Goal: Use online tool/utility: Utilize a website feature to perform a specific function

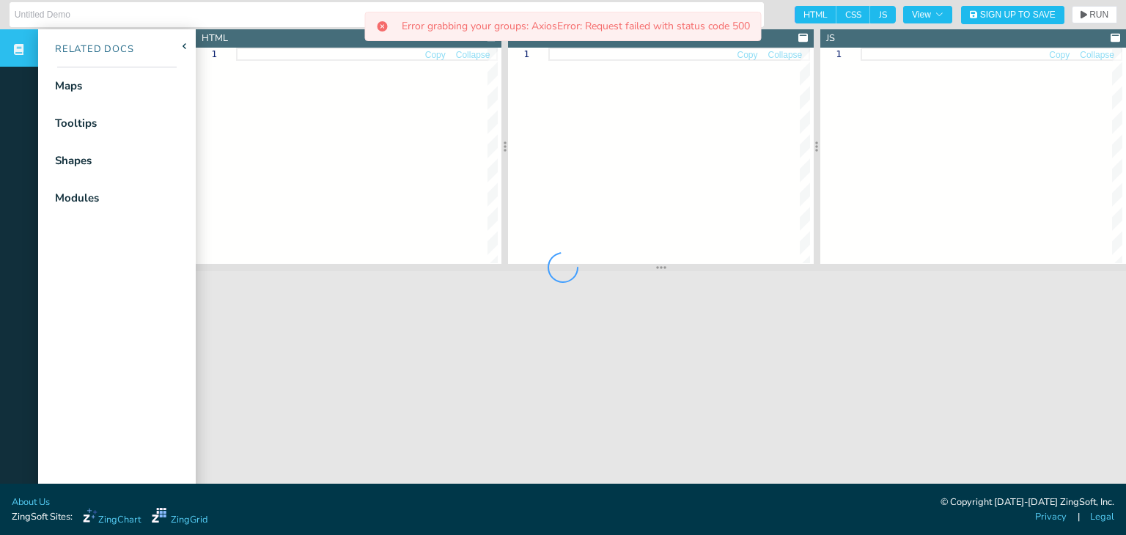
type input "India Map"
type textarea "<!DOCTYPE html> <html> <head> <meta charset="utf-8"> <title>ZingSoft Demo</titl…"
type textarea ".chart--container { min-height: 530px; width: 100%; height: 100%; } .zc-ref { d…"
type textarea "let chartConfig = { shapes: [ { type: 'zingchart.maps', options: { bbox: [67.17…"
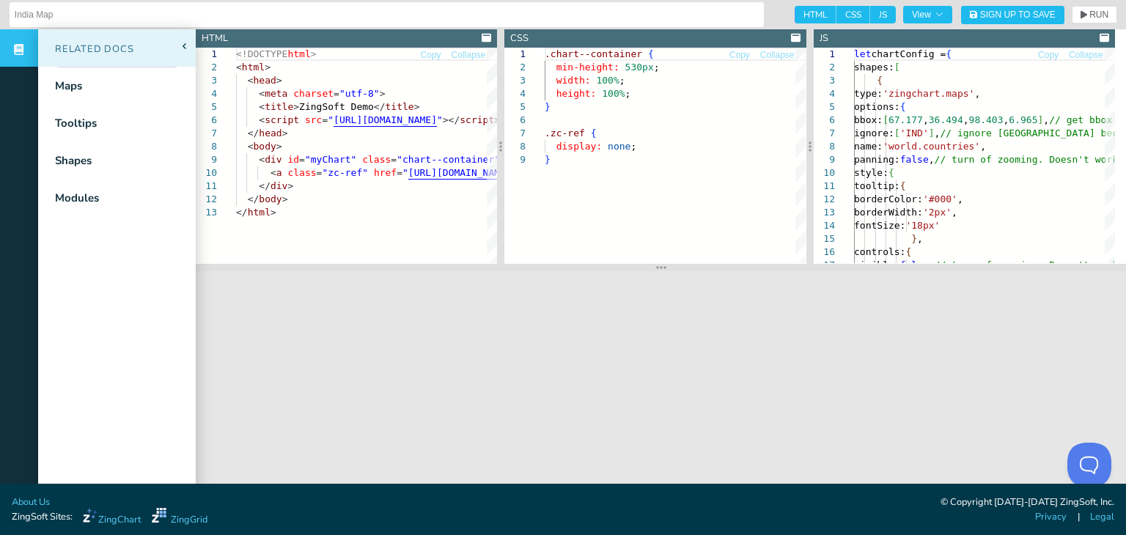
click at [186, 45] on icon at bounding box center [184, 46] width 5 height 6
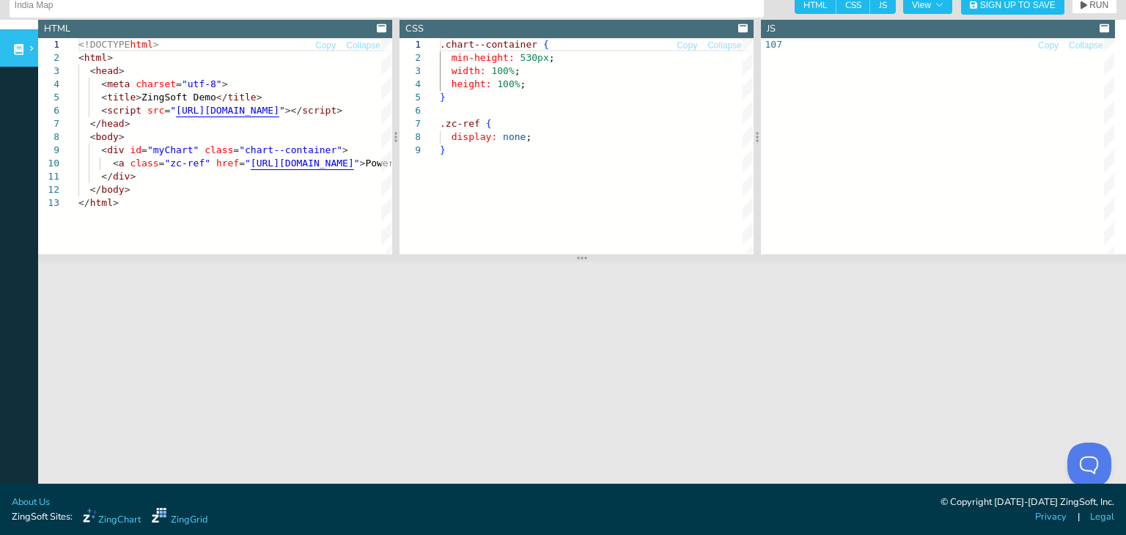
scroll to position [15, 0]
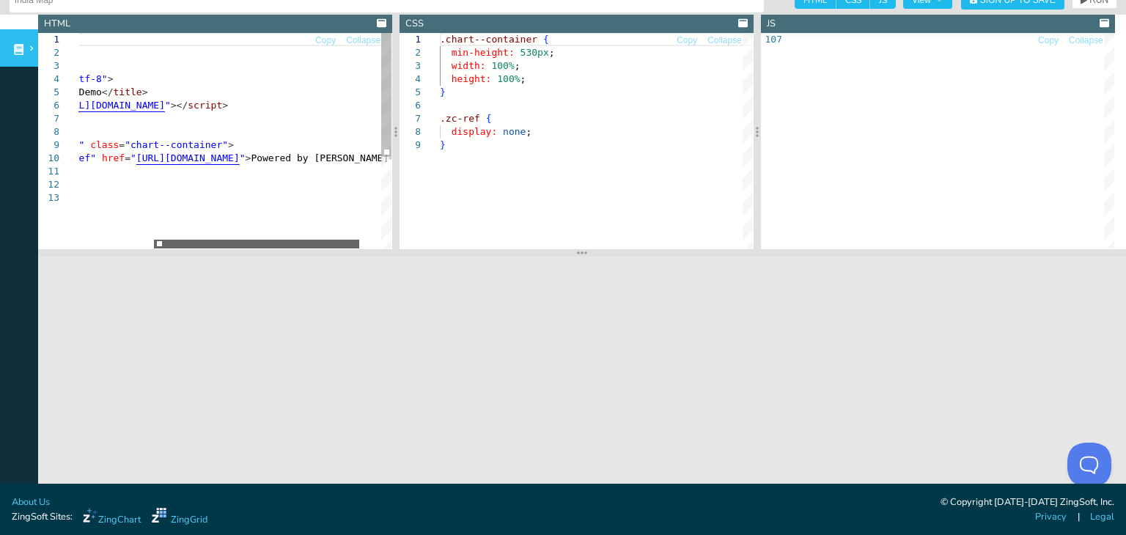
click at [176, 240] on div at bounding box center [256, 244] width 205 height 9
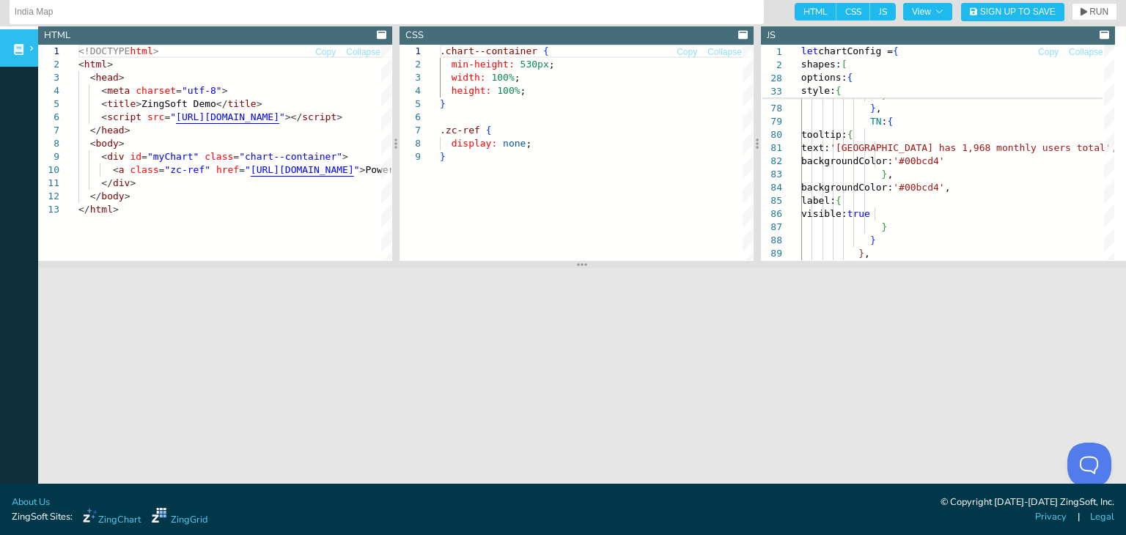
scroll to position [0, 0]
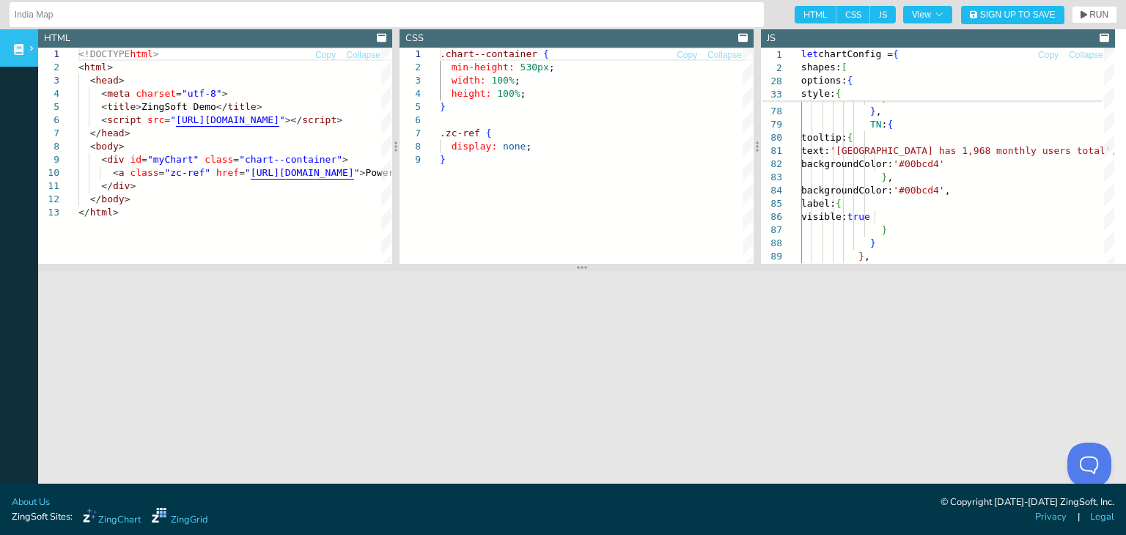
click at [800, 10] on span "HTML" at bounding box center [815, 15] width 42 height 18
click at [800, 10] on input "HTML" at bounding box center [799, 11] width 10 height 10
checkbox input "false"
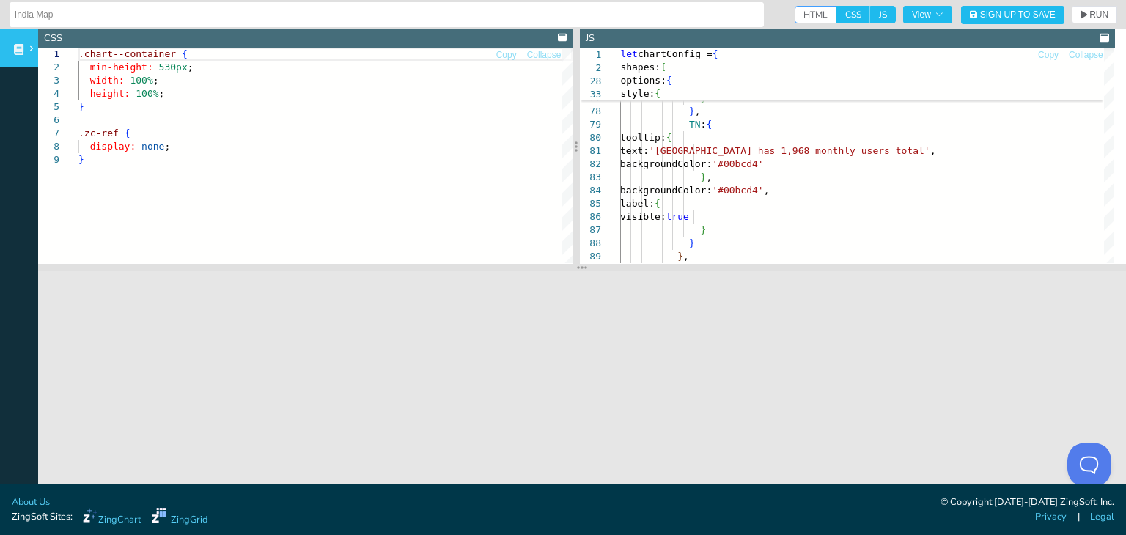
click at [842, 7] on span "CSS" at bounding box center [853, 15] width 34 height 18
click at [842, 7] on input "CSS" at bounding box center [841, 11] width 10 height 10
checkbox input "false"
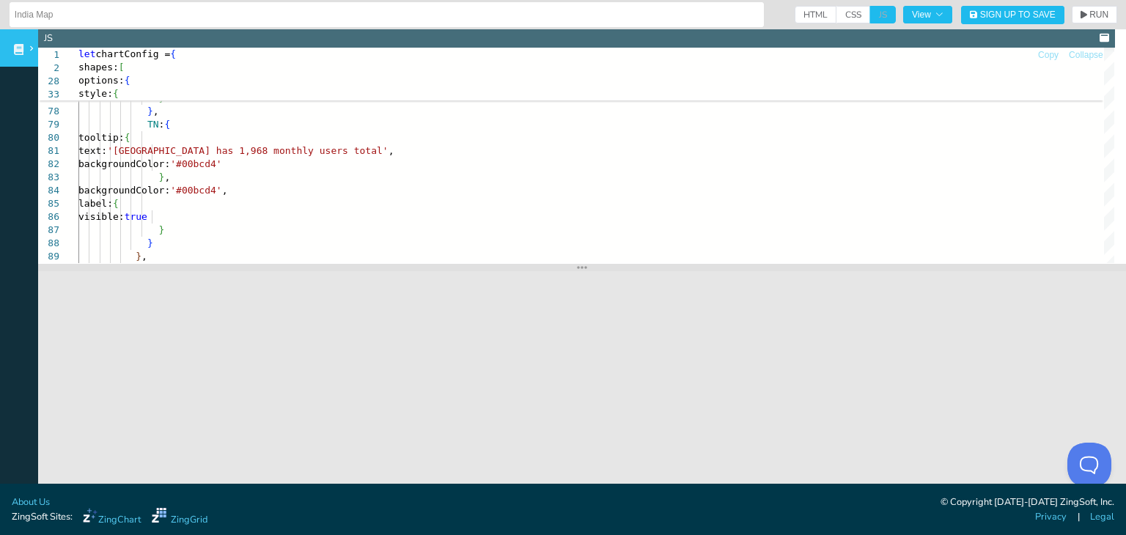
click at [870, 12] on span "JS" at bounding box center [883, 15] width 26 height 18
click at [871, 15] on span "JS" at bounding box center [883, 15] width 26 height 18
click at [797, 12] on span "HTML" at bounding box center [815, 15] width 42 height 18
click at [797, 12] on input "HTML" at bounding box center [799, 11] width 10 height 10
checkbox input "true"
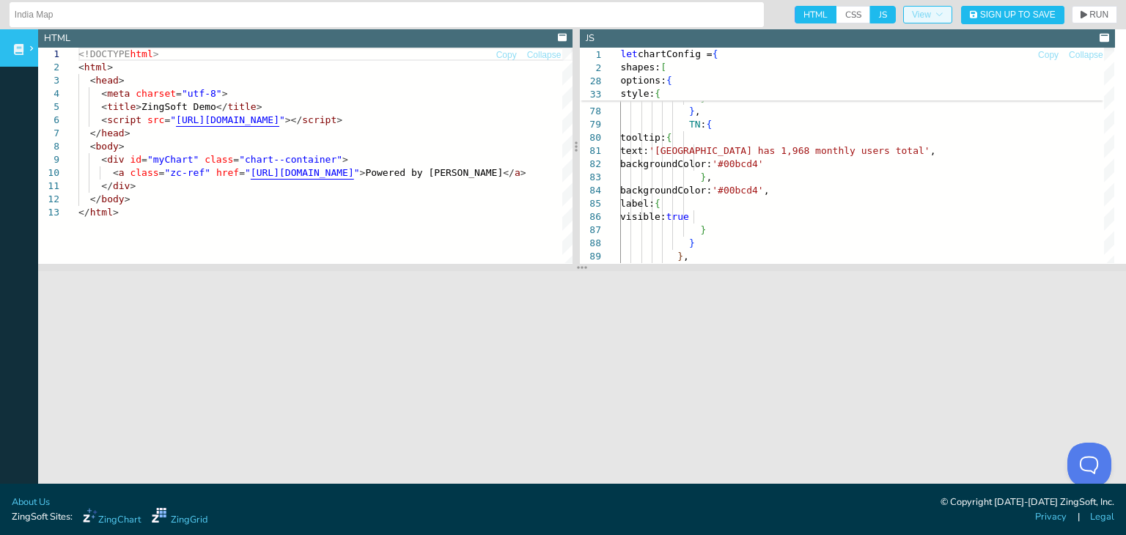
click at [918, 9] on button "View" at bounding box center [927, 15] width 49 height 18
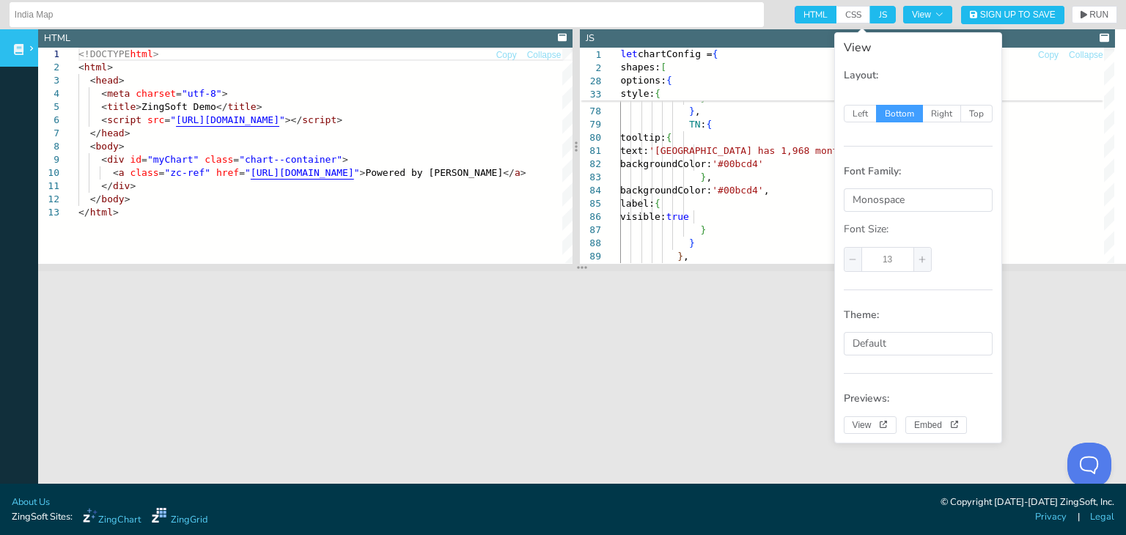
click at [886, 45] on div "View" at bounding box center [918, 48] width 149 height 12
click at [857, 45] on div "View" at bounding box center [918, 48] width 149 height 12
click at [855, 111] on span "Left" at bounding box center [860, 114] width 33 height 18
click at [855, 111] on input "Left" at bounding box center [852, 112] width 10 height 10
radio input "true"
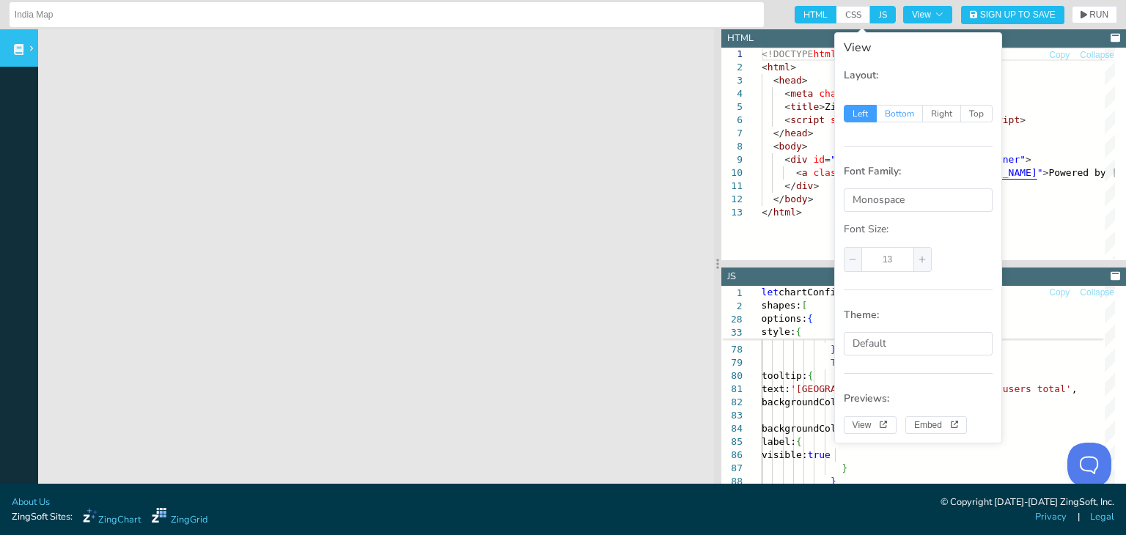
click at [890, 112] on span "Bottom" at bounding box center [900, 114] width 46 height 18
click at [890, 112] on input "Bottom" at bounding box center [885, 112] width 10 height 10
radio input "true"
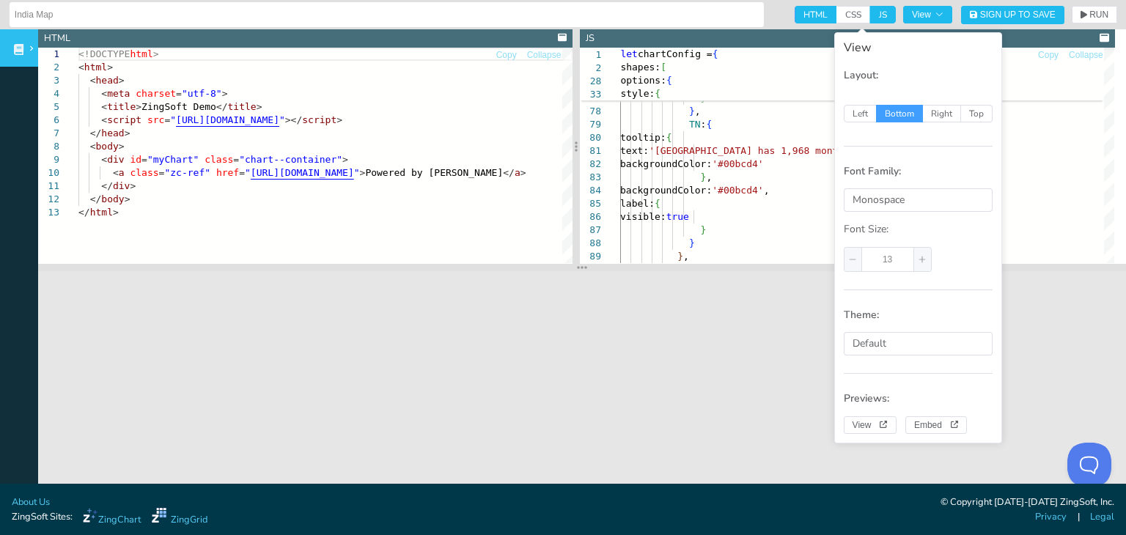
click at [959, 62] on div "View Layout: Left Bottom Right Top Font Family: Monospace Font Size: 13 Theme: …" at bounding box center [918, 237] width 168 height 411
click at [923, 10] on span "View" at bounding box center [928, 14] width 32 height 9
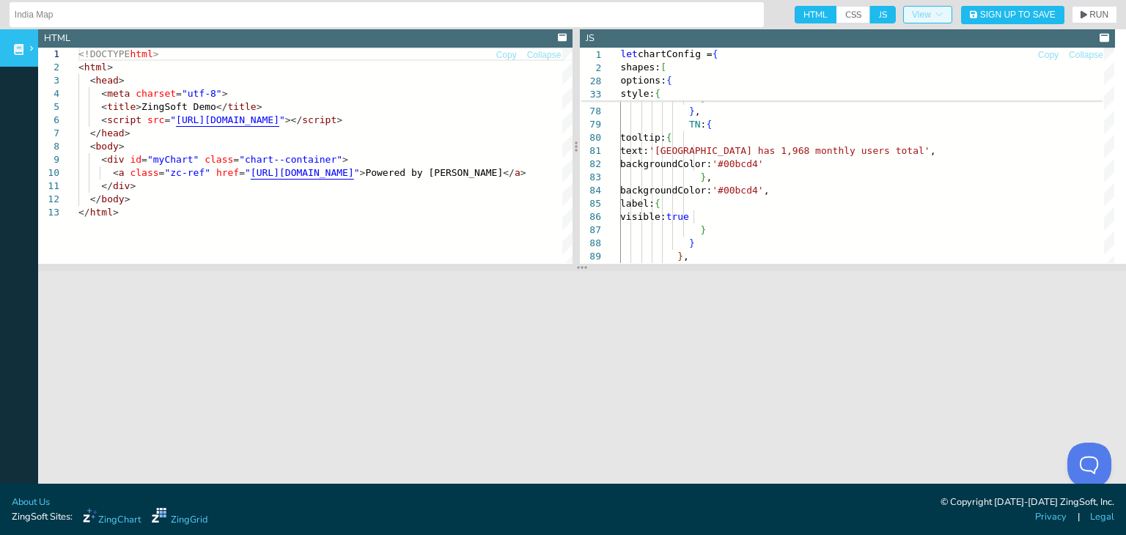
click at [923, 10] on span "View" at bounding box center [928, 14] width 32 height 9
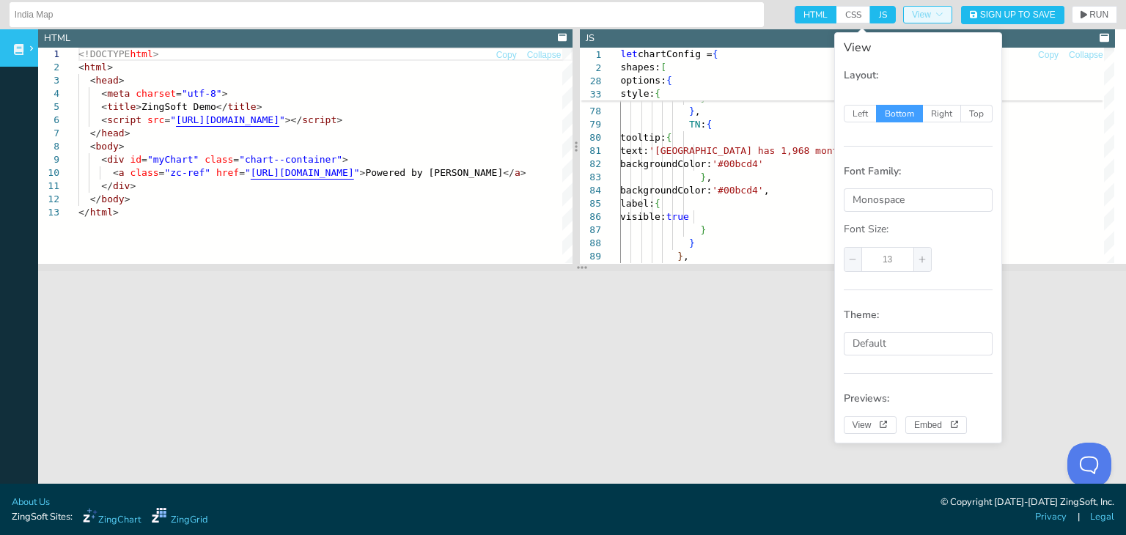
click at [923, 10] on span "View" at bounding box center [928, 14] width 32 height 9
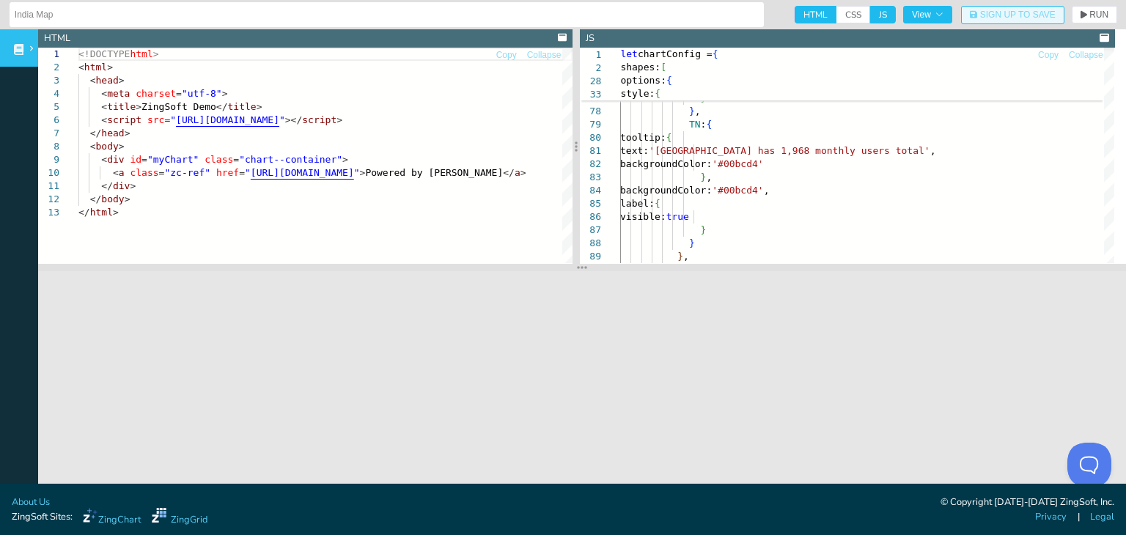
click at [993, 13] on span "Sign Up to Save" at bounding box center [1017, 14] width 75 height 9
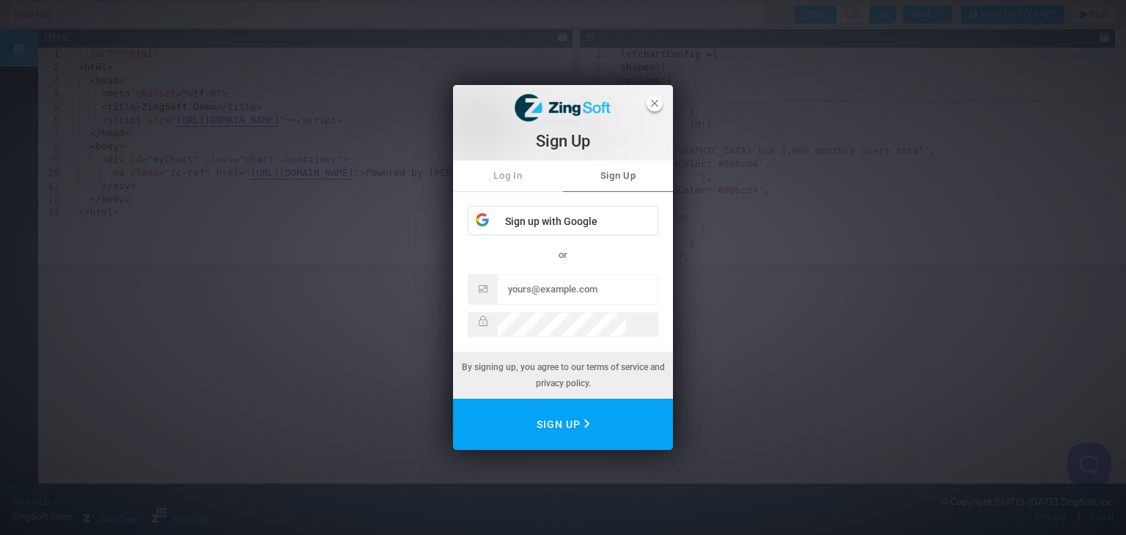
click at [652, 100] on icon "close" at bounding box center [654, 103] width 7 height 7
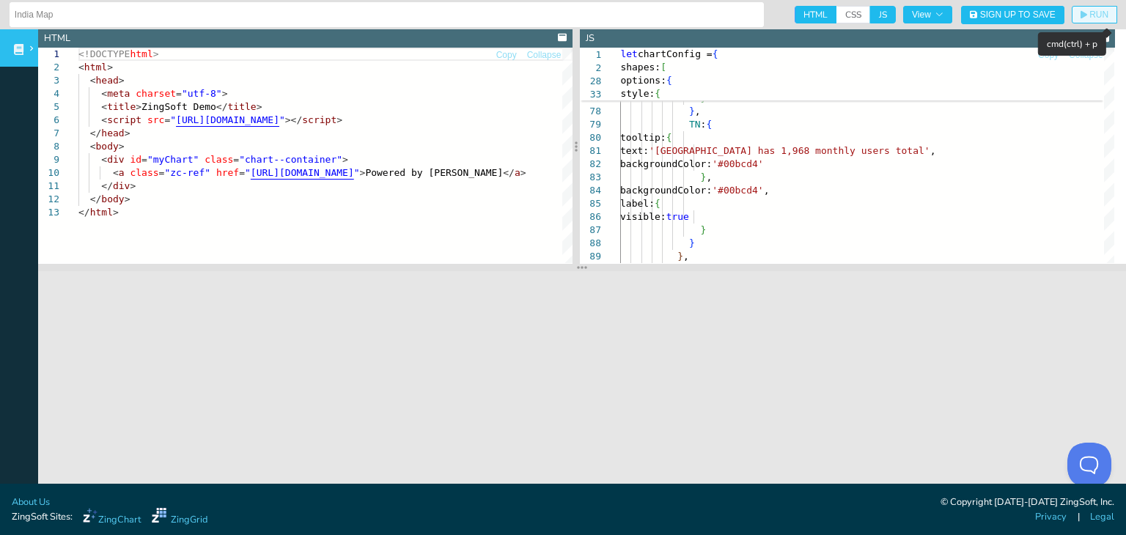
click at [1080, 15] on icon "button" at bounding box center [1083, 15] width 7 height 8
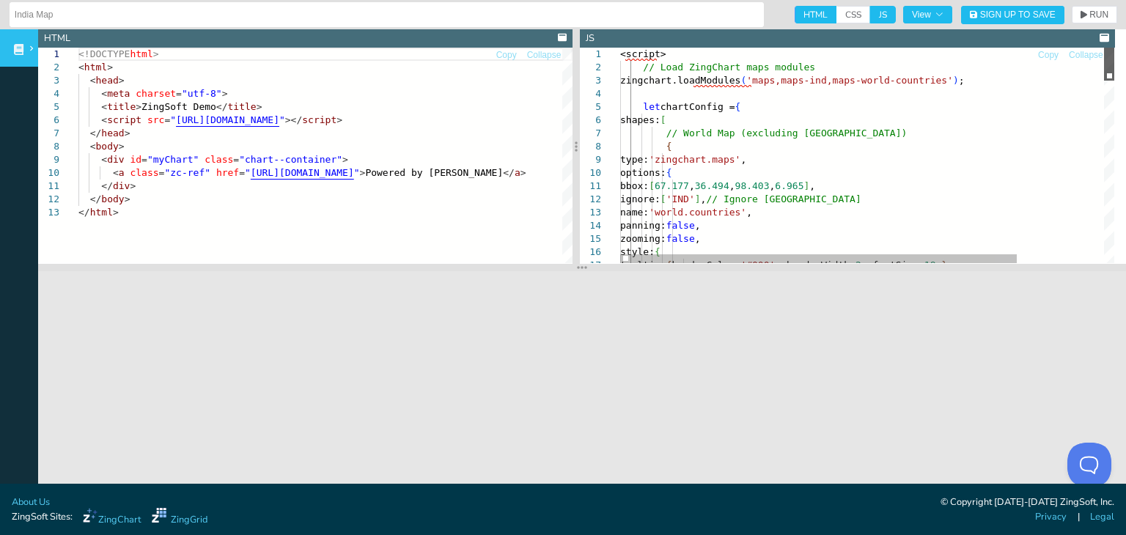
click at [1104, 48] on div at bounding box center [1109, 64] width 10 height 33
drag, startPoint x: 690, startPoint y: 62, endPoint x: 610, endPoint y: 56, distance: 80.0
drag, startPoint x: 808, startPoint y: 65, endPoint x: 608, endPoint y: 51, distance: 199.8
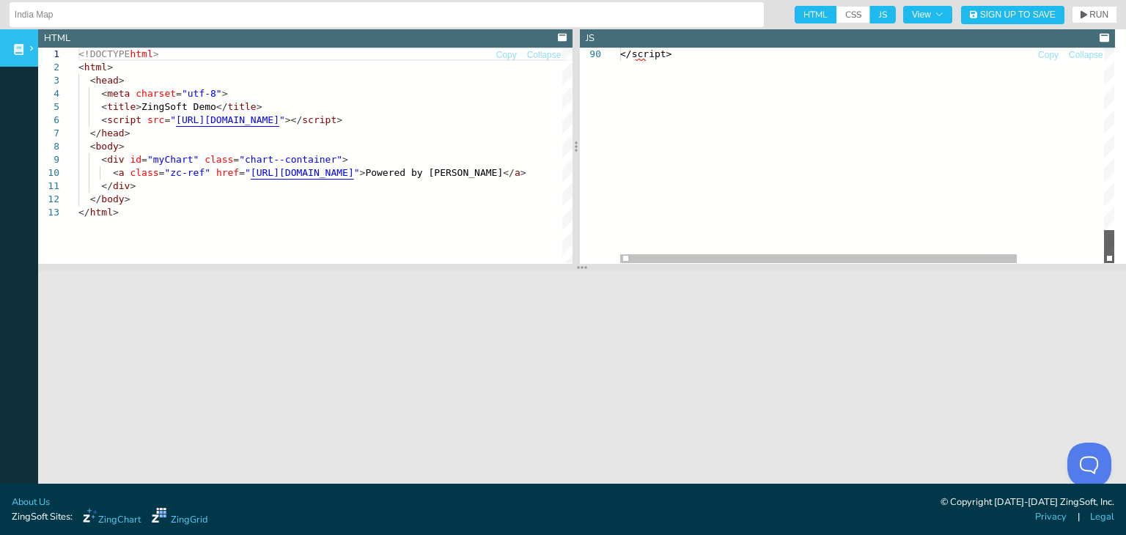
click at [1110, 263] on div at bounding box center [1109, 246] width 10 height 33
drag, startPoint x: 686, startPoint y: 89, endPoint x: 612, endPoint y: 92, distance: 74.1
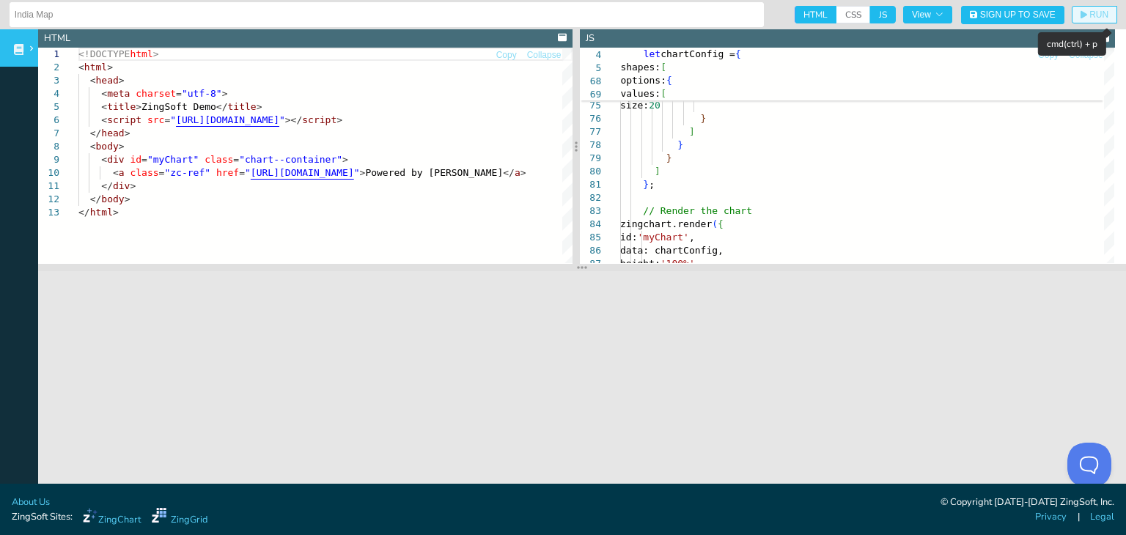
click at [1080, 6] on button "RUN" at bounding box center [1093, 15] width 45 height 18
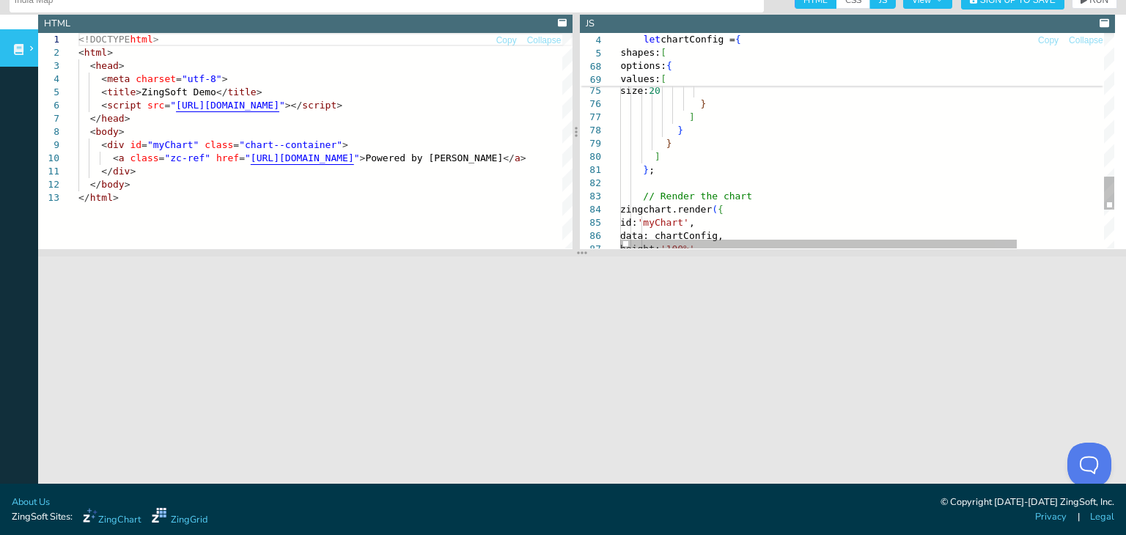
type textarea "x: 72.6417, // longitude of [GEOGRAPHIC_DATA] y: 10.5667, // latitude of Laksha…"
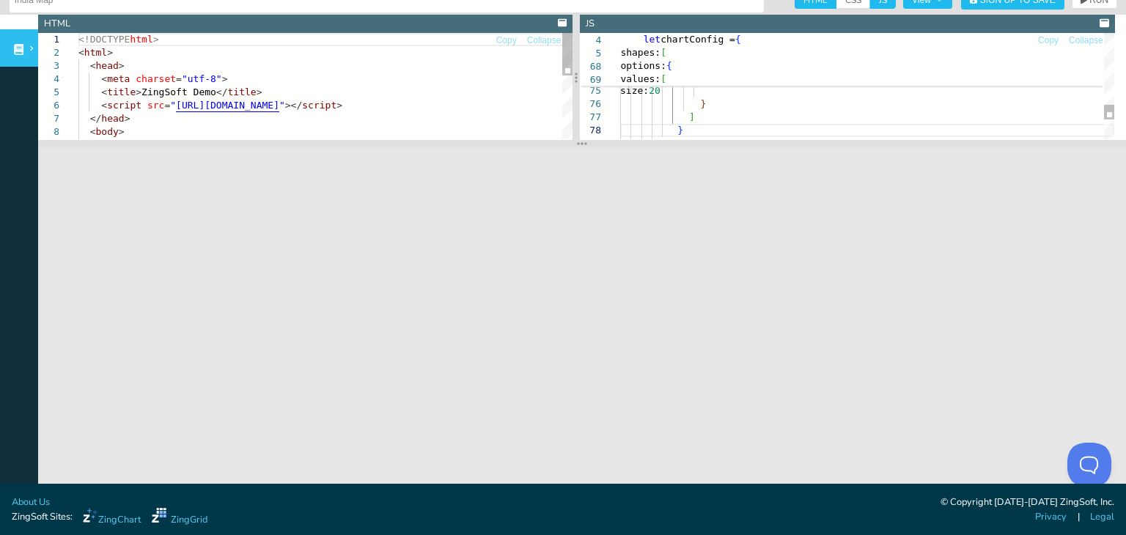
drag, startPoint x: 656, startPoint y: 253, endPoint x: 646, endPoint y: 143, distance: 110.3
click at [646, 143] on section at bounding box center [582, 143] width 1088 height 7
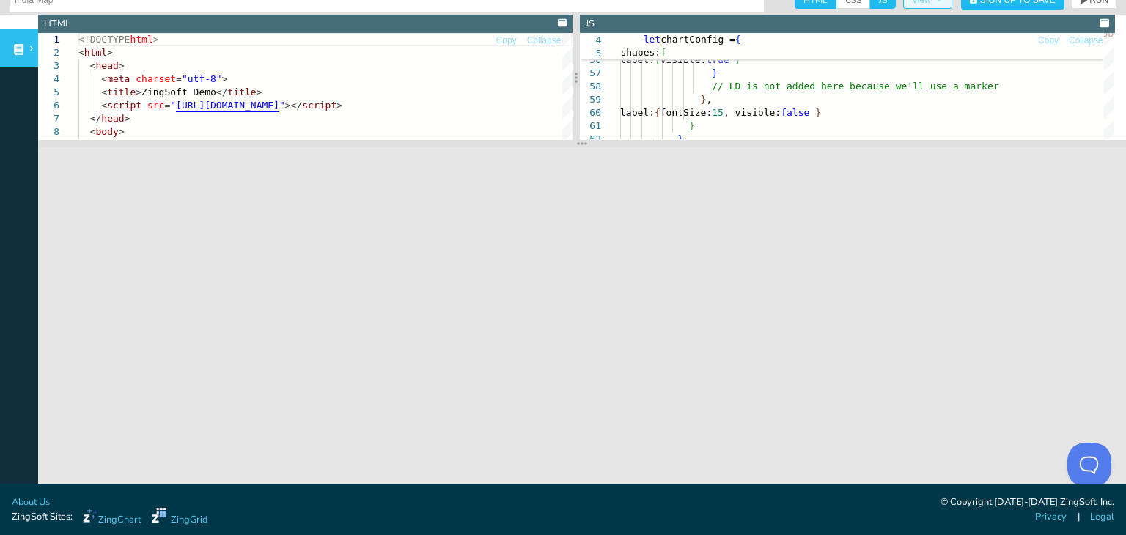
click at [915, 4] on span "View" at bounding box center [928, 0] width 32 height 9
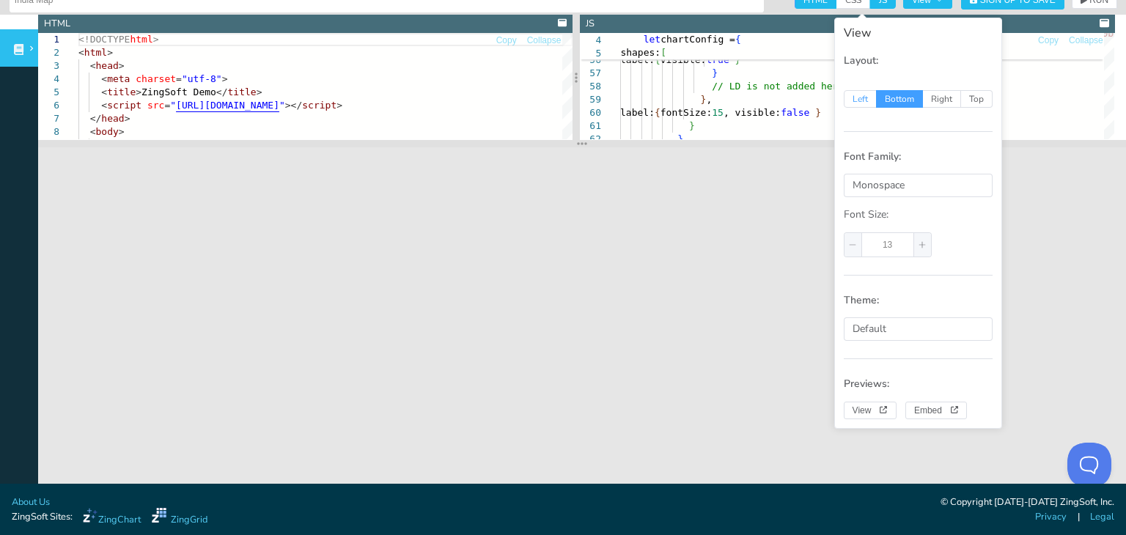
click at [850, 97] on span "Left" at bounding box center [860, 99] width 33 height 18
click at [850, 97] on input "Left" at bounding box center [852, 97] width 10 height 10
radio input "true"
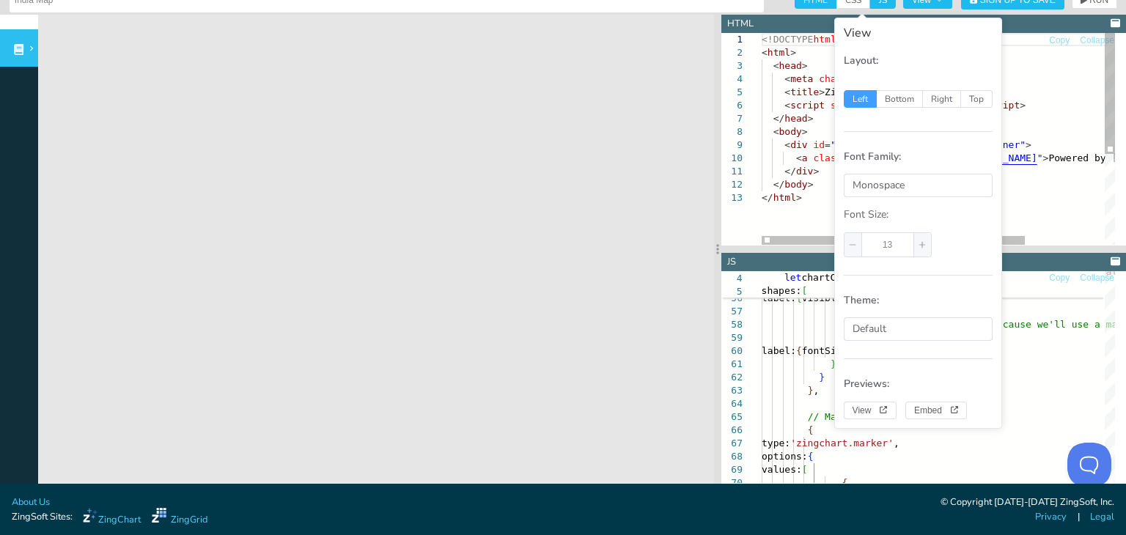
type textarea "</div> </body> </html>"
click at [811, 219] on div "<!DOCTYPE html > < html > < head > < meta charset = "utf-8" > < title > ZingSof…" at bounding box center [991, 218] width 460 height 370
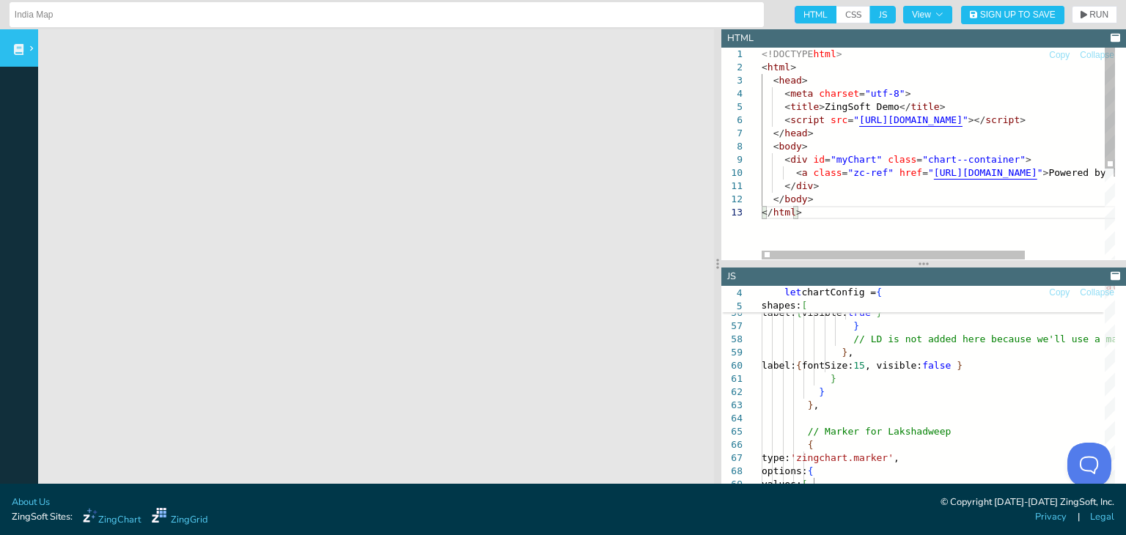
click at [850, 191] on div "<!DOCTYPE html > < html > < head > < meta charset = "utf-8" > < title > ZingSof…" at bounding box center [991, 233] width 460 height 370
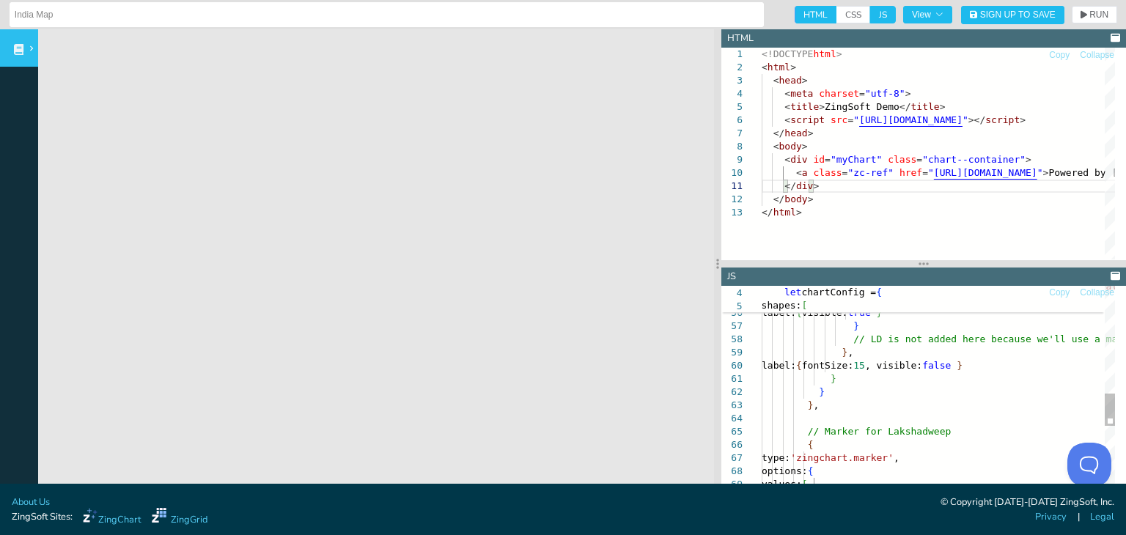
click at [859, 367] on div "} label: { fontSize: 15 , visible: false } } } // LD is not added here because …" at bounding box center [1059, 274] width 597 height 1386
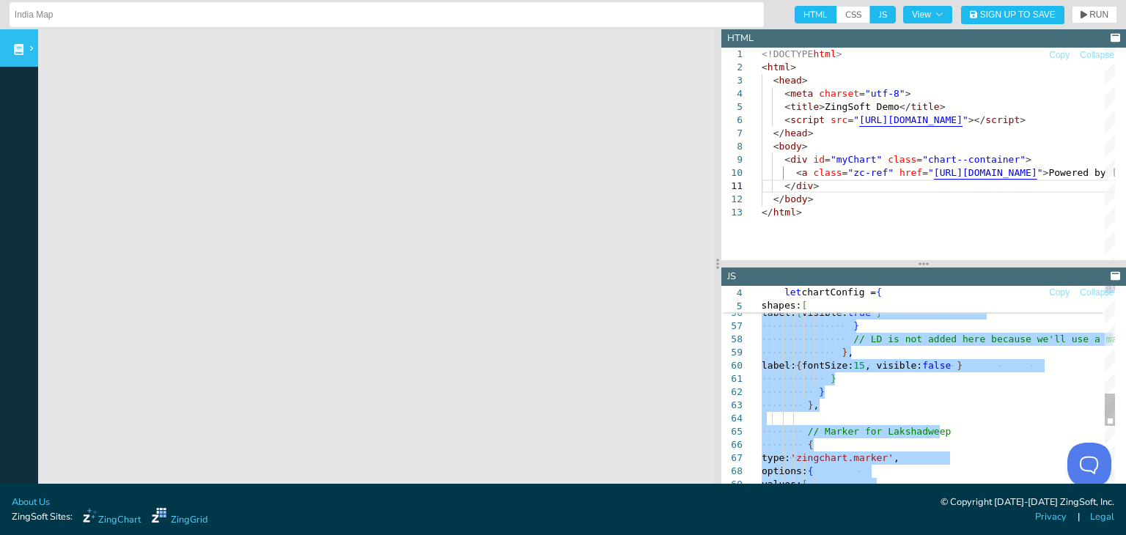
type textarea "}; zingchart.render({ id: 'myChart', data: chartConfig, height: '100%', width: …"
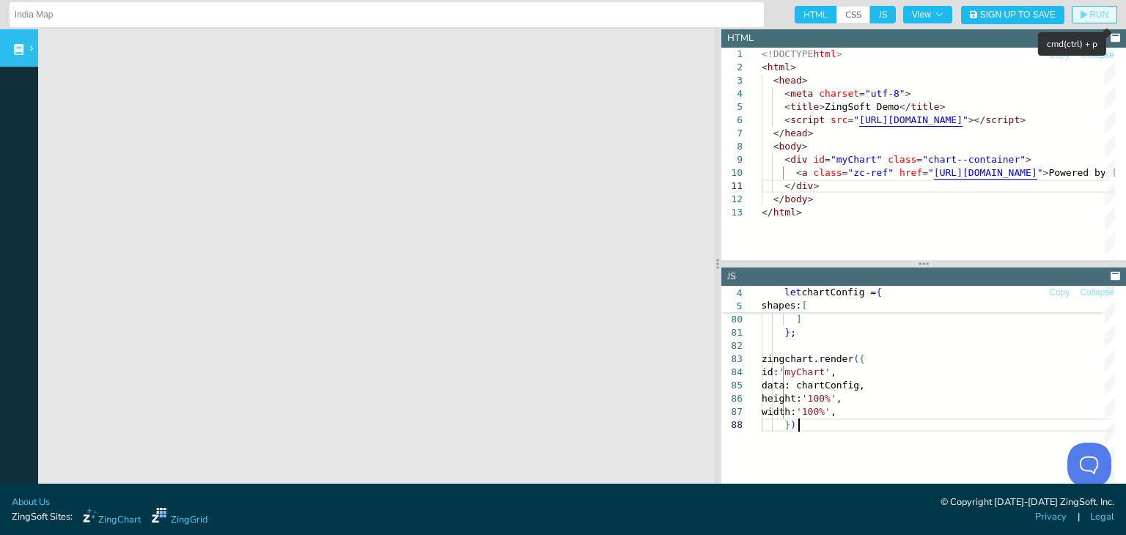
click at [1074, 10] on button "RUN" at bounding box center [1093, 15] width 45 height 18
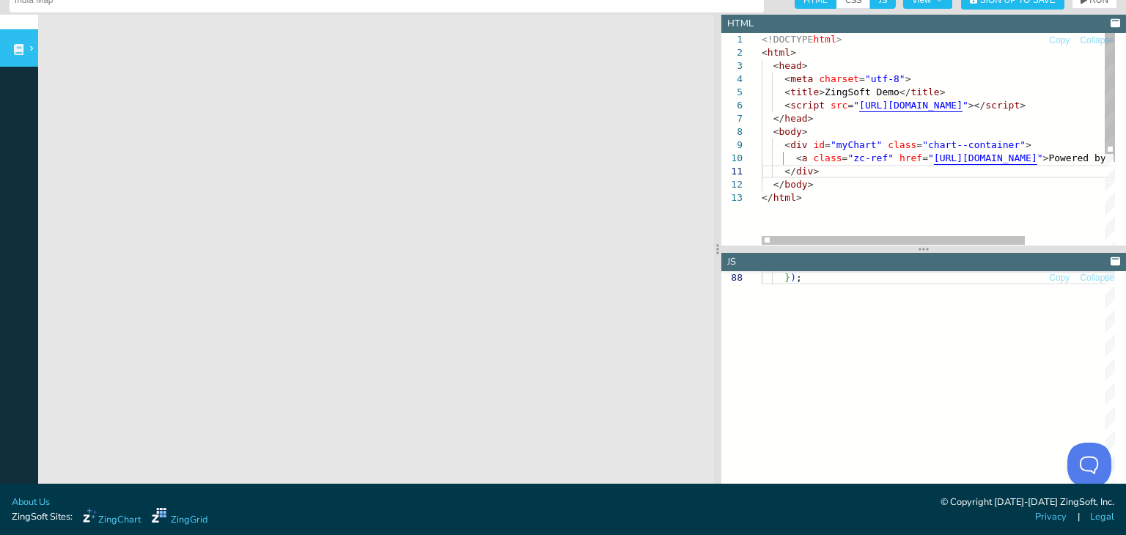
type textarea "<!DOCTYPE html> <html> <head> <meta charset="utf-8"> <title>ZingSoft Demo</titl…"
click at [870, 132] on div "<!DOCTYPE html > < html > < head > < meta charset = "utf-8" > < title > ZingSof…" at bounding box center [991, 218] width 460 height 370
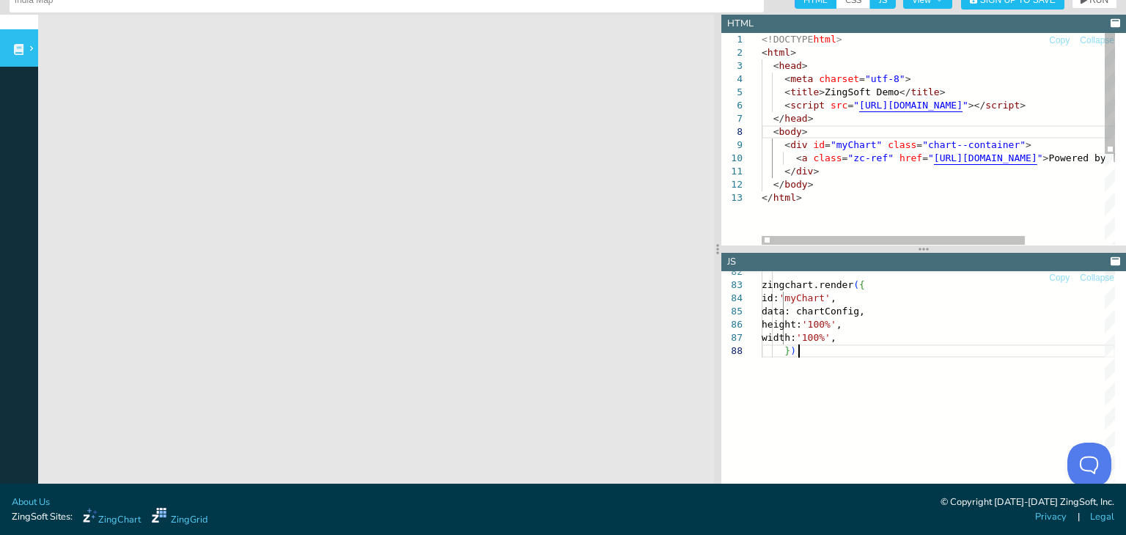
click at [867, 130] on div "<!DOCTYPE html > < html > < head > < meta charset = "utf-8" > < title > ZingSof…" at bounding box center [991, 218] width 460 height 370
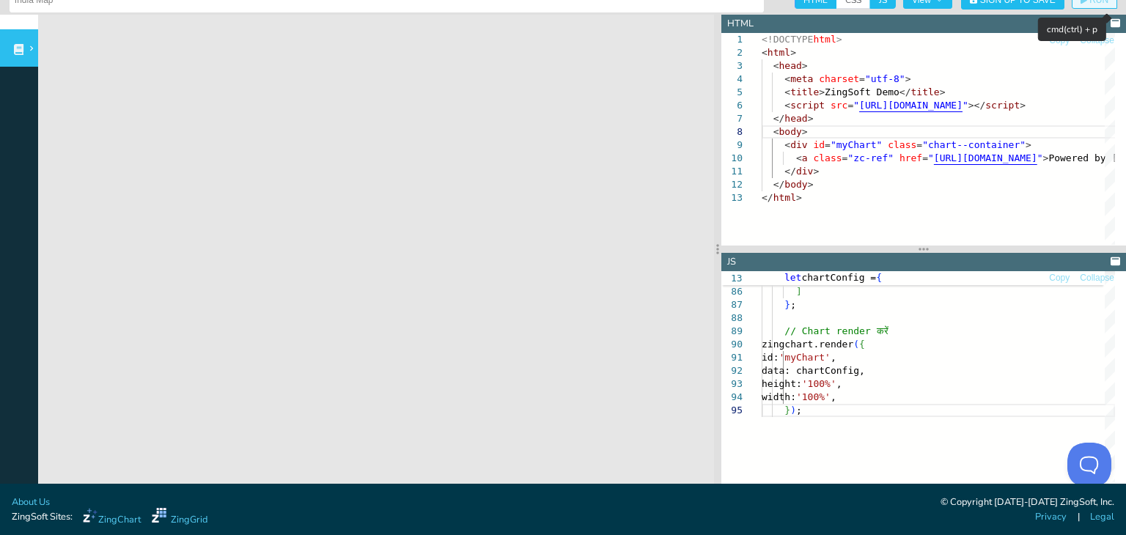
click at [1088, 5] on button "RUN" at bounding box center [1093, 0] width 45 height 18
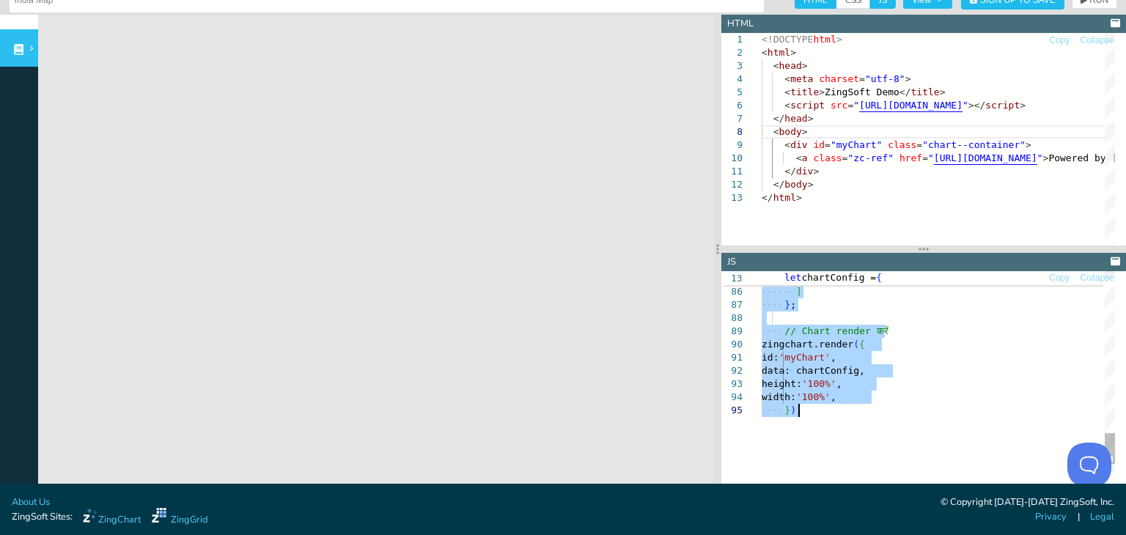
type textarea "// Chart render करें zingchart.render({ id: 'myChart', data: chartConfig, heigh…"
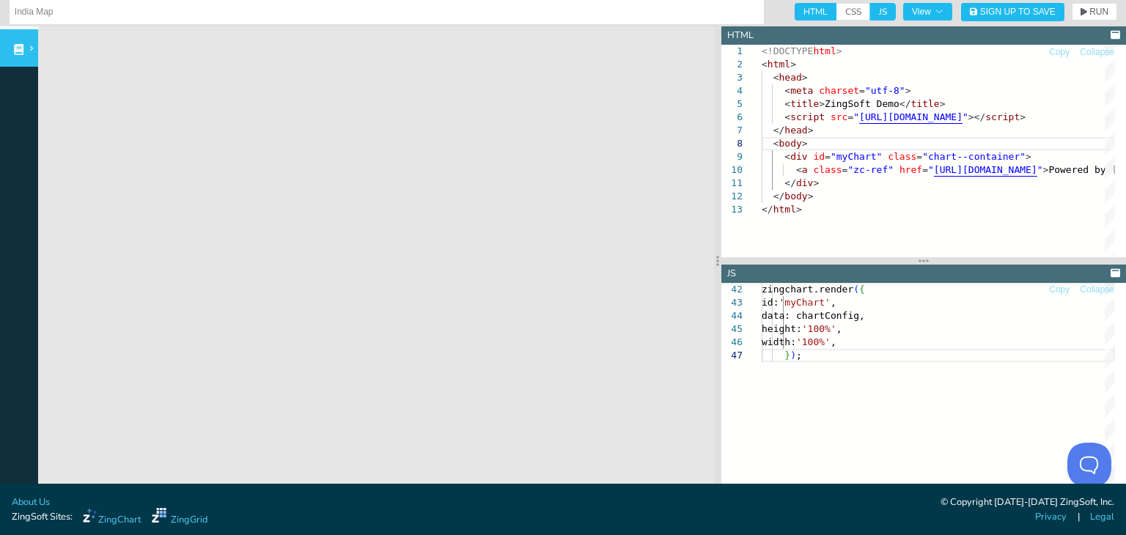
scroll to position [0, 0]
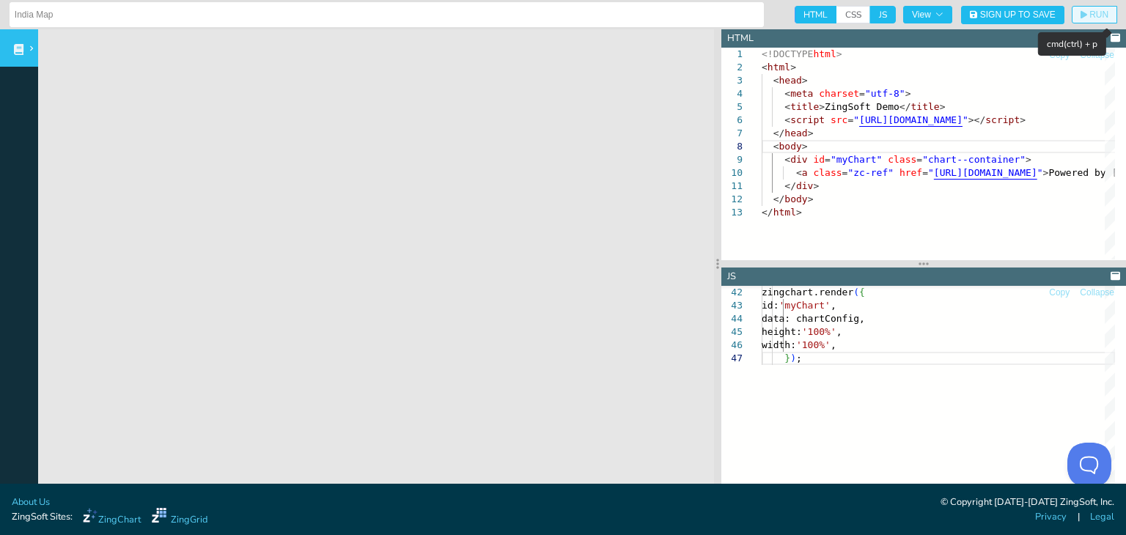
click at [1091, 9] on button "RUN" at bounding box center [1093, 15] width 45 height 18
click at [794, 13] on span "HTML" at bounding box center [815, 15] width 42 height 18
click at [794, 13] on input "HTML" at bounding box center [799, 11] width 10 height 10
checkbox input "false"
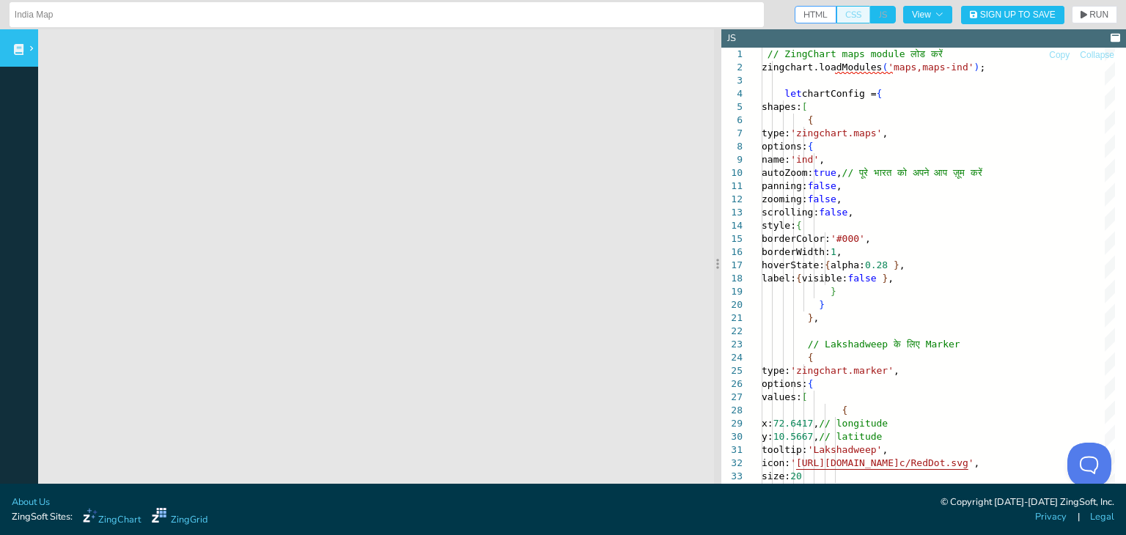
click at [843, 11] on span "CSS" at bounding box center [853, 15] width 34 height 18
click at [843, 11] on input "CSS" at bounding box center [841, 11] width 10 height 10
checkbox input "true"
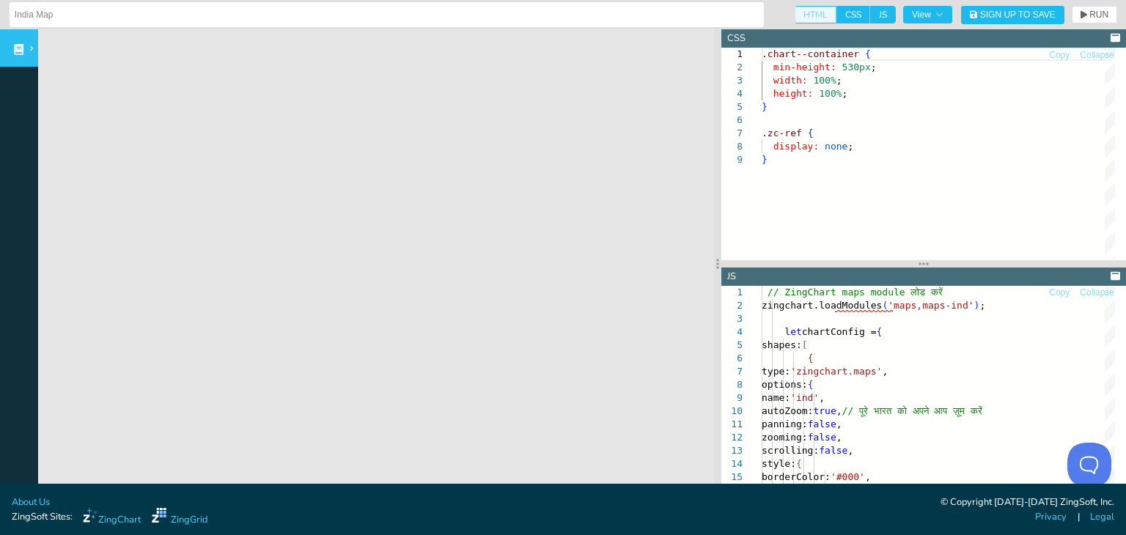
click at [794, 9] on span "HTML" at bounding box center [815, 15] width 42 height 18
click at [794, 9] on input "HTML" at bounding box center [799, 11] width 10 height 10
checkbox input "true"
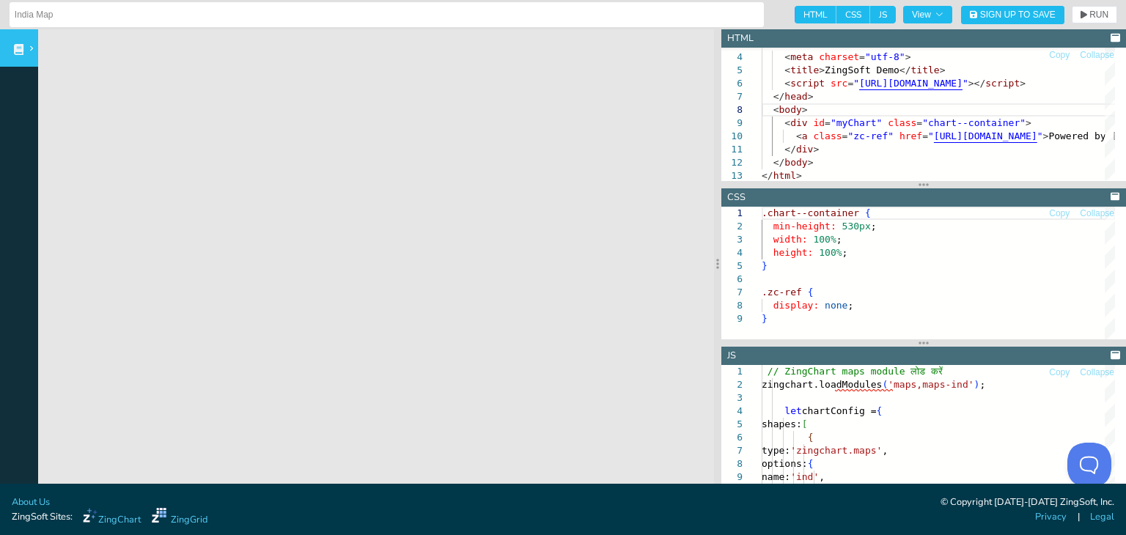
click at [870, 14] on span "JS" at bounding box center [883, 15] width 26 height 18
click at [870, 14] on input "JS" at bounding box center [875, 11] width 10 height 10
checkbox input "false"
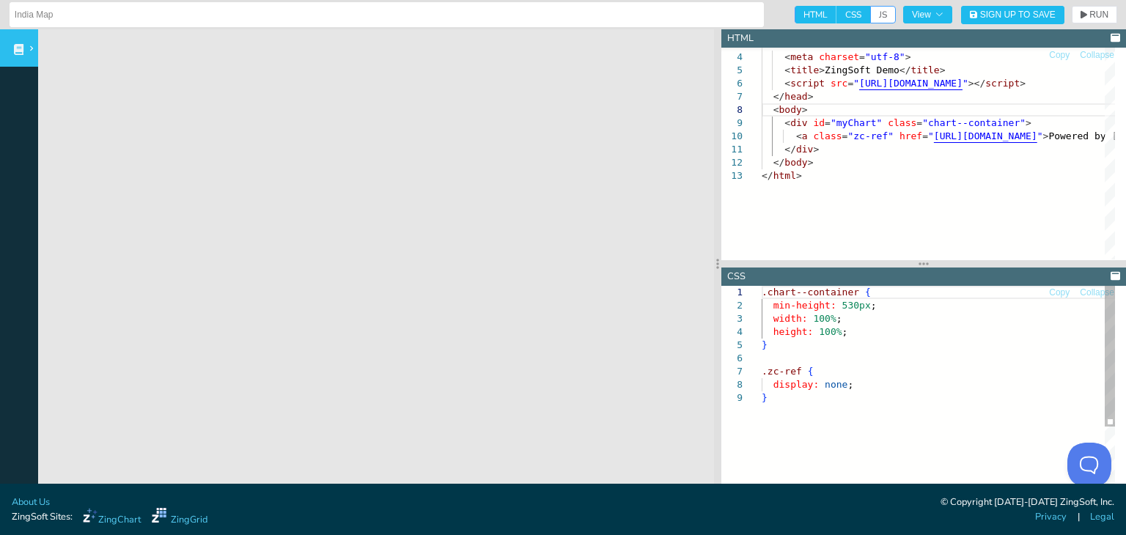
click at [824, 371] on div ".chart--container { min-height: 530px ; width: 100% ; height: 100% ; } .zc-ref …" at bounding box center [937, 444] width 353 height 317
click at [861, 347] on div ".chart--container { min-height: 530px ; width: 100% ; height: 100% ; } .zc-ref …" at bounding box center [937, 444] width 353 height 317
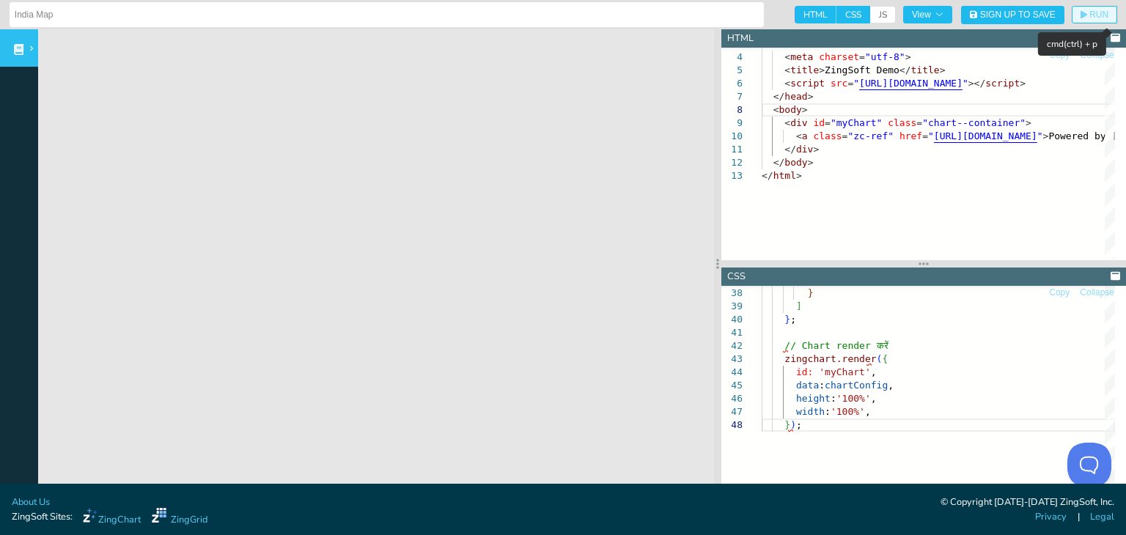
click at [1079, 6] on button "RUN" at bounding box center [1093, 15] width 45 height 18
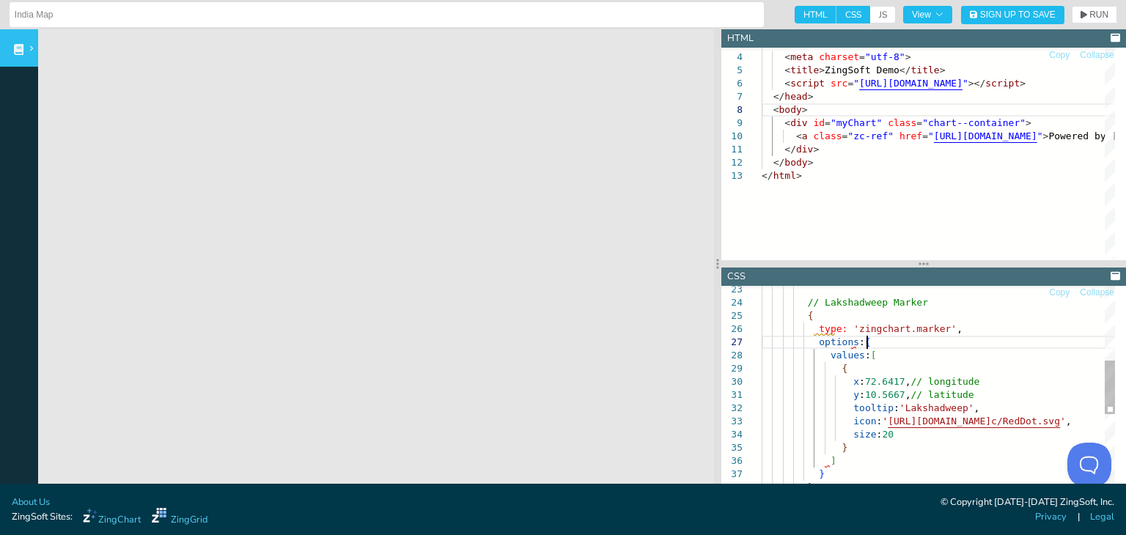
click at [899, 347] on div "// Lakshadweep Marker { type: 'zingchart.marker' , options : { values : [ { x :…" at bounding box center [1004, 409] width 487 height 832
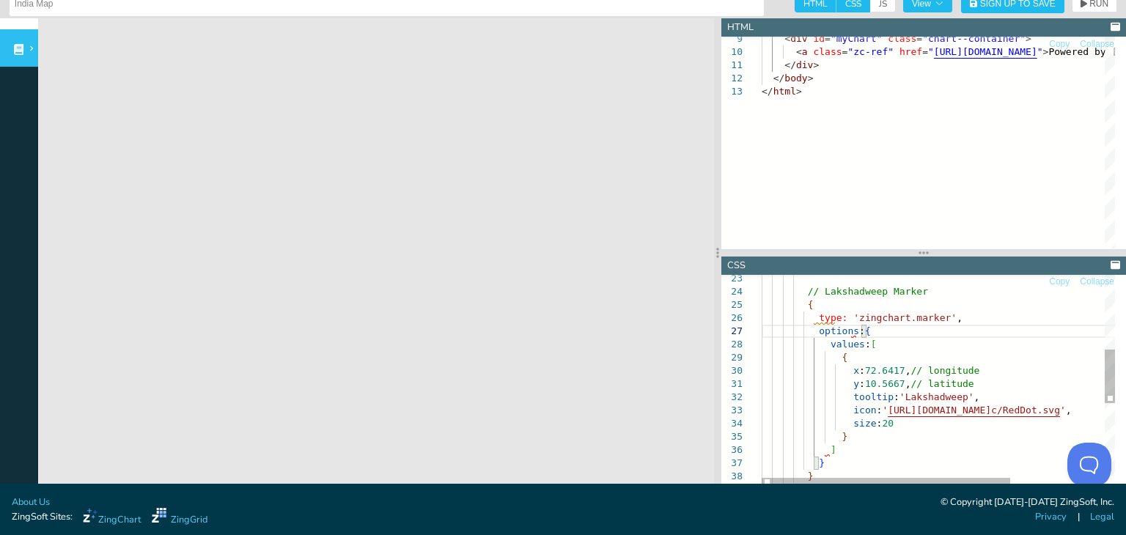
scroll to position [15, 0]
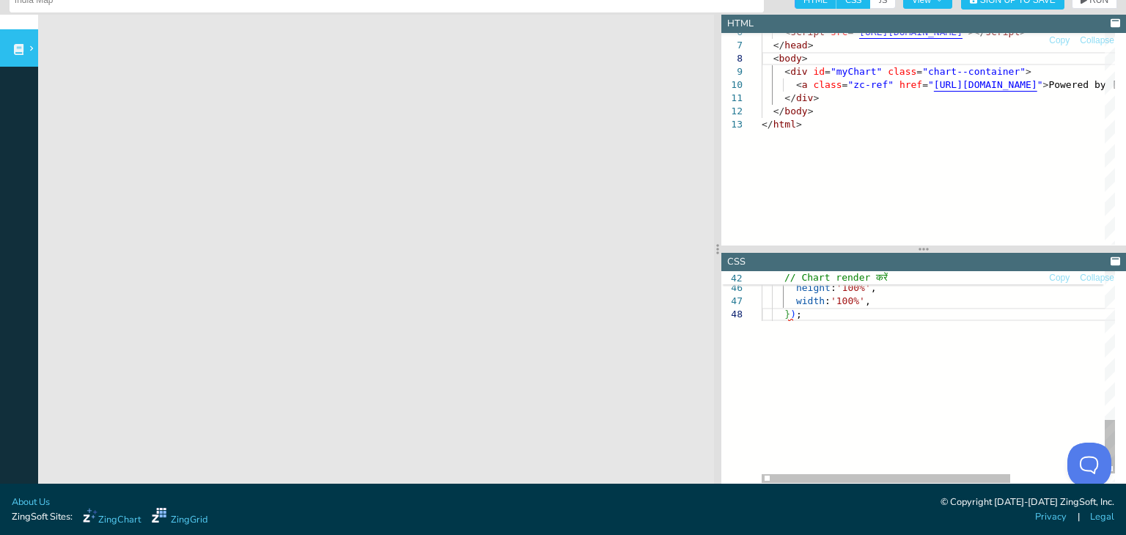
click at [874, 295] on div "} ) ; data : chartConfig , height : '100%' , width : '100%' ," at bounding box center [1004, 104] width 487 height 832
click at [874, 300] on div "} ) ; data : chartConfig , height : '100%' , width : '100%' ," at bounding box center [1004, 104] width 487 height 832
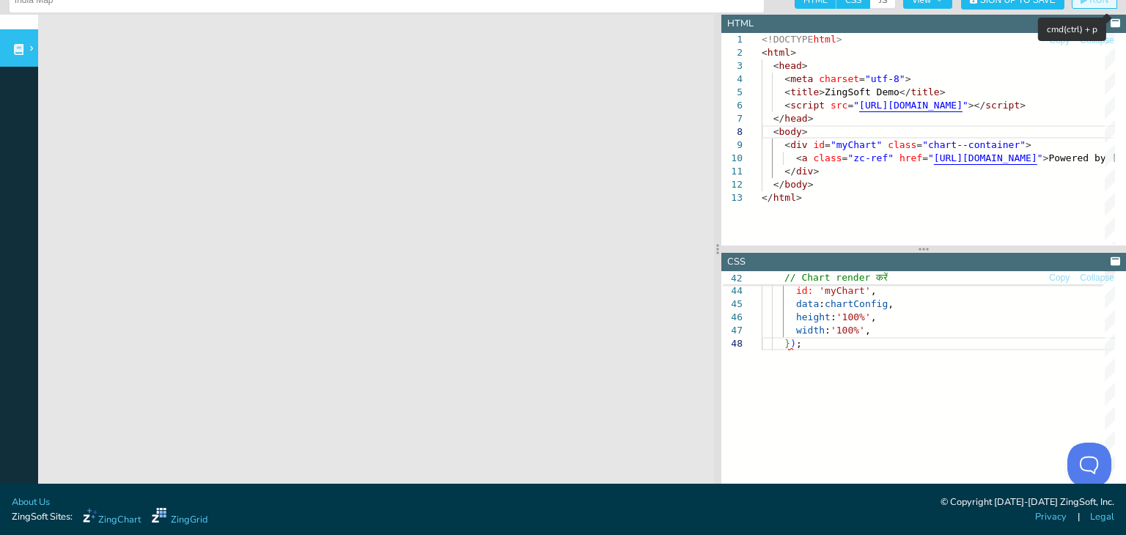
click at [1089, 4] on span "RUN" at bounding box center [1098, 0] width 19 height 9
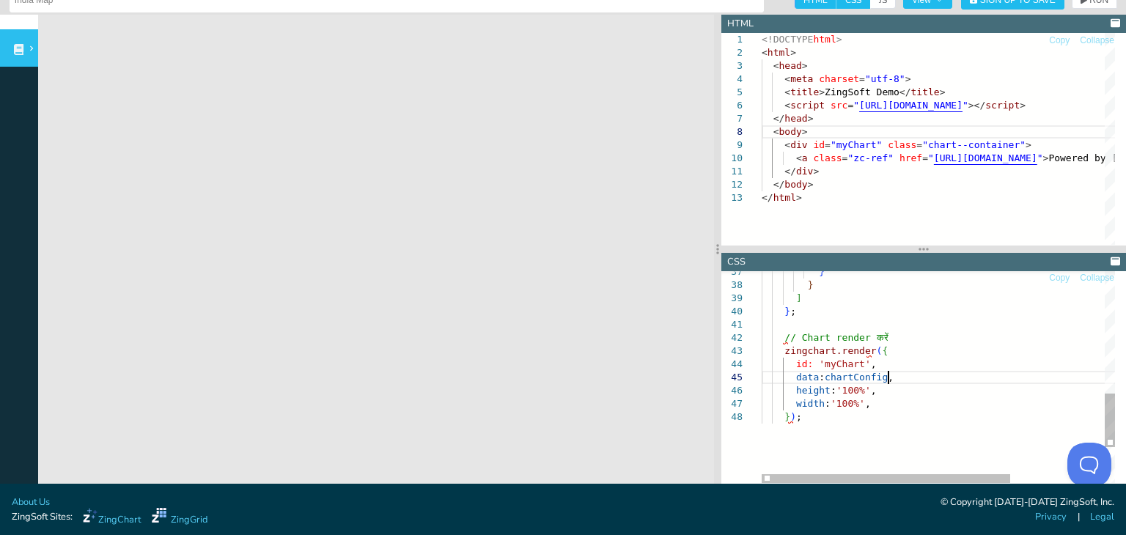
click at [893, 375] on div "} ) ; data : chartConfig , height : '100%' , width : '100%' , zingchart.render …" at bounding box center [1004, 206] width 487 height 832
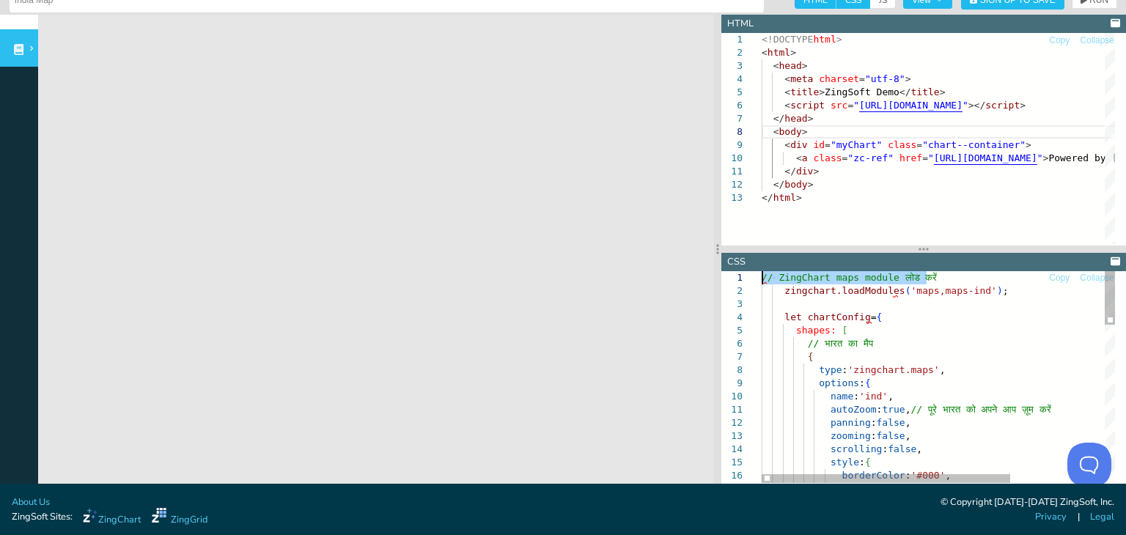
drag, startPoint x: 943, startPoint y: 277, endPoint x: 738, endPoint y: 272, distance: 205.3
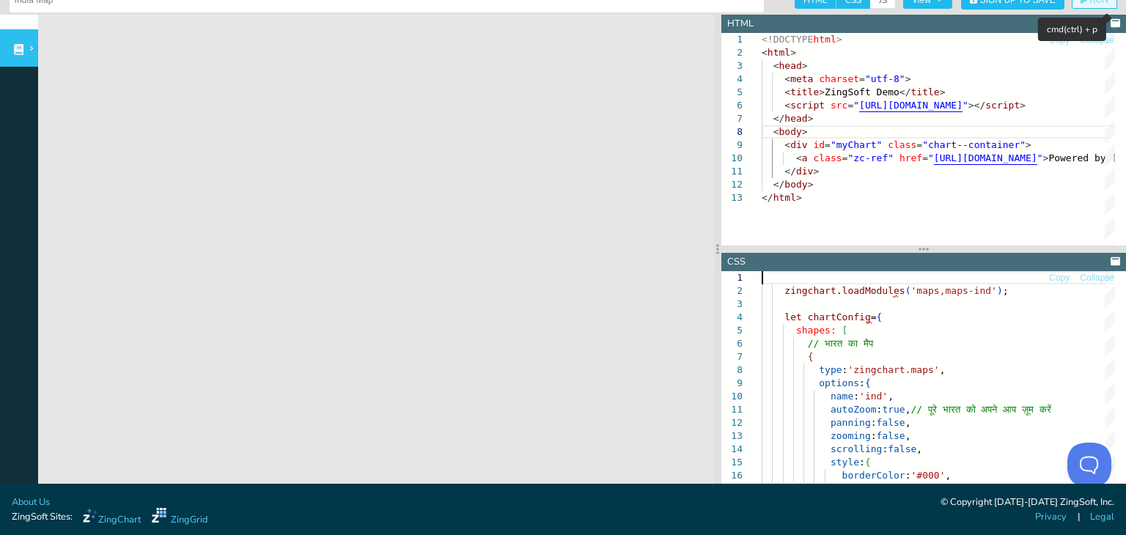
click at [1080, 1] on span "RUN" at bounding box center [1094, 0] width 28 height 9
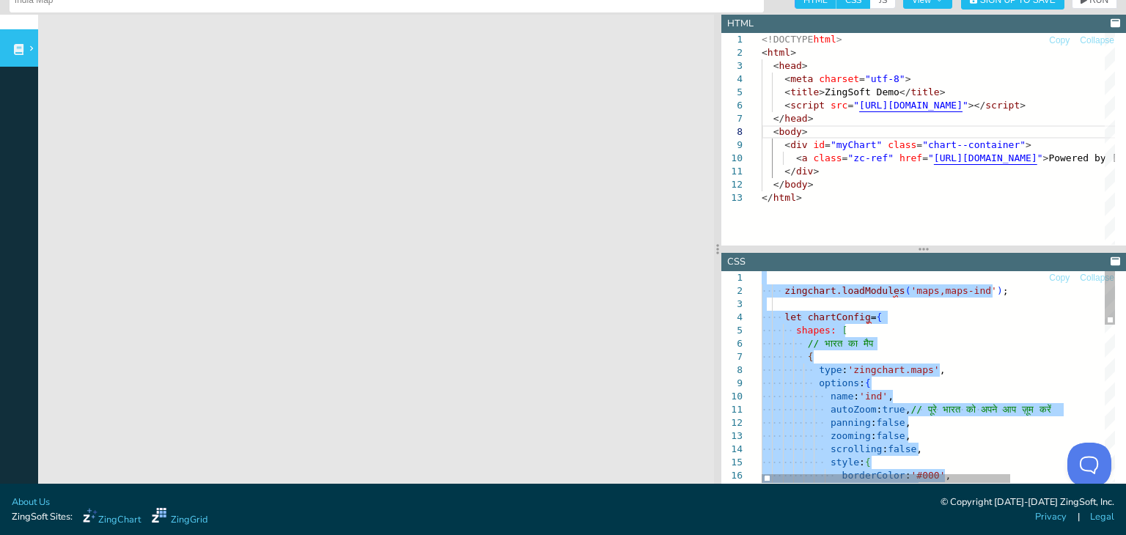
type textarea "});"
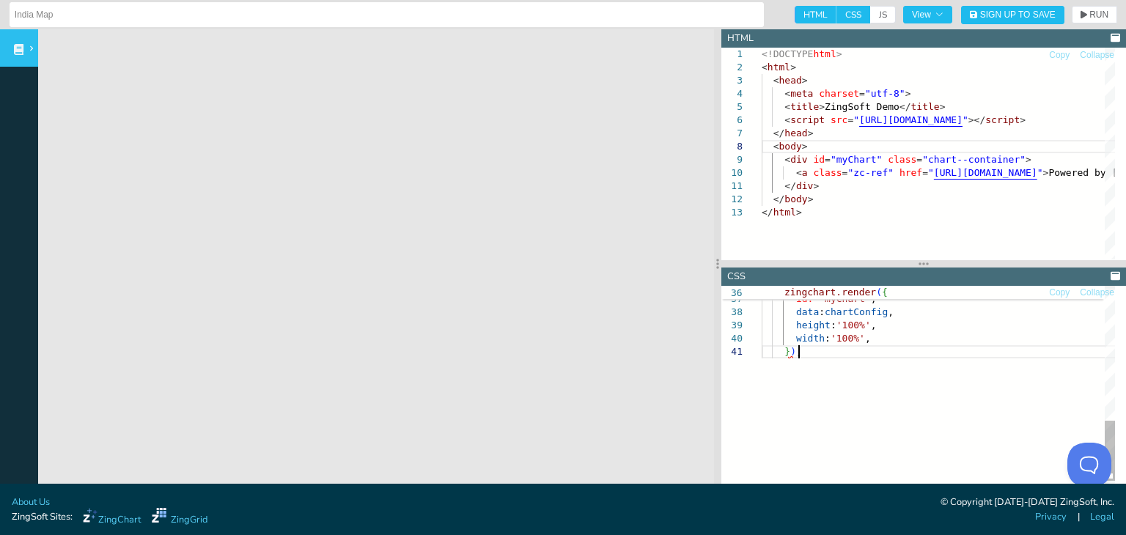
click at [897, 369] on div "zingchart.render ( { id: 'myChart' , data : chartConfig , height : '100%' , wid…" at bounding box center [1004, 187] width 487 height 739
click at [836, 12] on span "CSS" at bounding box center [853, 15] width 34 height 18
click at [836, 12] on input "CSS" at bounding box center [841, 11] width 10 height 10
checkbox input "false"
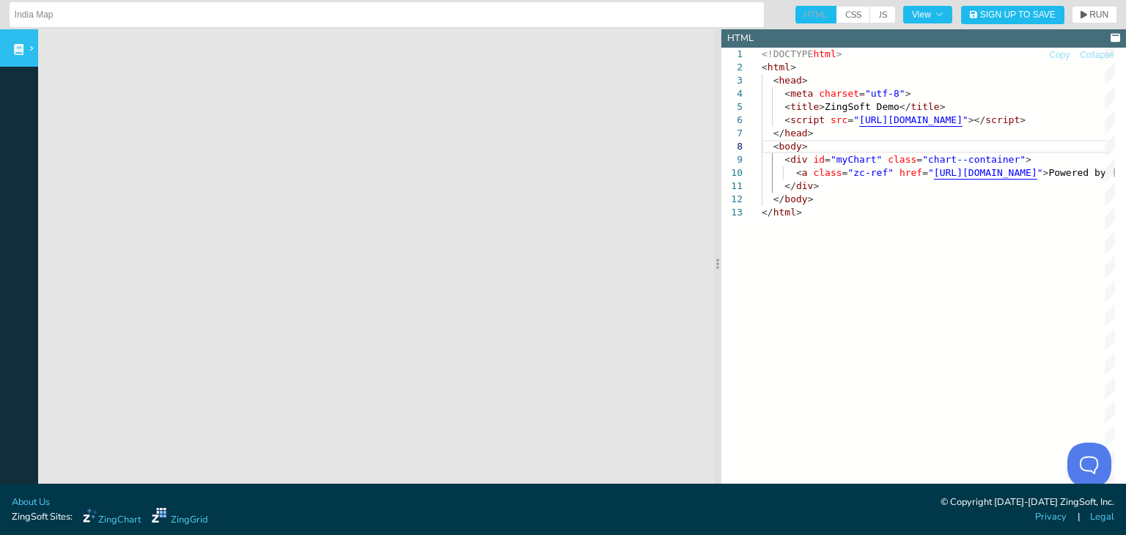
click at [800, 10] on span "HTML" at bounding box center [815, 15] width 42 height 18
click at [870, 10] on span "JS" at bounding box center [883, 15] width 26 height 18
click at [870, 10] on input "JS" at bounding box center [875, 11] width 10 height 10
checkbox input "true"
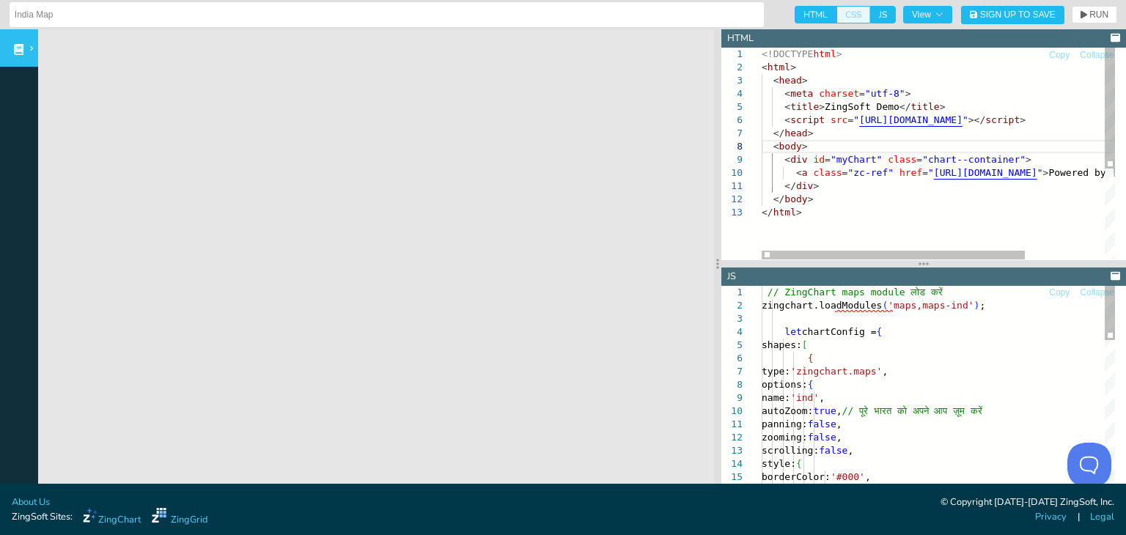
click at [837, 14] on span "CSS" at bounding box center [853, 15] width 34 height 18
click at [837, 14] on input "CSS" at bounding box center [841, 11] width 10 height 10
checkbox input "true"
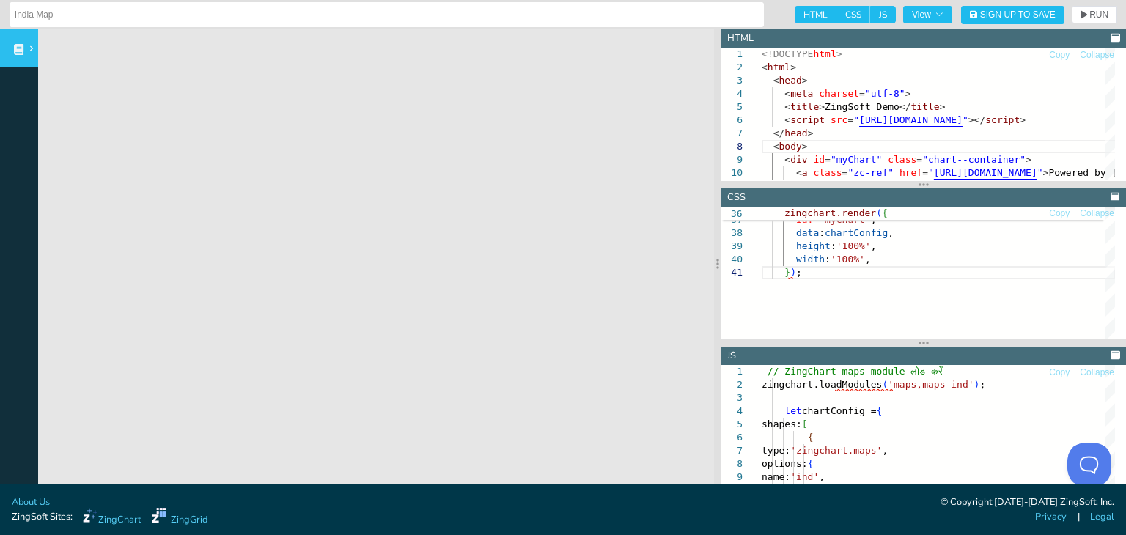
click at [794, 12] on span "HTML" at bounding box center [815, 15] width 42 height 18
click at [794, 12] on input "HTML" at bounding box center [799, 11] width 10 height 10
checkbox input "false"
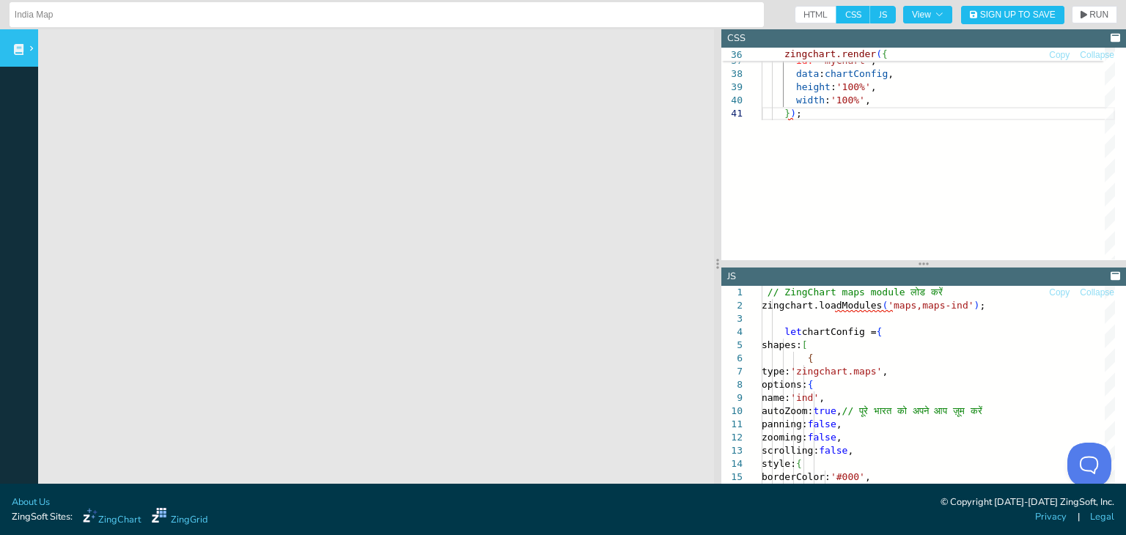
click at [838, 11] on span "CSS" at bounding box center [853, 15] width 34 height 18
click at [838, 11] on input "CSS" at bounding box center [841, 11] width 10 height 10
checkbox input "false"
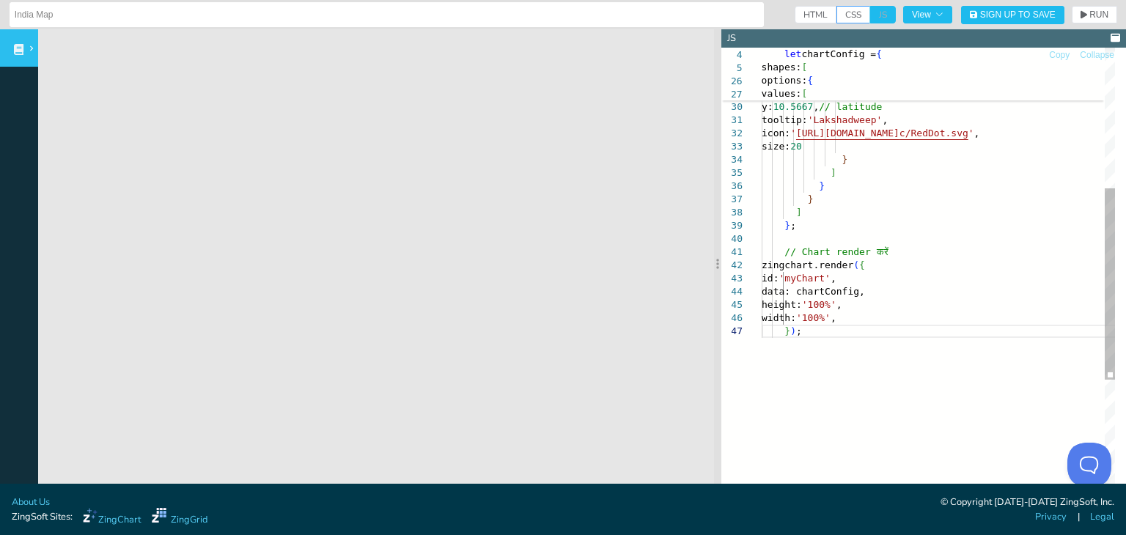
scroll to position [0, 35]
click at [918, 207] on div "options: { values: [ { x: 72.6417 , // longitude y: 10.5667 , // latitude toolt…" at bounding box center [1004, 246] width 487 height 1057
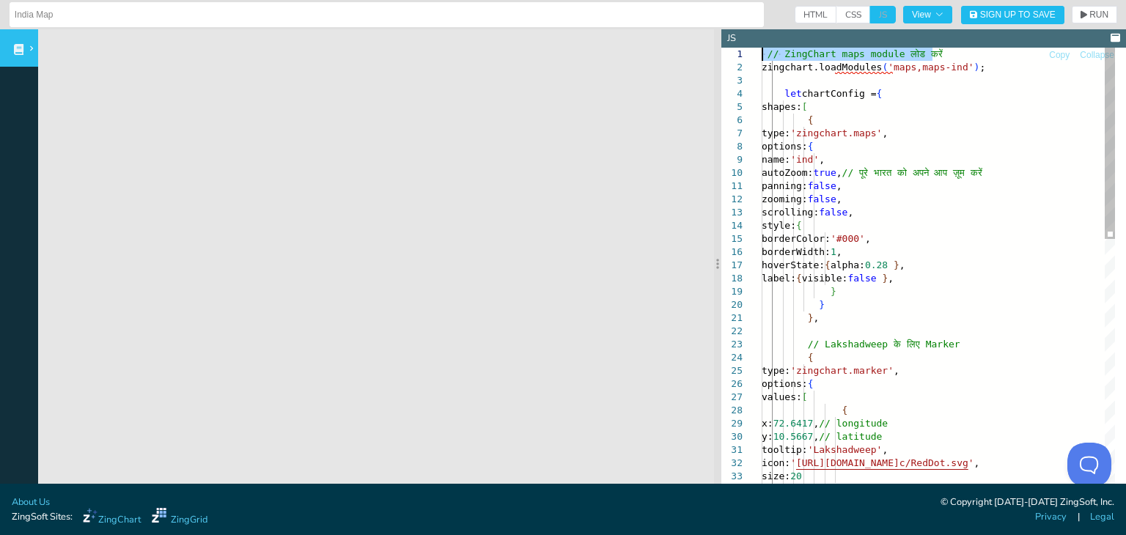
drag, startPoint x: 950, startPoint y: 54, endPoint x: 761, endPoint y: 51, distance: 188.4
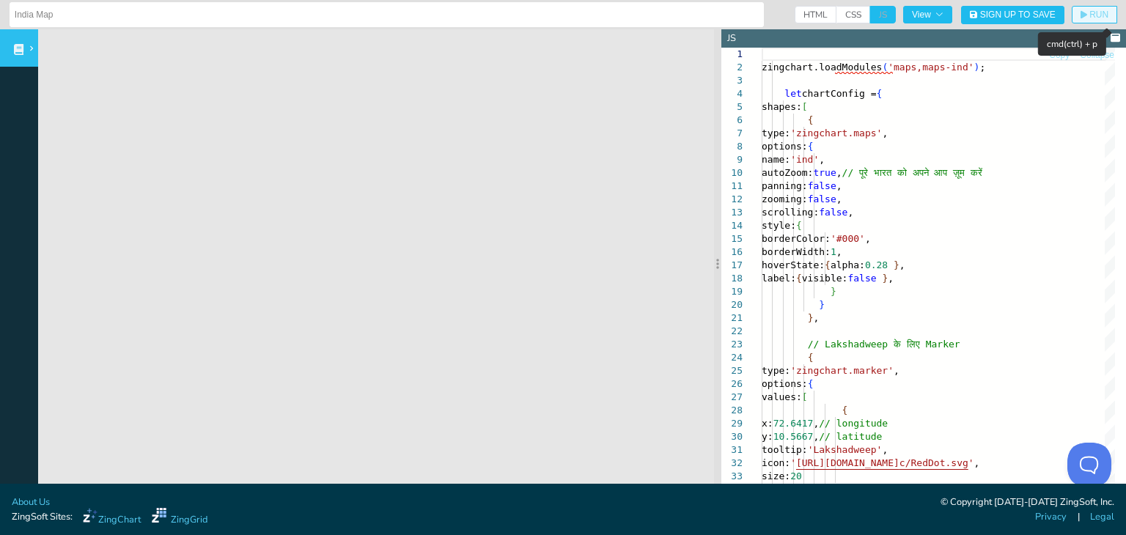
click at [1089, 15] on span "RUN" at bounding box center [1098, 14] width 19 height 9
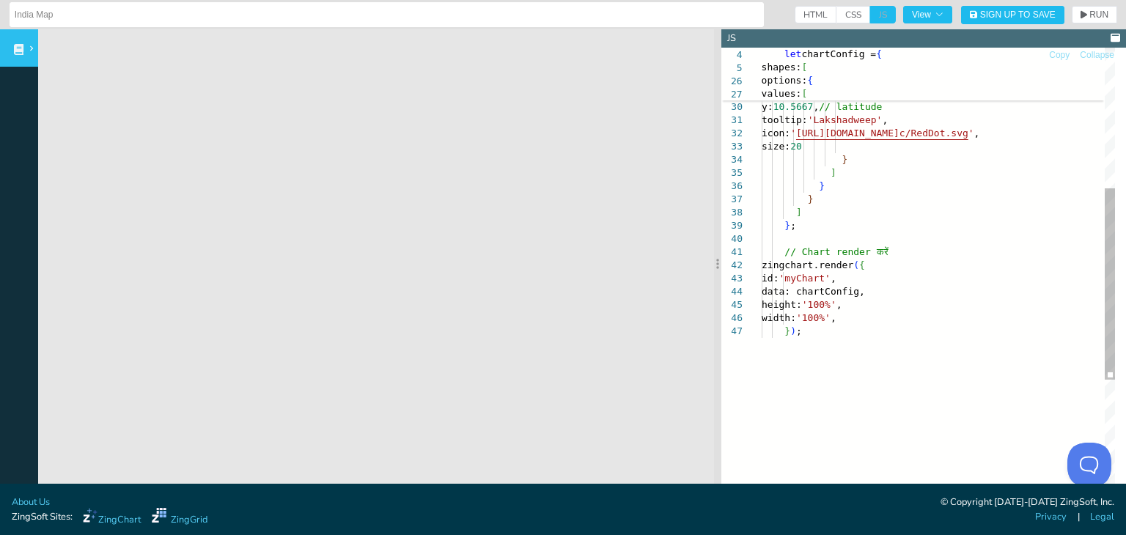
scroll to position [0, 0]
click at [880, 265] on div "} ] tooltip: 'Lakshadweep' , icon: ' [URL][DOMAIN_NAME] c/RedDot.svg ' , size: …" at bounding box center [1004, 246] width 487 height 1057
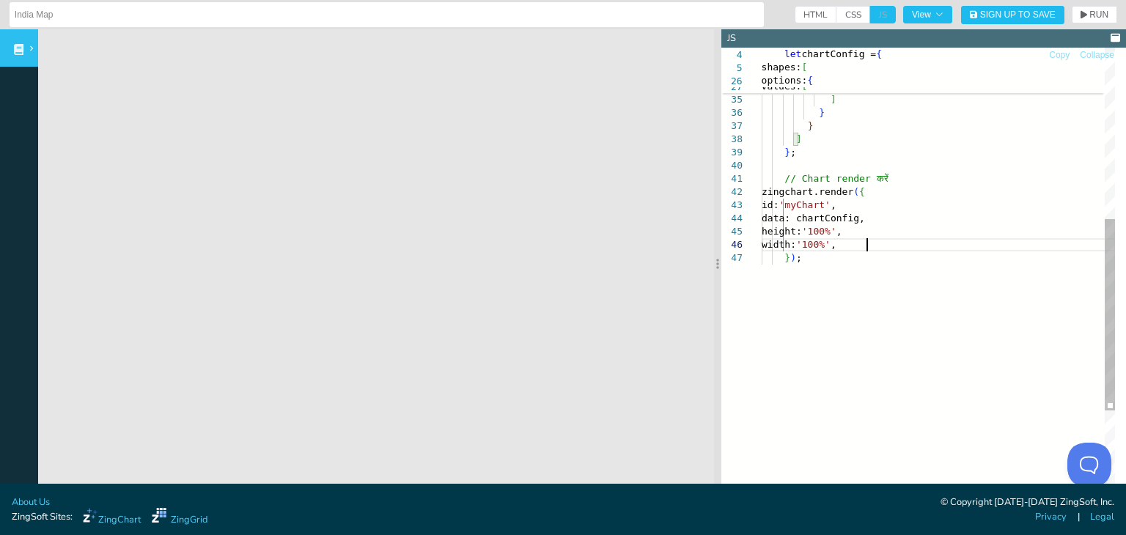
click at [924, 248] on div "} ] tooltip: 'Lakshadweep' , icon: ' [URL][DOMAIN_NAME] c/RedDot.svg ' , size: …" at bounding box center [1004, 173] width 487 height 1057
click at [935, 160] on div "} ] tooltip: 'Lakshadweep' , icon: ' [URL][DOMAIN_NAME] c/RedDot.svg ' , size: …" at bounding box center [1004, 173] width 487 height 1057
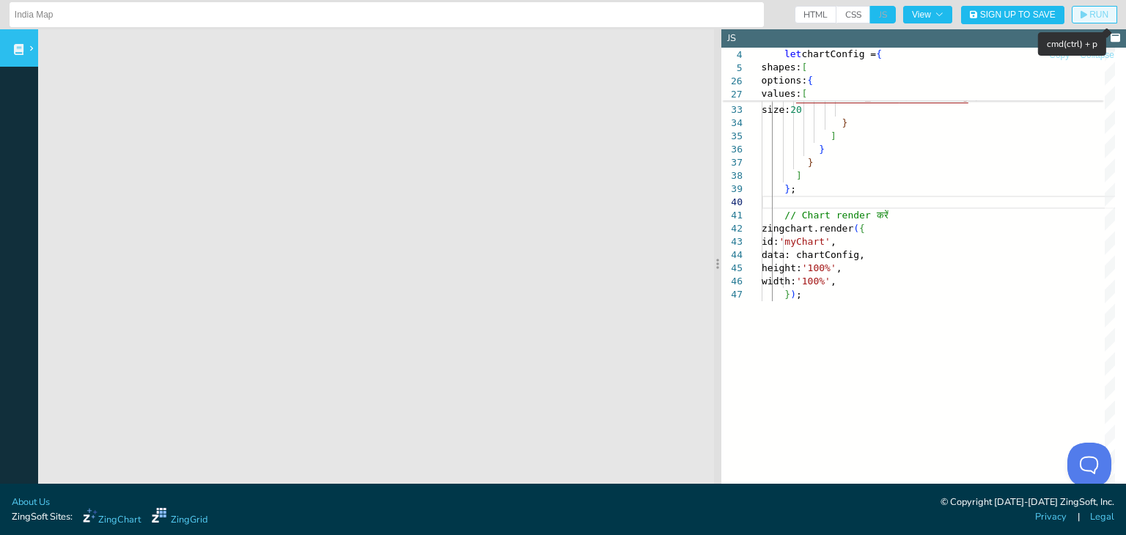
click at [1080, 12] on span "RUN" at bounding box center [1094, 14] width 28 height 9
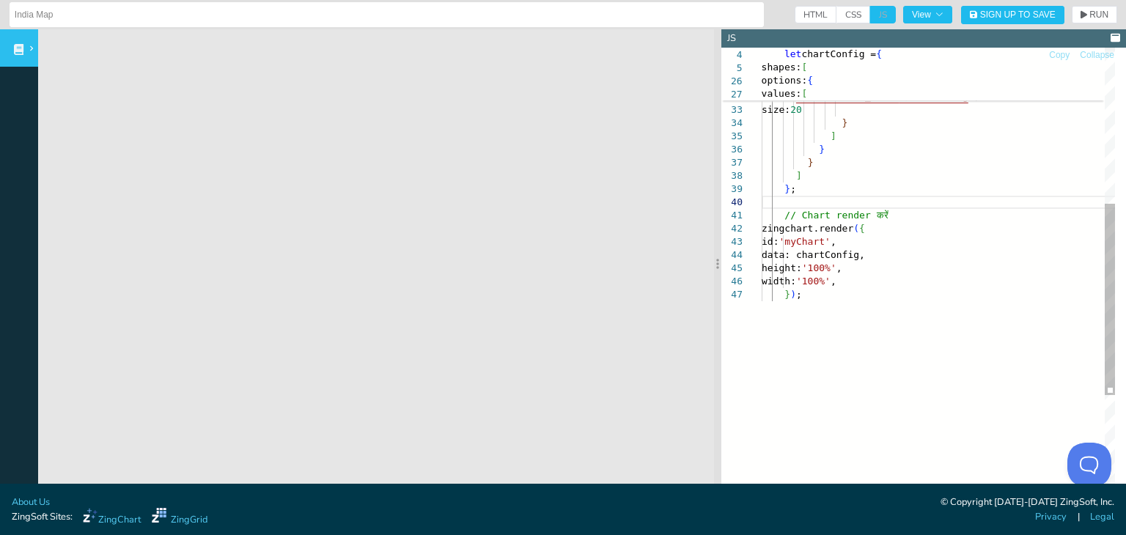
click at [903, 177] on div "} ] tooltip: 'Lakshadweep' , icon: ' [URL][DOMAIN_NAME] c/RedDot.svg ' , size: …" at bounding box center [1004, 209] width 487 height 1057
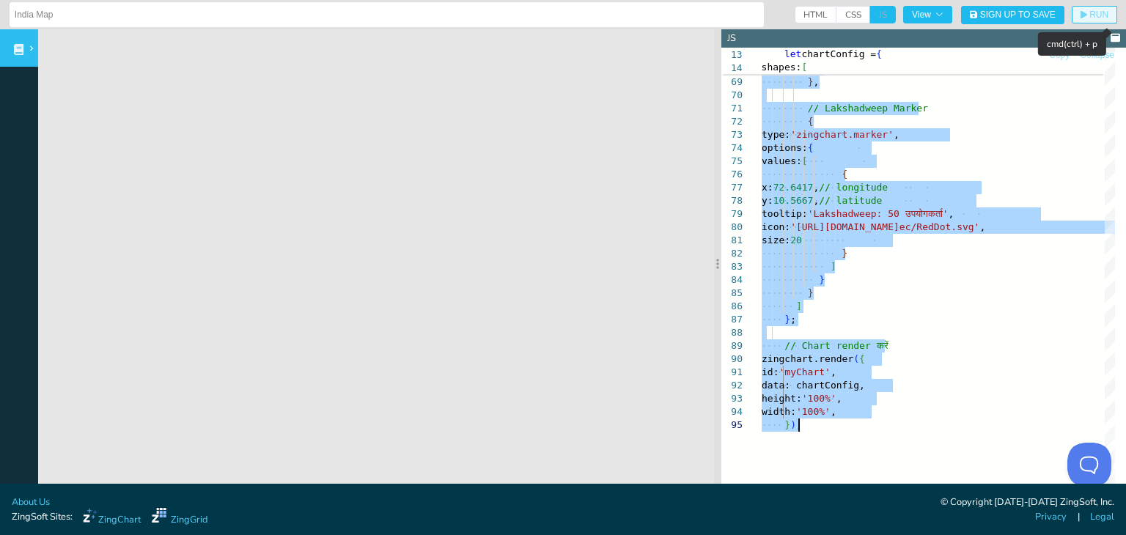
click at [1089, 15] on span "RUN" at bounding box center [1098, 14] width 19 height 9
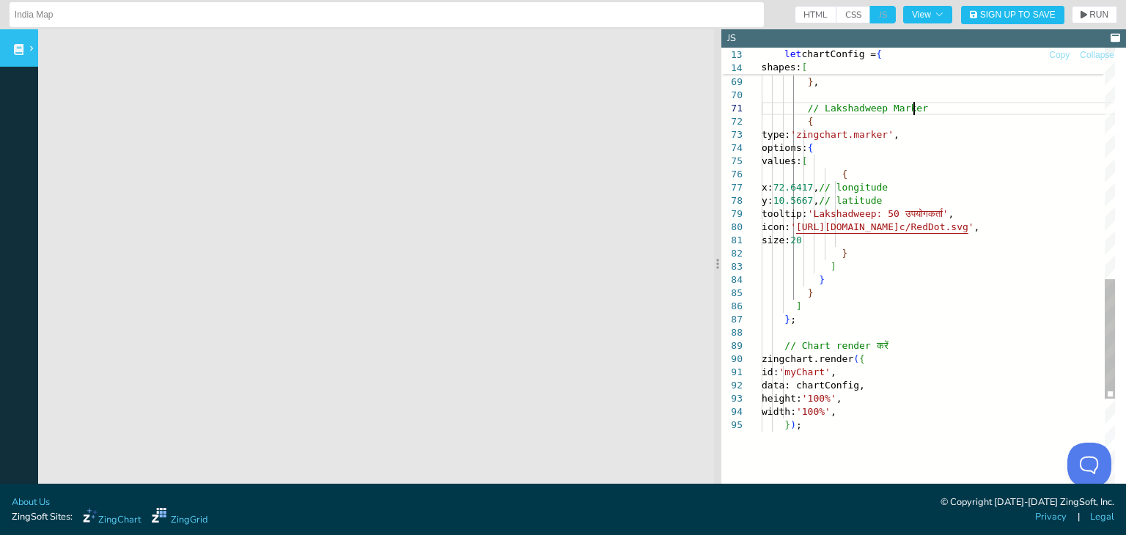
click at [1000, 105] on div "label: { fontSize: 15 , visible: false } } } } , // Lakshadweep Marker { type: …" at bounding box center [1004, 23] width 487 height 1690
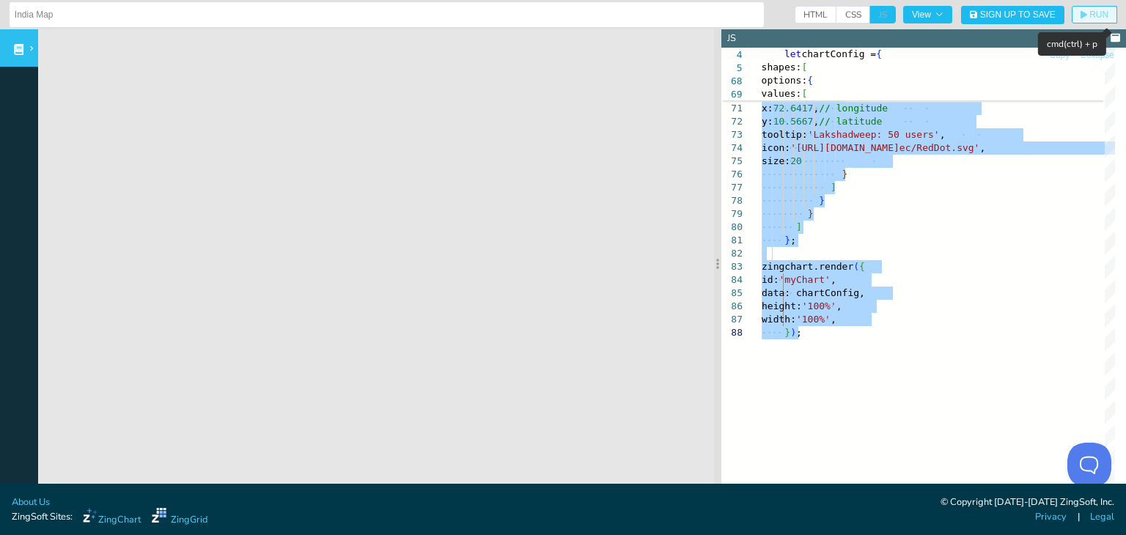
click at [1080, 12] on span "RUN" at bounding box center [1094, 14] width 28 height 9
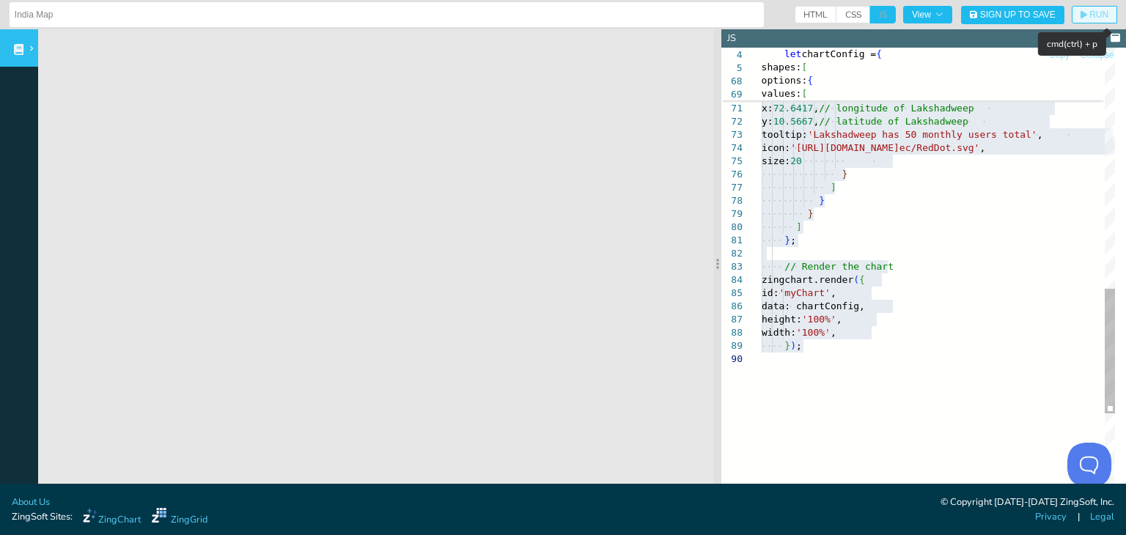
click at [1089, 17] on span "RUN" at bounding box center [1098, 14] width 19 height 9
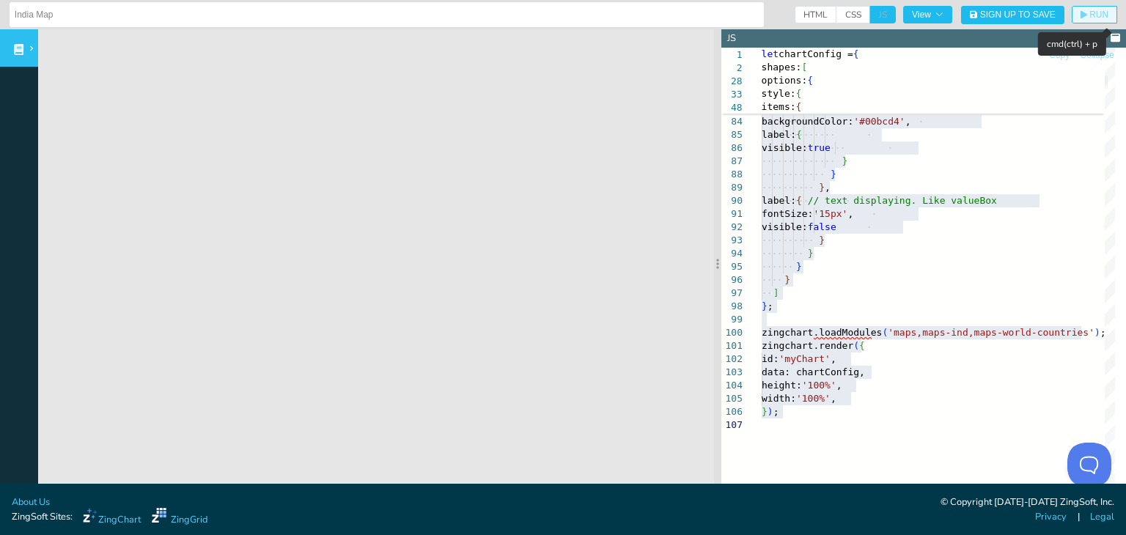
click at [1089, 16] on span "RUN" at bounding box center [1098, 14] width 19 height 9
type textarea "text: '[GEOGRAPHIC_DATA] has 1,968 monthly users total', backgroundColor: '#00b…"
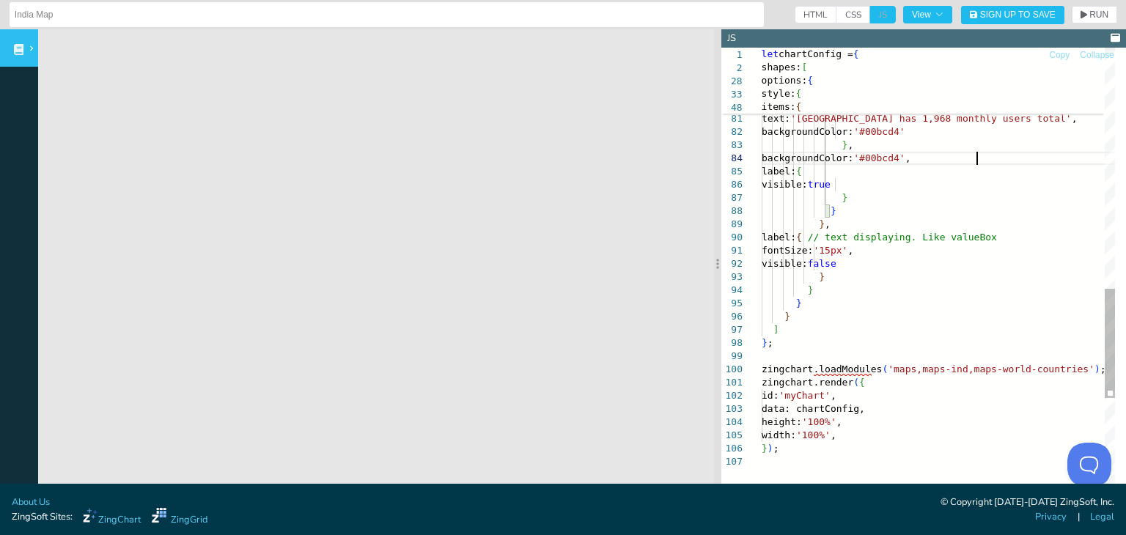
click at [794, 13] on span "HTML" at bounding box center [815, 15] width 42 height 18
click at [794, 13] on input "HTML" at bounding box center [799, 11] width 10 height 10
checkbox input "true"
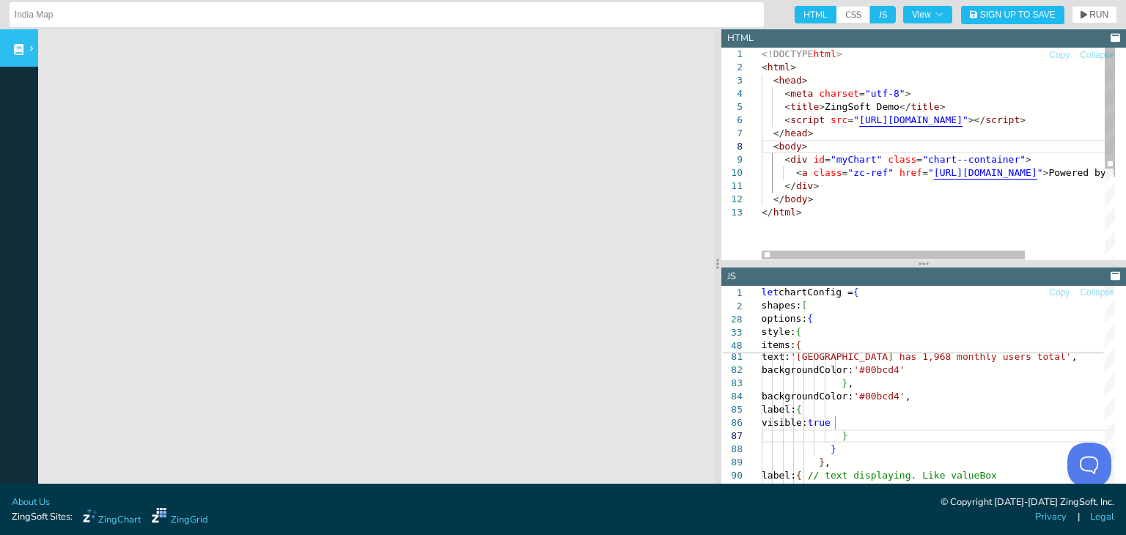
type textarea "</div> </body> </html>"
click at [891, 201] on div "<!DOCTYPE html > < html > < head > < meta charset = "utf-8" > < title > ZingSof…" at bounding box center [991, 233] width 460 height 370
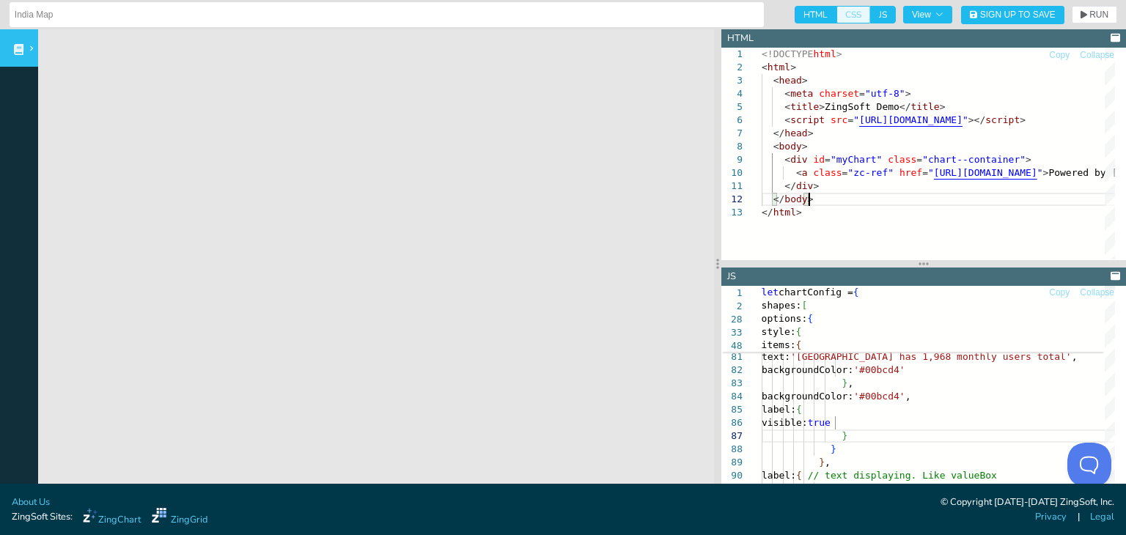
click at [841, 15] on span "CSS" at bounding box center [853, 15] width 34 height 18
click at [841, 15] on input "CSS" at bounding box center [841, 11] width 10 height 10
checkbox input "true"
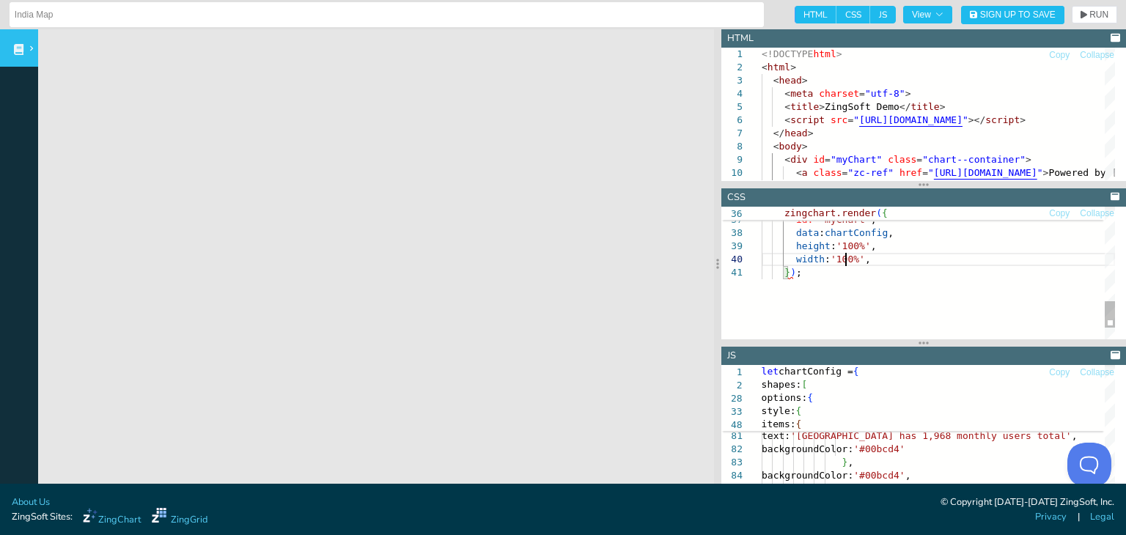
click at [846, 259] on div "zingchart.render ( { id: 'myChart' , data : chartConfig , height : '100%' , wid…" at bounding box center [937, 68] width 353 height 660
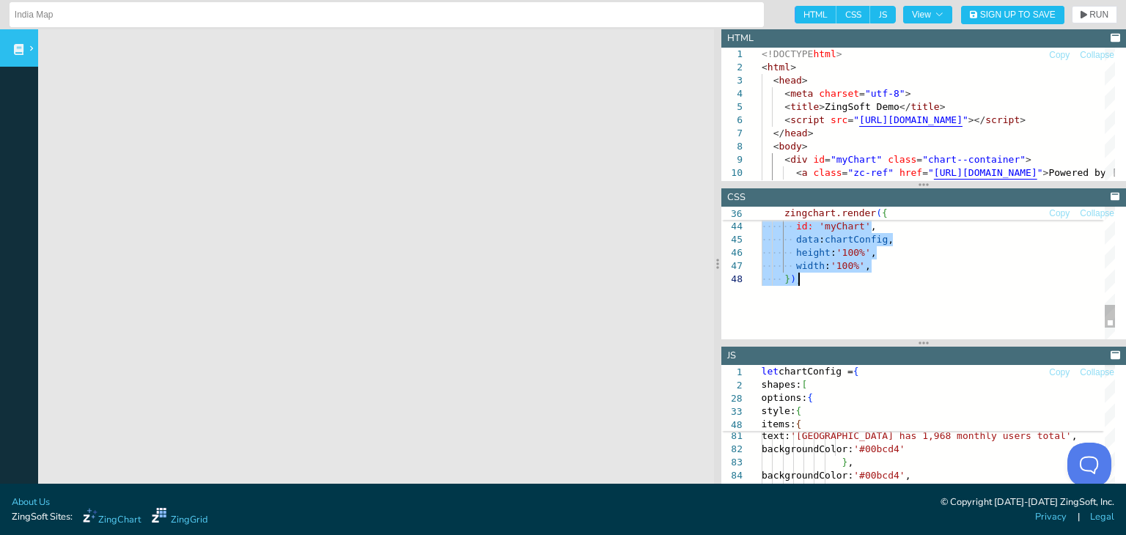
type textarea ".chart--container { min-height: 530px; width: 100%; height: 100%; } .zc-ref { d…"
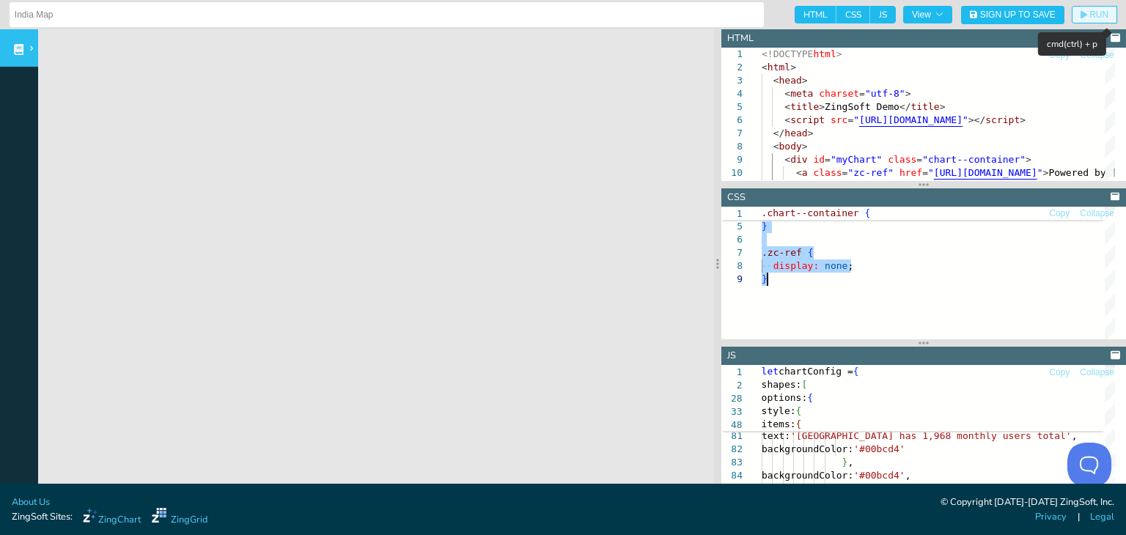
click at [1089, 10] on span "RUN" at bounding box center [1098, 14] width 19 height 9
click at [870, 15] on span "JS" at bounding box center [883, 15] width 26 height 18
click at [870, 15] on input "JS" at bounding box center [875, 11] width 10 height 10
checkbox input "false"
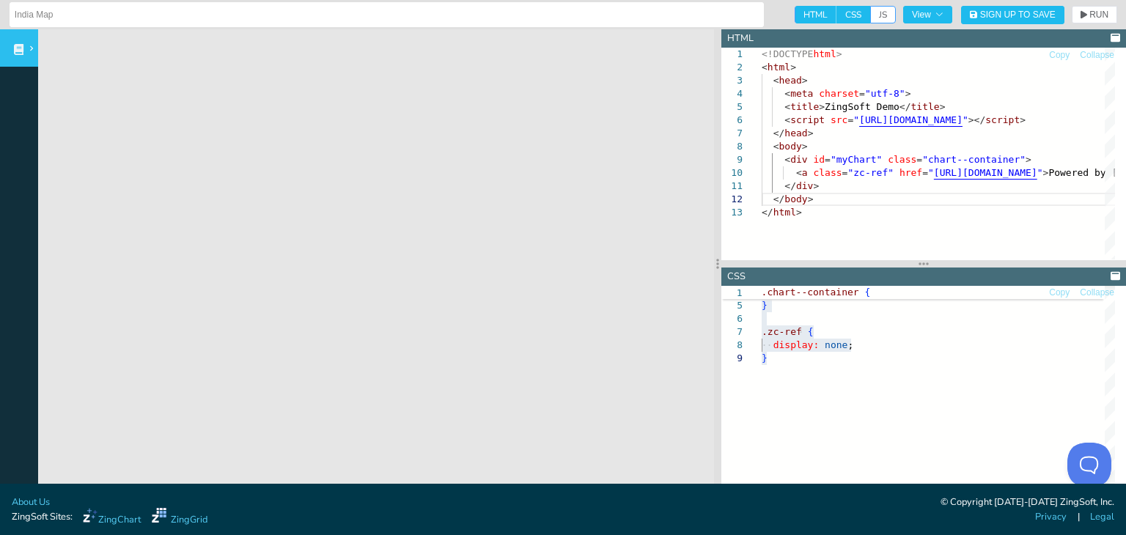
click at [794, 8] on span "HTML" at bounding box center [815, 15] width 42 height 18
click at [794, 8] on input "HTML" at bounding box center [799, 11] width 10 height 10
checkbox input "false"
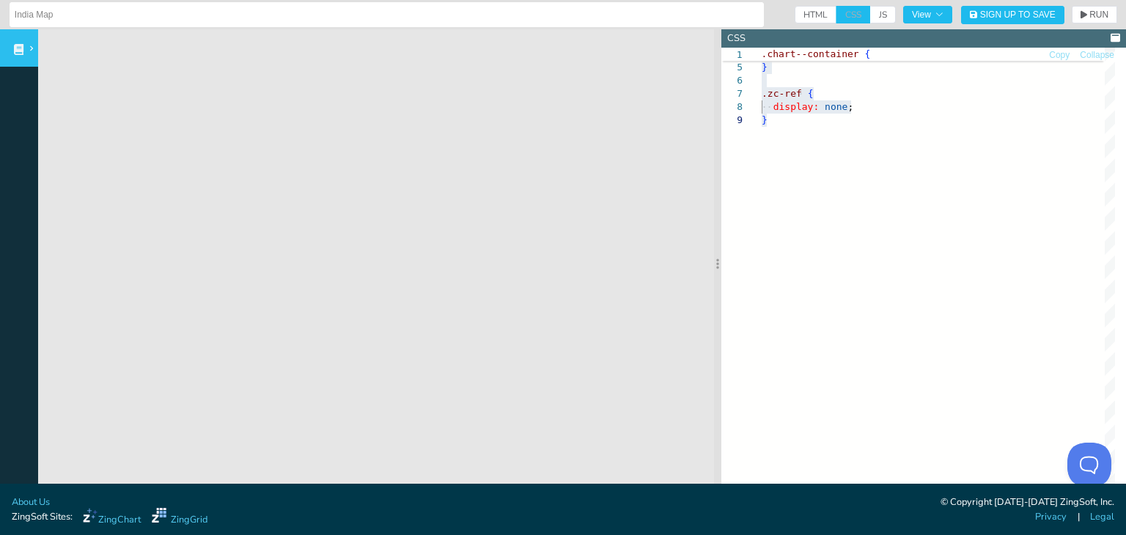
click at [838, 13] on span "CSS" at bounding box center [853, 15] width 34 height 18
click at [838, 17] on span "CSS" at bounding box center [853, 15] width 34 height 18
click at [870, 16] on span "JS" at bounding box center [883, 15] width 26 height 18
click at [870, 15] on input "JS" at bounding box center [875, 11] width 10 height 10
checkbox input "true"
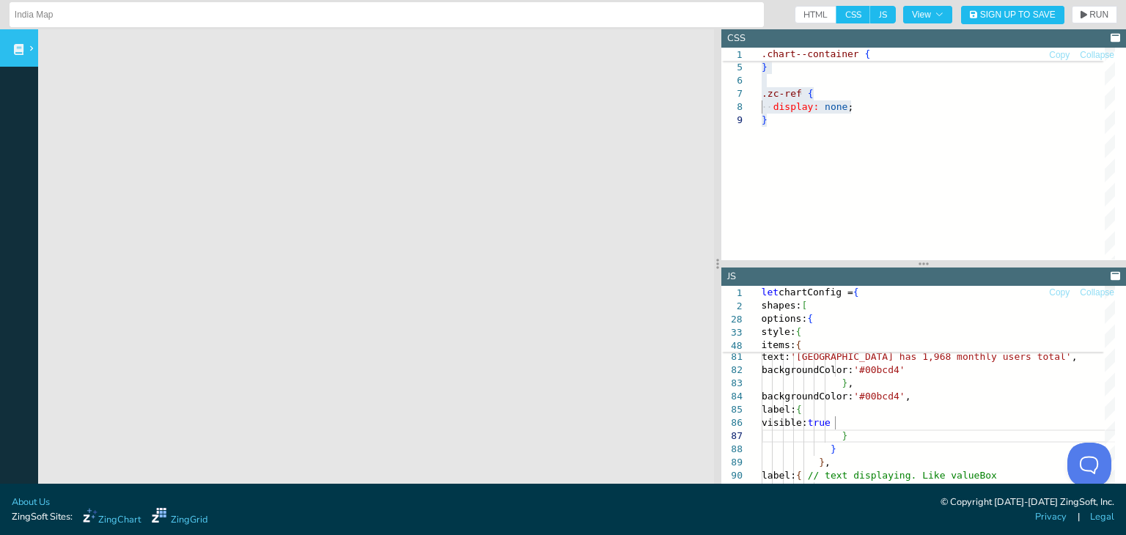
click at [836, 10] on span "CSS" at bounding box center [853, 15] width 34 height 18
click at [836, 10] on input "CSS" at bounding box center [841, 11] width 10 height 10
checkbox input "false"
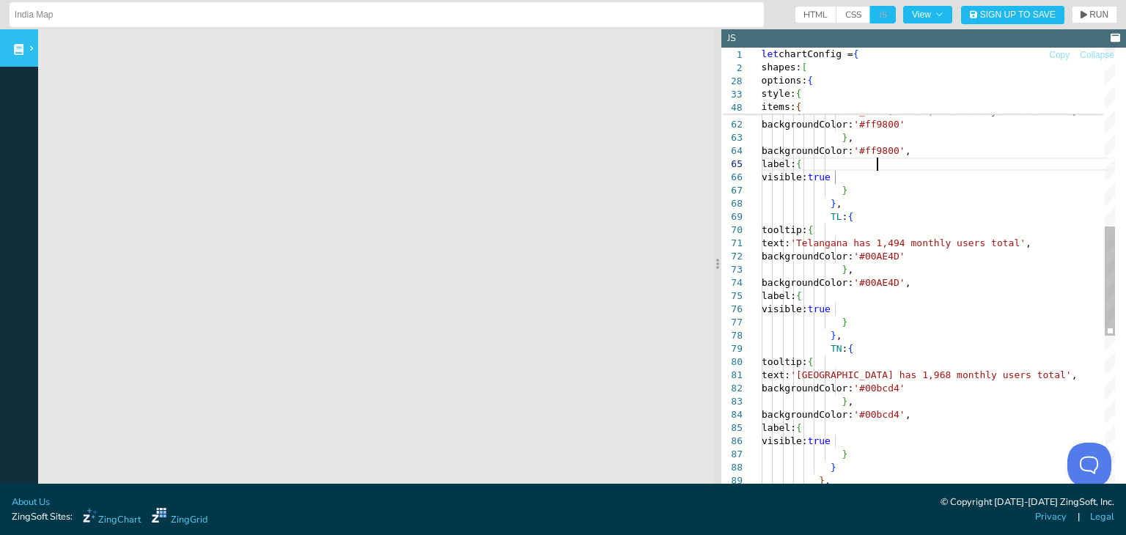
click at [912, 168] on div "visible: true } } , [GEOGRAPHIC_DATA] : { tooltip: { text: '[GEOGRAPHIC_DATA] h…" at bounding box center [949, 237] width 377 height 1848
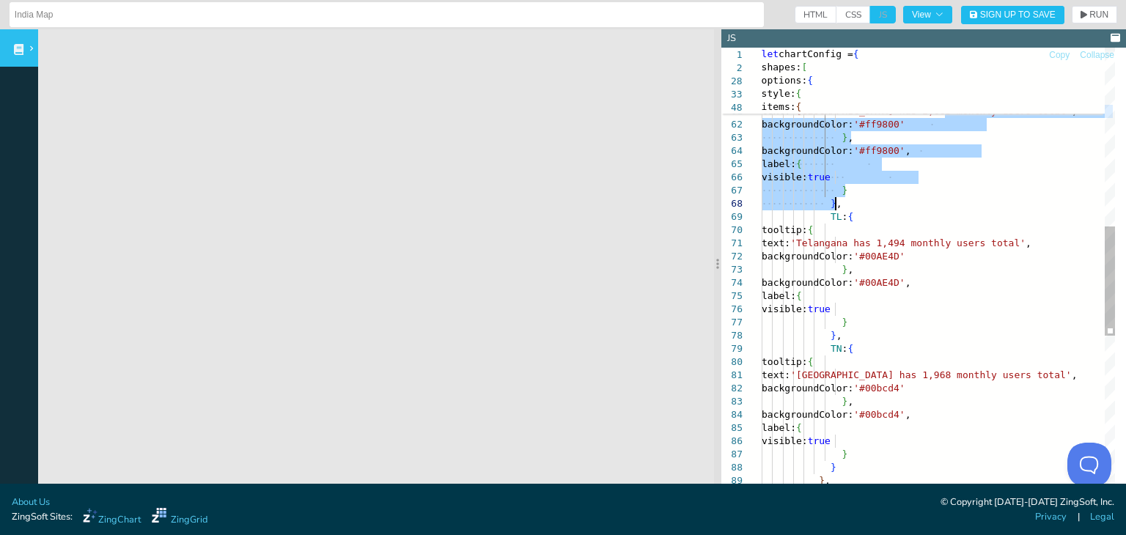
drag, startPoint x: 944, startPoint y: 114, endPoint x: 945, endPoint y: 208, distance: 93.8
click at [945, 208] on div "visible: true } } , [GEOGRAPHIC_DATA] : { tooltip: { text: '[GEOGRAPHIC_DATA] h…" at bounding box center [949, 237] width 377 height 1848
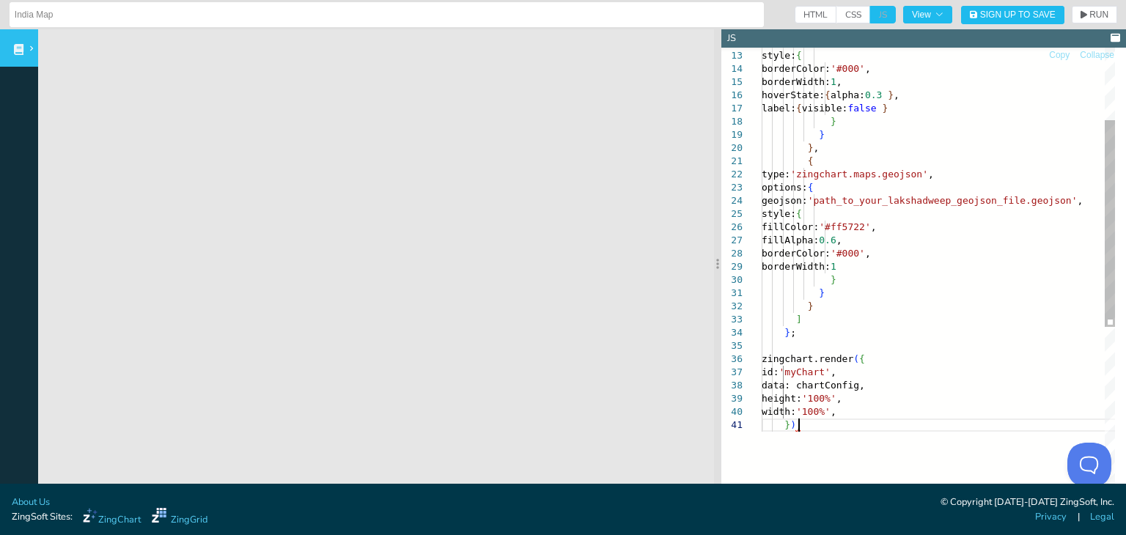
scroll to position [0, 36]
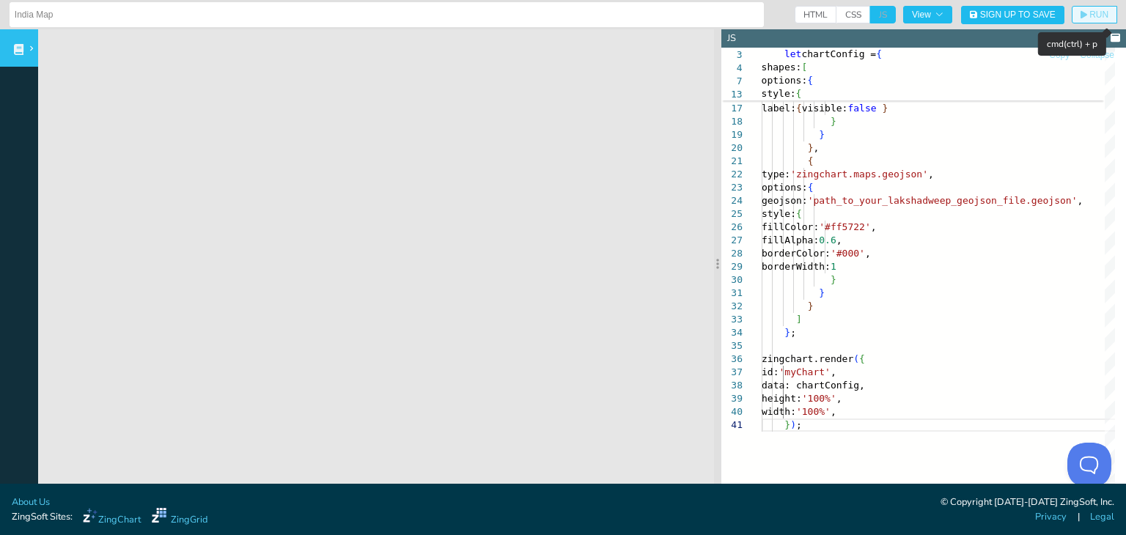
click at [1080, 16] on span "RUN" at bounding box center [1094, 14] width 28 height 9
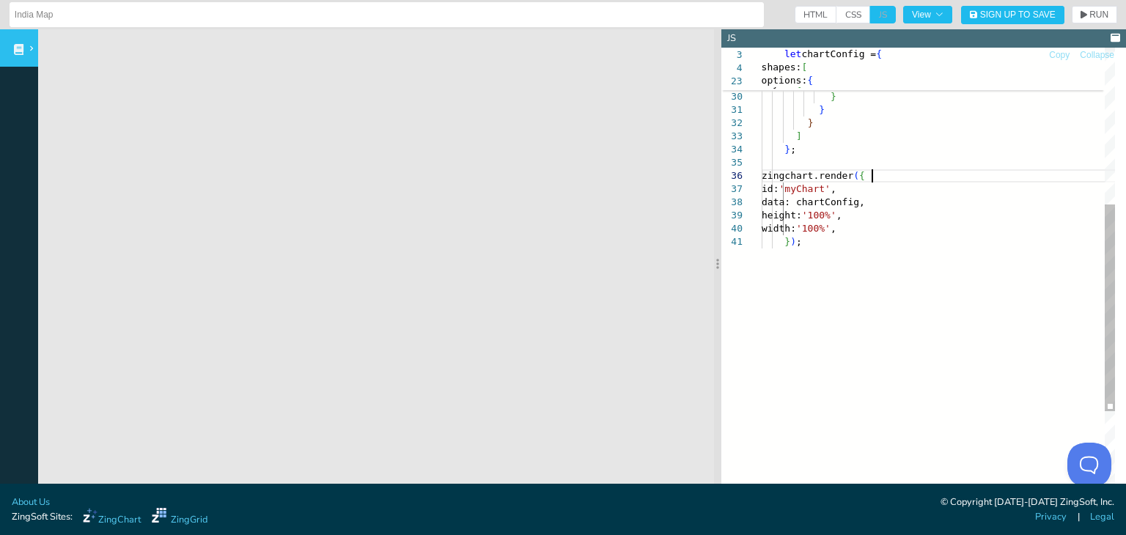
scroll to position [0, 35]
click at [872, 175] on div "} ; } } ] borderColor: '#000' , borderWidth: 1 } fillColor: '#ff5722' , fillAlp…" at bounding box center [1080, 197] width 638 height 978
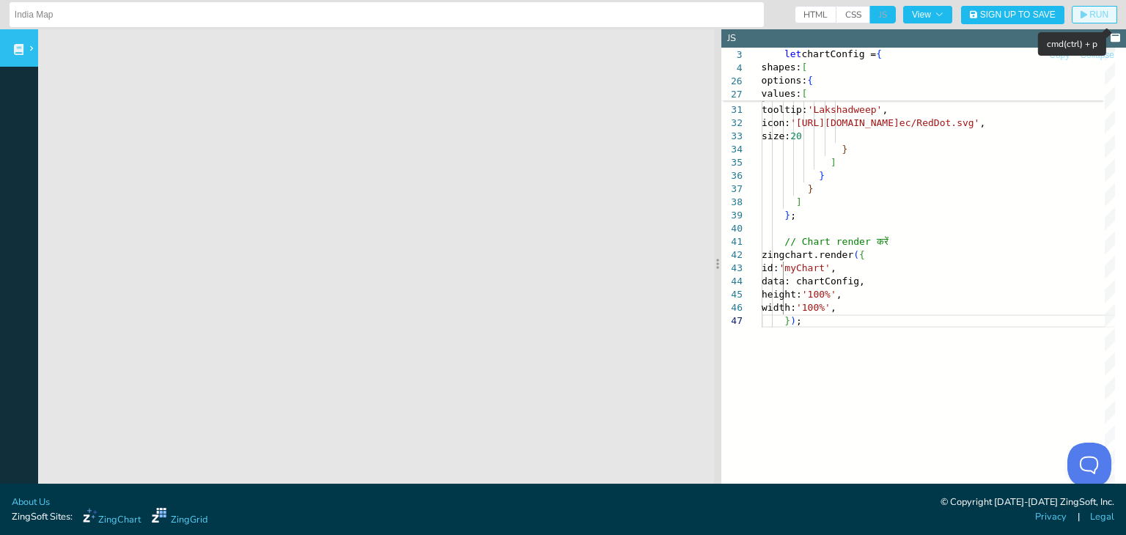
click at [1090, 18] on span "RUN" at bounding box center [1098, 14] width 19 height 9
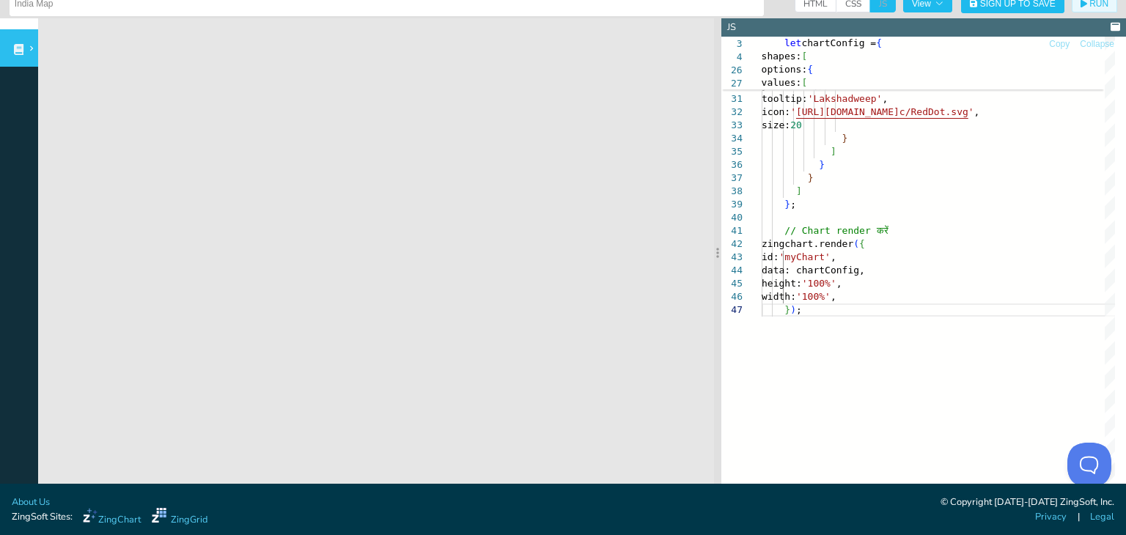
scroll to position [15, 0]
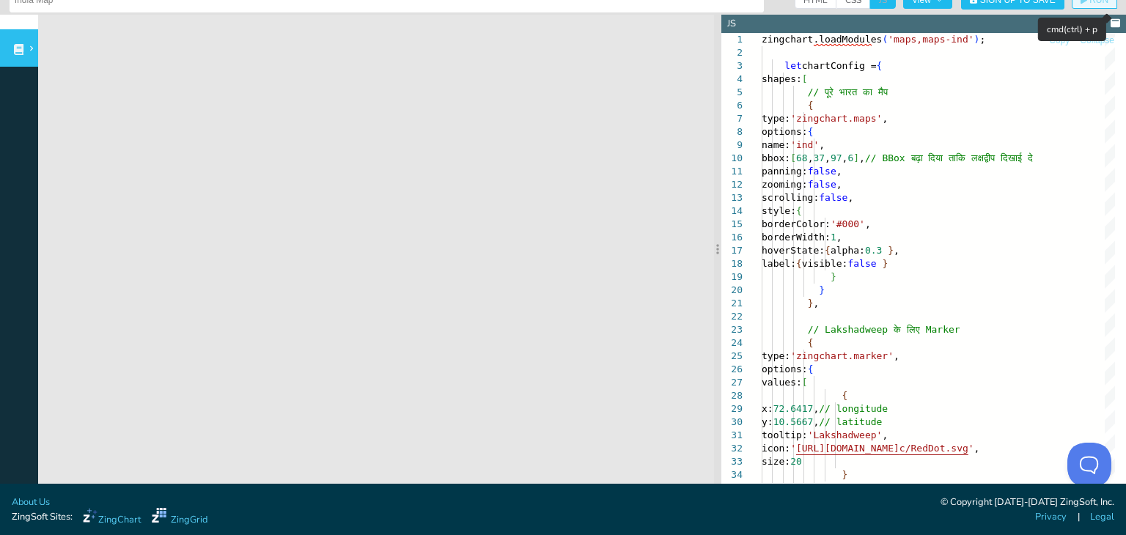
click at [1092, 4] on span "RUN" at bounding box center [1098, 0] width 19 height 9
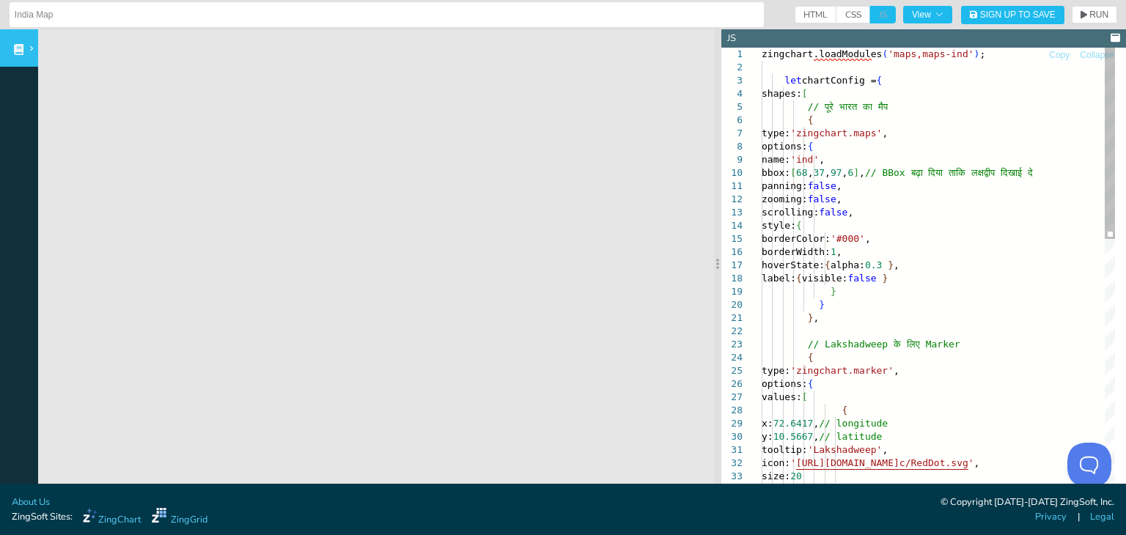
scroll to position [0, 35]
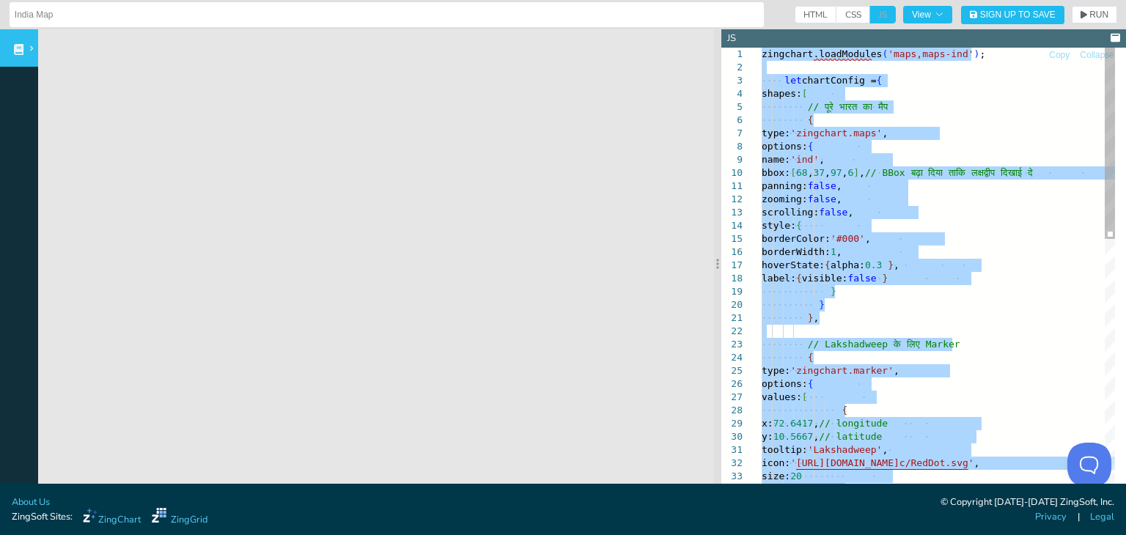
type textarea "}; zingchart.render({ id: 'myChart', data: chartConfig, height: '100%', width: …"
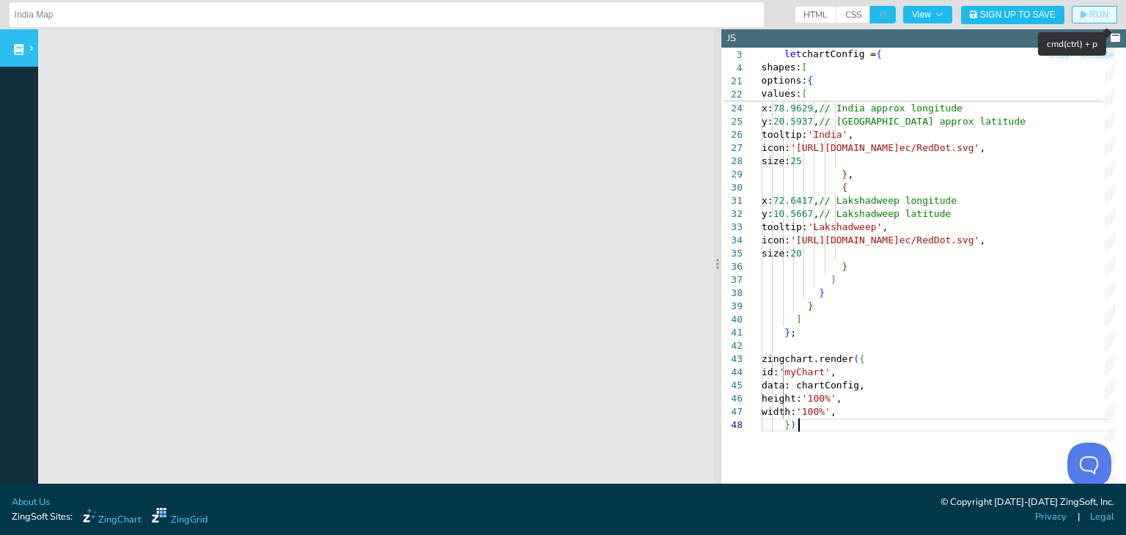
click at [1080, 15] on span "RUN" at bounding box center [1094, 14] width 28 height 9
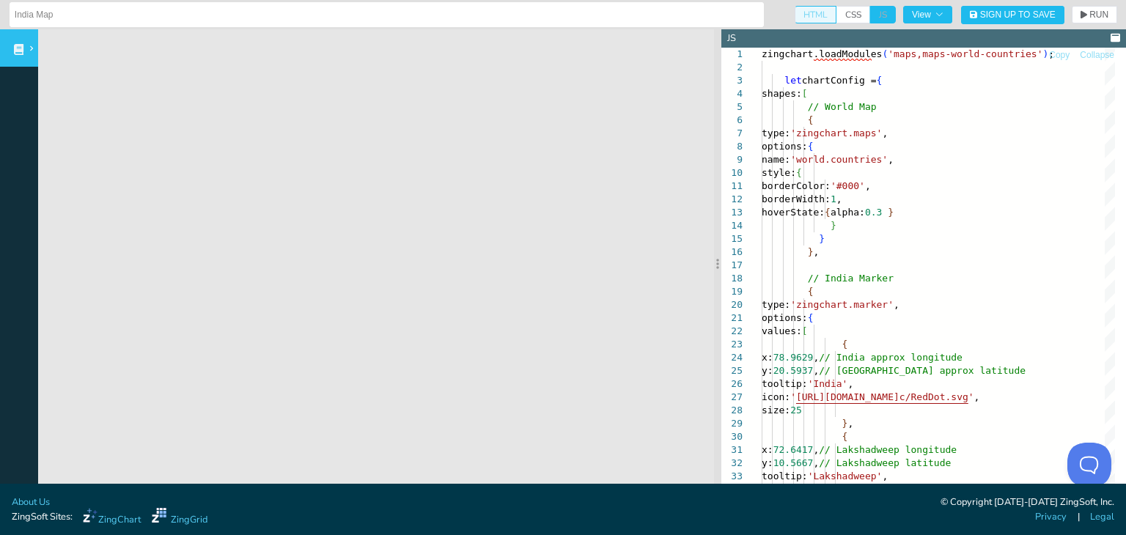
click at [794, 9] on span "HTML" at bounding box center [815, 15] width 42 height 18
click at [794, 9] on input "HTML" at bounding box center [799, 11] width 10 height 10
checkbox input "true"
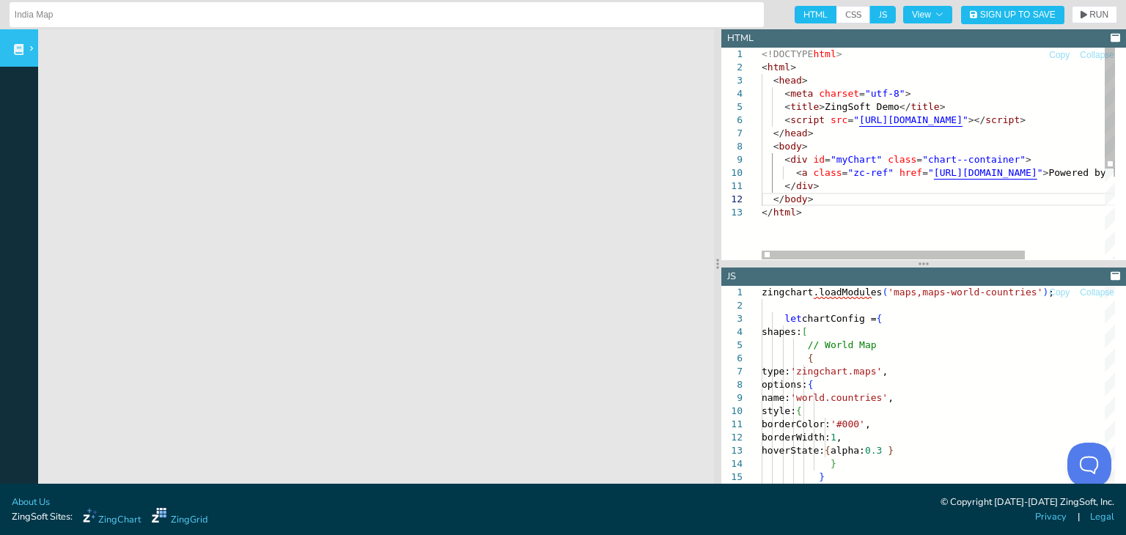
scroll to position [0, 46]
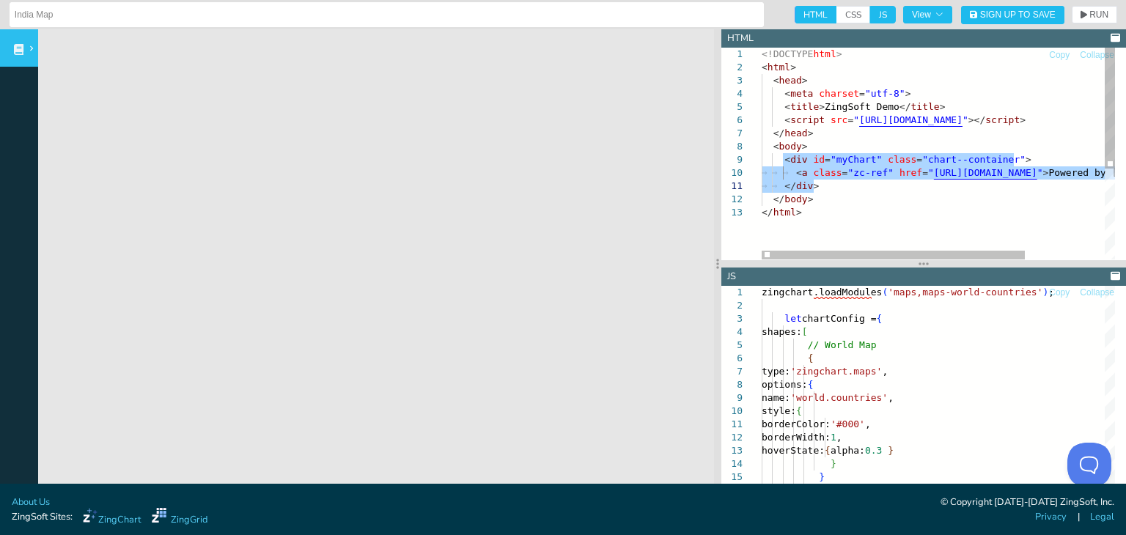
drag, startPoint x: 780, startPoint y: 159, endPoint x: 853, endPoint y: 183, distance: 77.2
click at [853, 183] on div "<!DOCTYPE html > < html > < head > < meta charset = "utf-8" > < title > ZingSof…" at bounding box center [991, 233] width 460 height 370
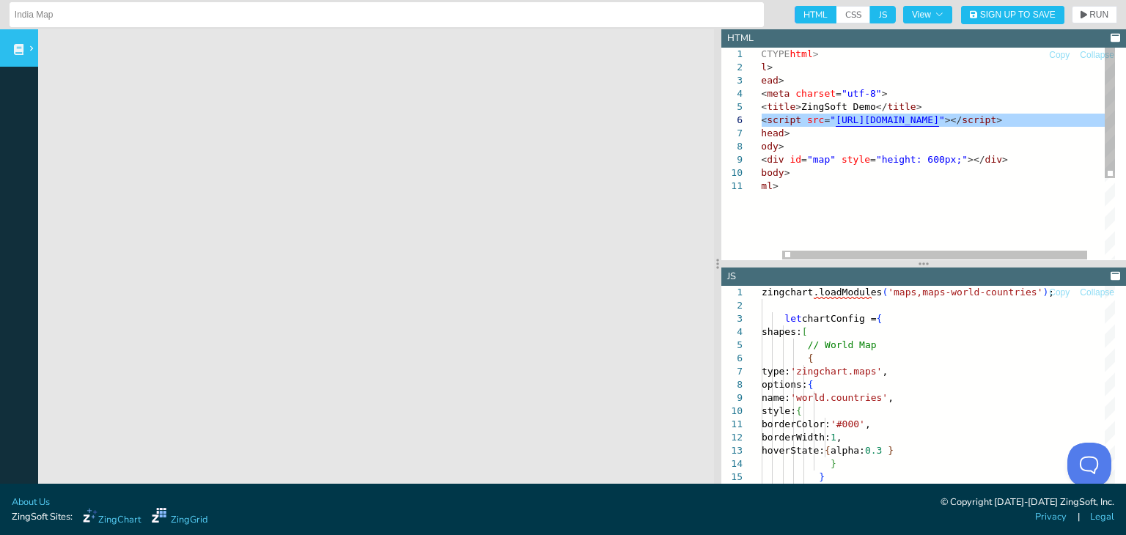
drag, startPoint x: 777, startPoint y: 119, endPoint x: 1125, endPoint y: 122, distance: 348.1
click at [1125, 122] on div "<!DOCTYPE html > < html > < head > < meta charset = "utf-8" > < title > ZingSof…" at bounding box center [936, 220] width 397 height 344
type textarea "<!DOCTYPE html> <html> <head> <meta charset="utf-8"> <title>ZingSoft Demo</titl…"
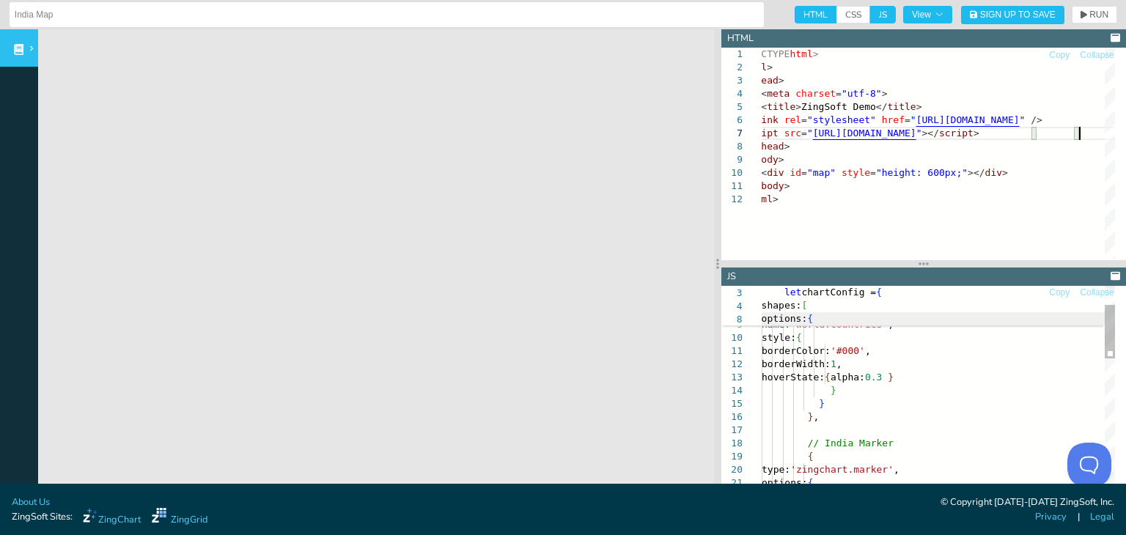
click at [906, 317] on span "options: {" at bounding box center [932, 318] width 343 height 13
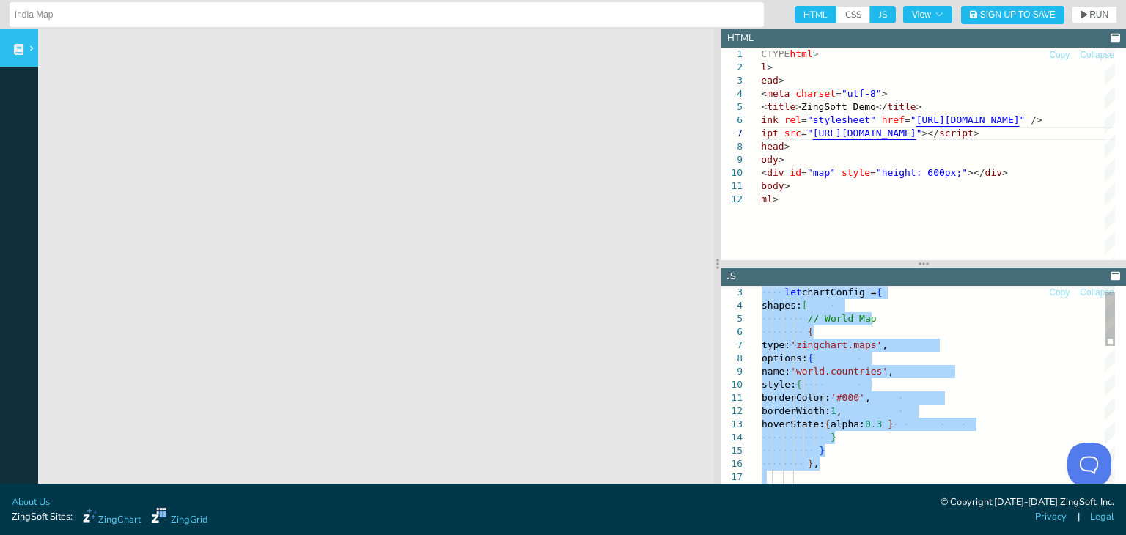
type textarea ".bindPopup('India'); // Marker Lakshadweep L.marker([[GEOGRAPHIC_DATA]]).addTo(…"
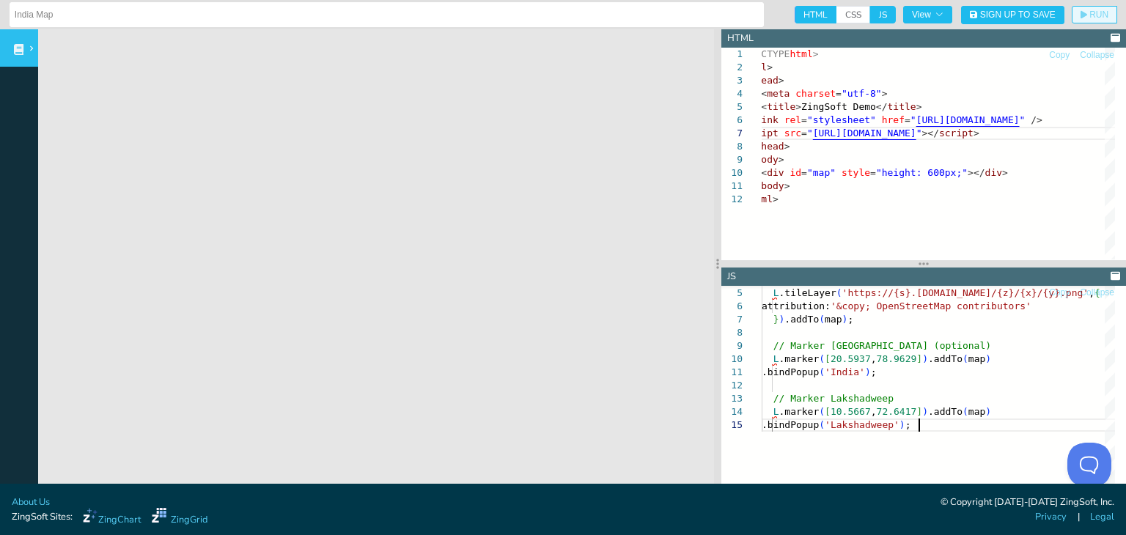
click at [1089, 11] on span "RUN" at bounding box center [1098, 14] width 19 height 9
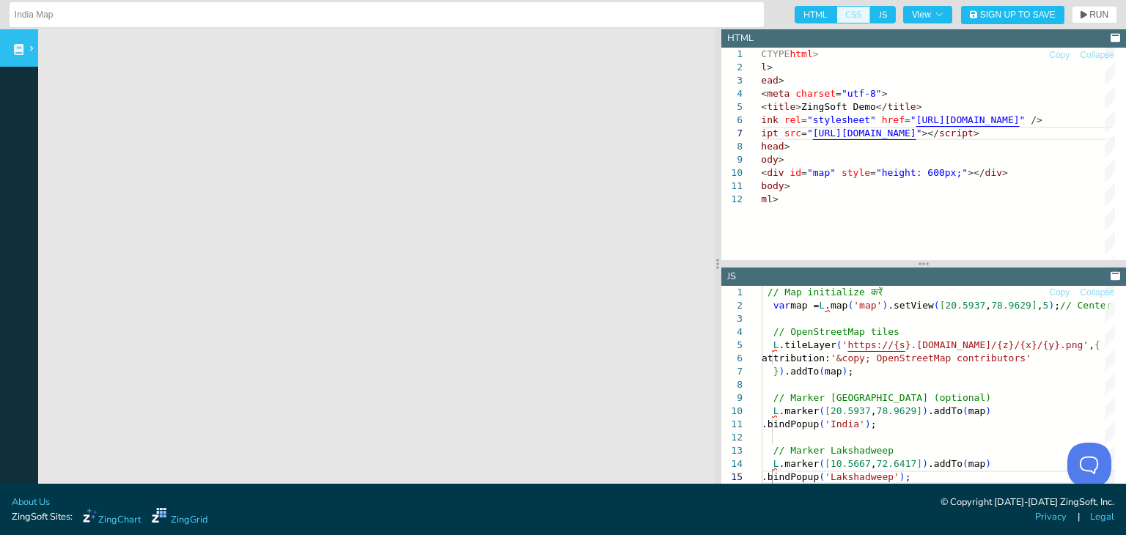
click at [839, 15] on span "CSS" at bounding box center [853, 15] width 34 height 18
click at [839, 15] on input "CSS" at bounding box center [841, 11] width 10 height 10
checkbox input "true"
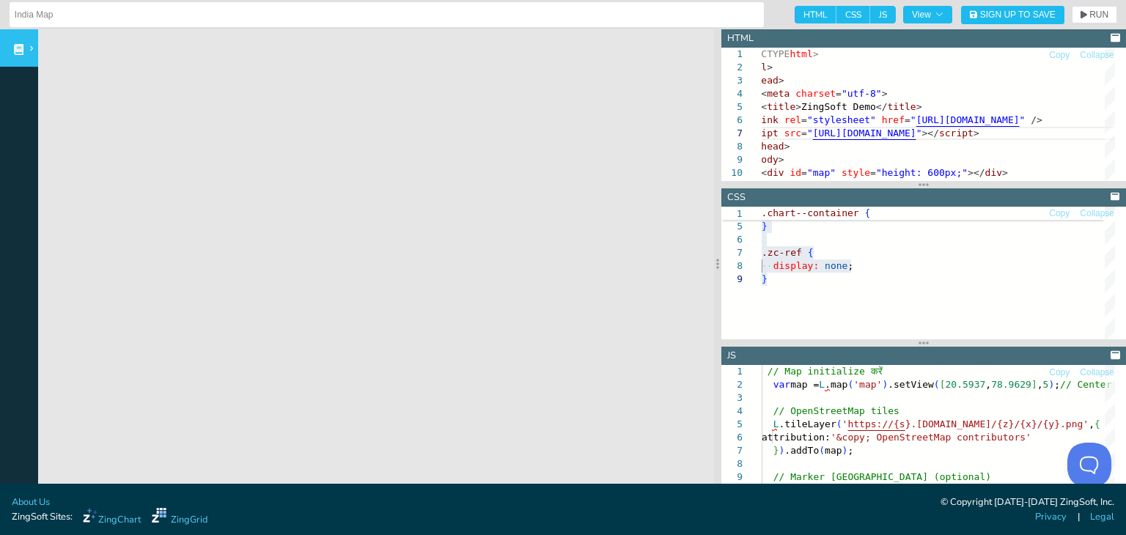
click at [870, 15] on span "JS" at bounding box center [883, 15] width 26 height 18
click at [870, 15] on input "JS" at bounding box center [875, 11] width 10 height 10
checkbox input "false"
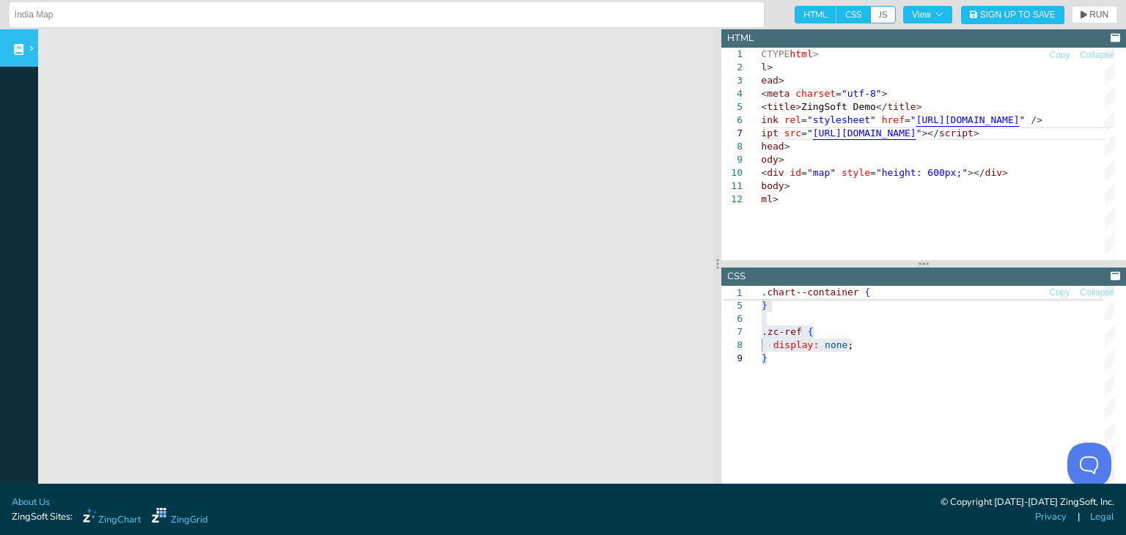
click at [803, 12] on span "HTML" at bounding box center [815, 15] width 42 height 18
click at [803, 12] on input "HTML" at bounding box center [799, 11] width 10 height 10
checkbox input "false"
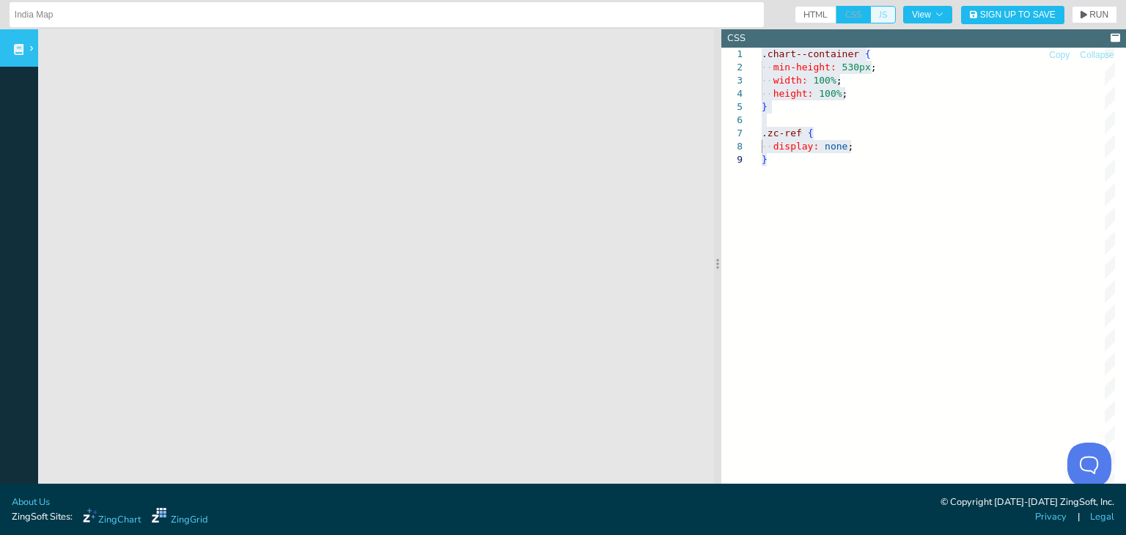
click at [871, 15] on span "JS" at bounding box center [883, 15] width 26 height 18
click at [871, 15] on input "JS" at bounding box center [875, 11] width 10 height 10
checkbox input "true"
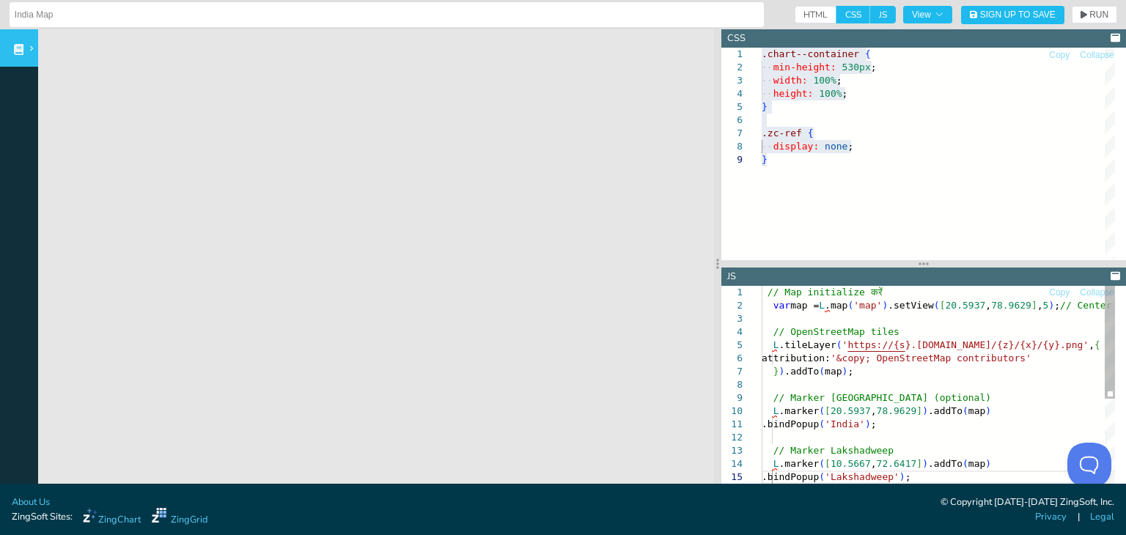
click at [923, 338] on div "// Map initialize करें var map = L .map ( 'map' ) .setView ( [ 20.5937 , 78.962…" at bounding box center [965, 484] width 408 height 396
click at [1091, 8] on button "RUN" at bounding box center [1093, 15] width 45 height 18
click at [897, 388] on div "// Map initialize करें var map = L .map ( 'map' ) .setView ( [ 20.5937 , 78.962…" at bounding box center [965, 484] width 408 height 396
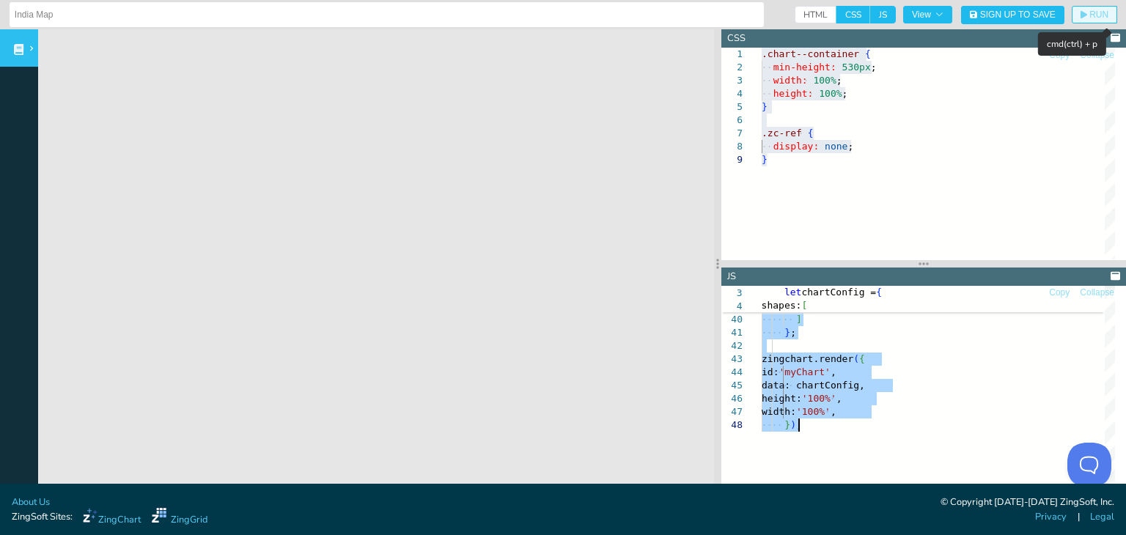
click at [1089, 12] on span "RUN" at bounding box center [1098, 14] width 19 height 9
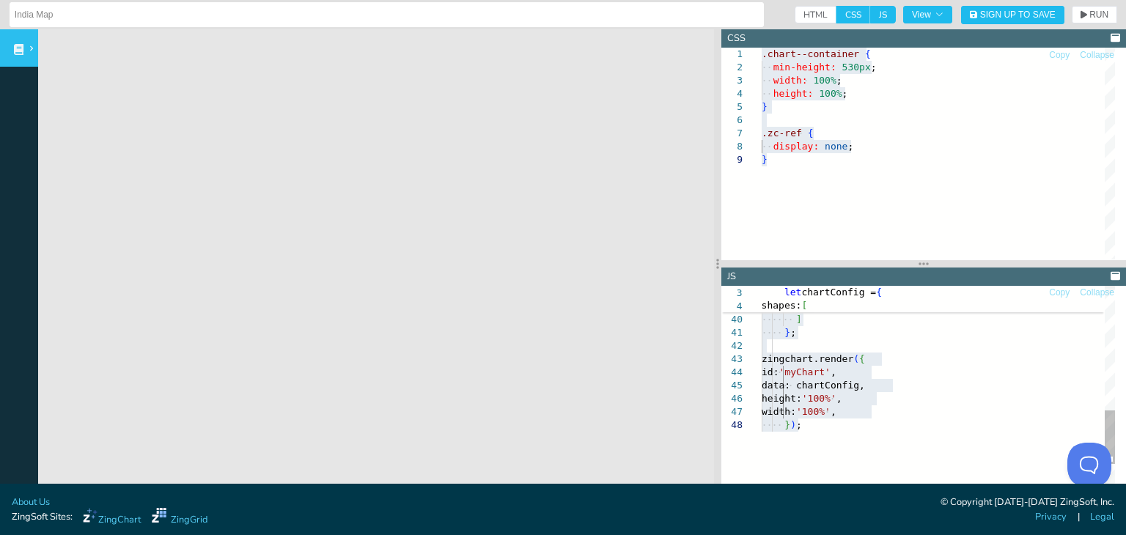
click at [920, 351] on div "] } } ] } ; [PERSON_NAME].render ( { id: 'myChart' , data: chartConfig, height:…" at bounding box center [965, 214] width 408 height 832
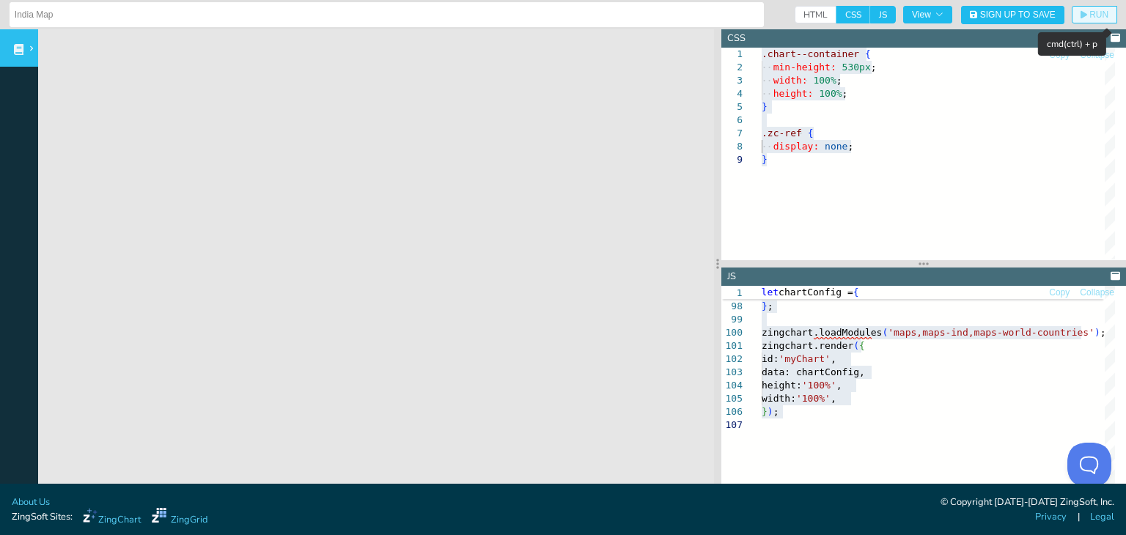
click at [1089, 14] on span "RUN" at bounding box center [1098, 14] width 19 height 9
type textarea "zingchart.render({ id: 'myChart', data: chartConfig, height: '100%', width: '10…"
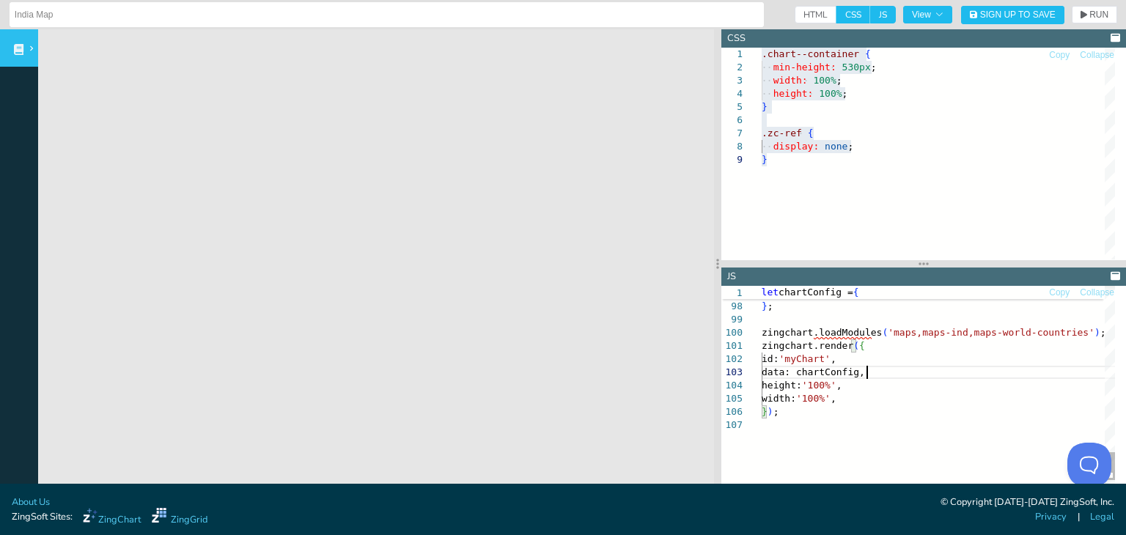
click at [910, 141] on div "height: 100% ; } .zc-ref { display: none ; } .chart--container { min-height: 53…" at bounding box center [937, 206] width 353 height 317
click at [800, 13] on span "HTML" at bounding box center [815, 15] width 42 height 18
click at [800, 13] on input "HTML" at bounding box center [799, 11] width 10 height 10
checkbox input "true"
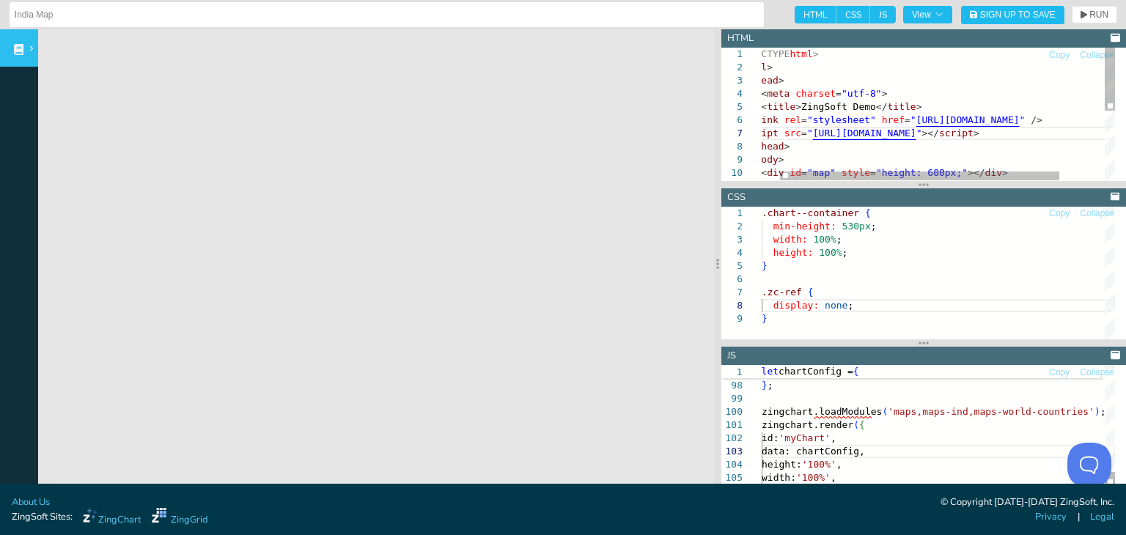
click at [874, 133] on div "<!DOCTYPE html > < html > < head > < meta charset = "utf-8" > < title > ZingSof…" at bounding box center [955, 187] width 434 height 278
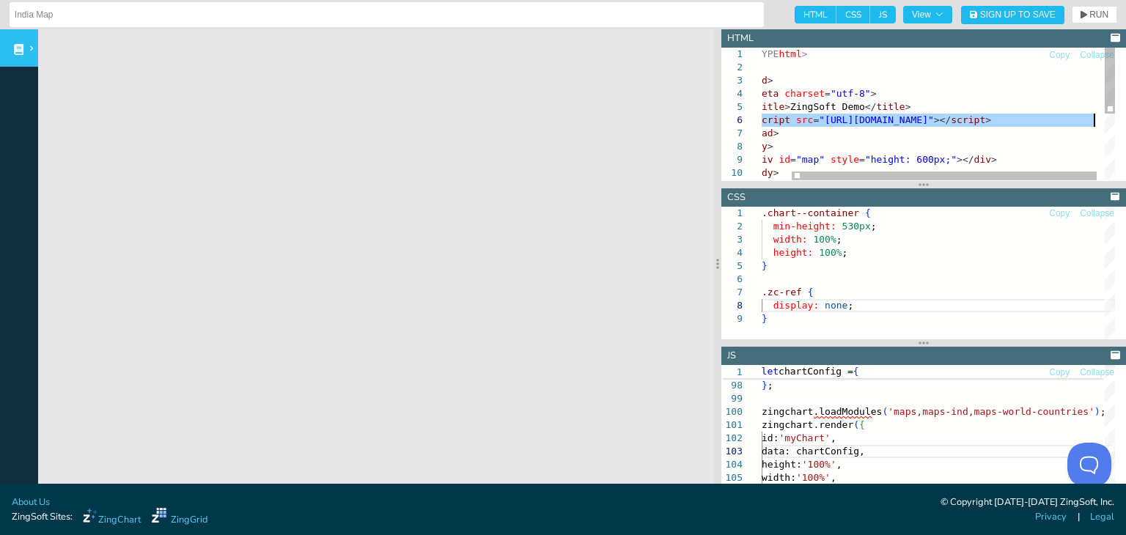
type textarea "<!DOCTYPE html> <html> <head> <meta charset="utf-8"> <title>ZingSoft Demo</titl…"
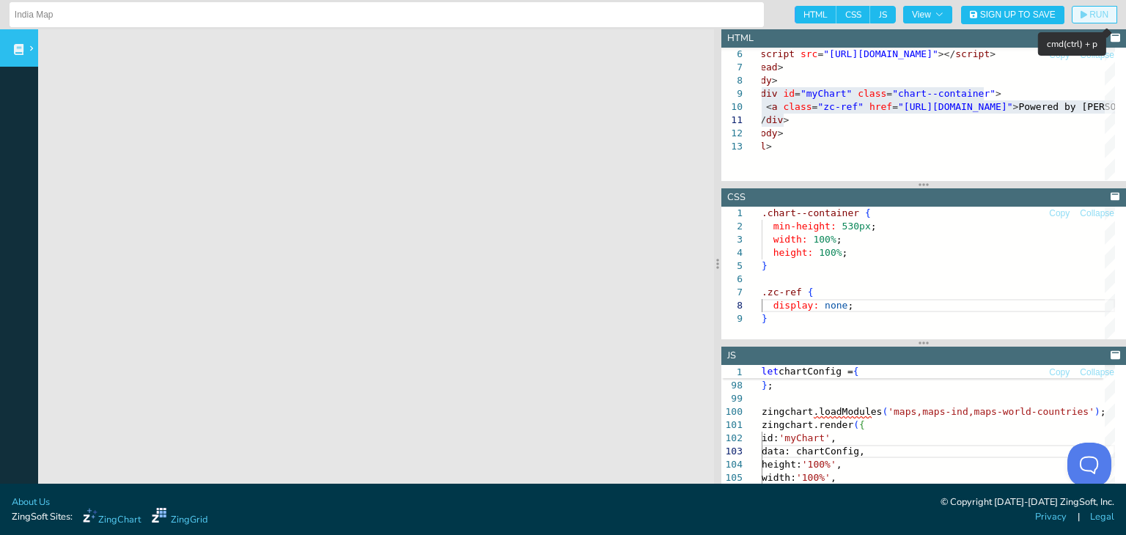
click at [1089, 13] on span "RUN" at bounding box center [1098, 14] width 19 height 9
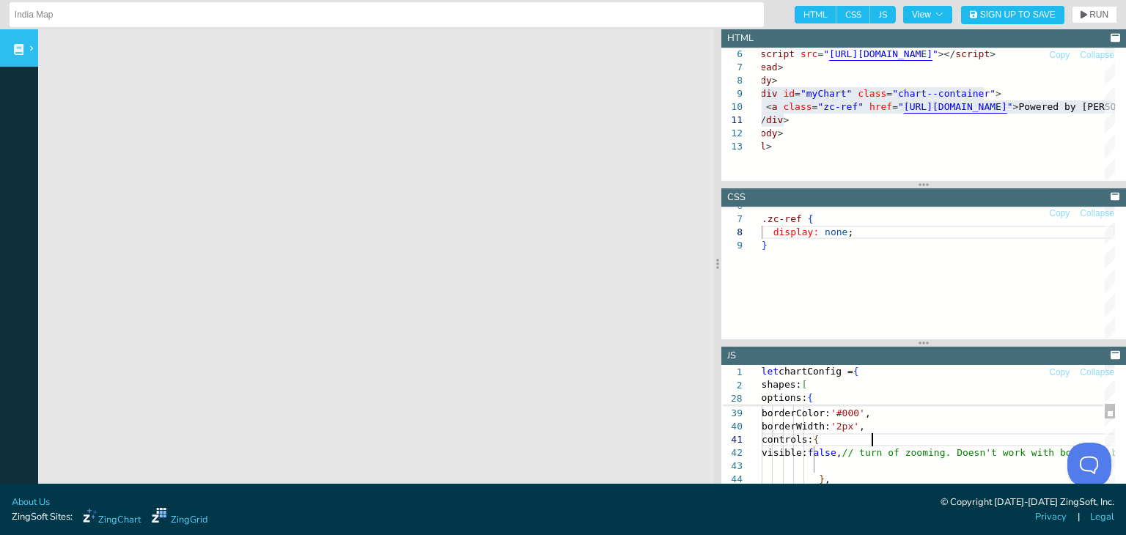
type textarea "let chartConfig = { shapes: [ { type: 'zingchart.maps', options: { bbox: [67.17…"
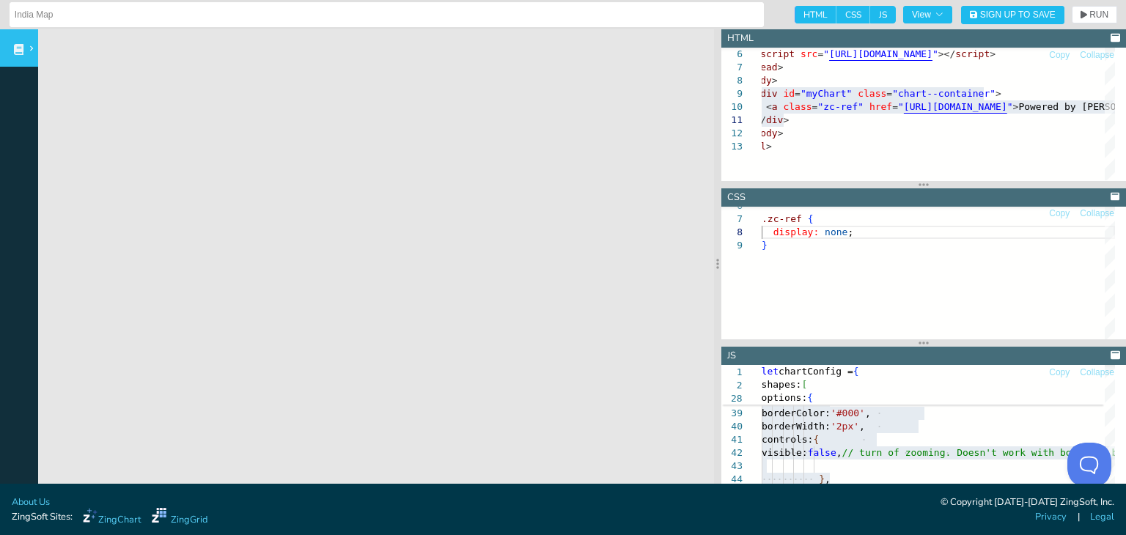
click at [871, 19] on span "JS" at bounding box center [883, 15] width 26 height 18
click at [871, 15] on input "JS" at bounding box center [875, 11] width 10 height 10
checkbox input "false"
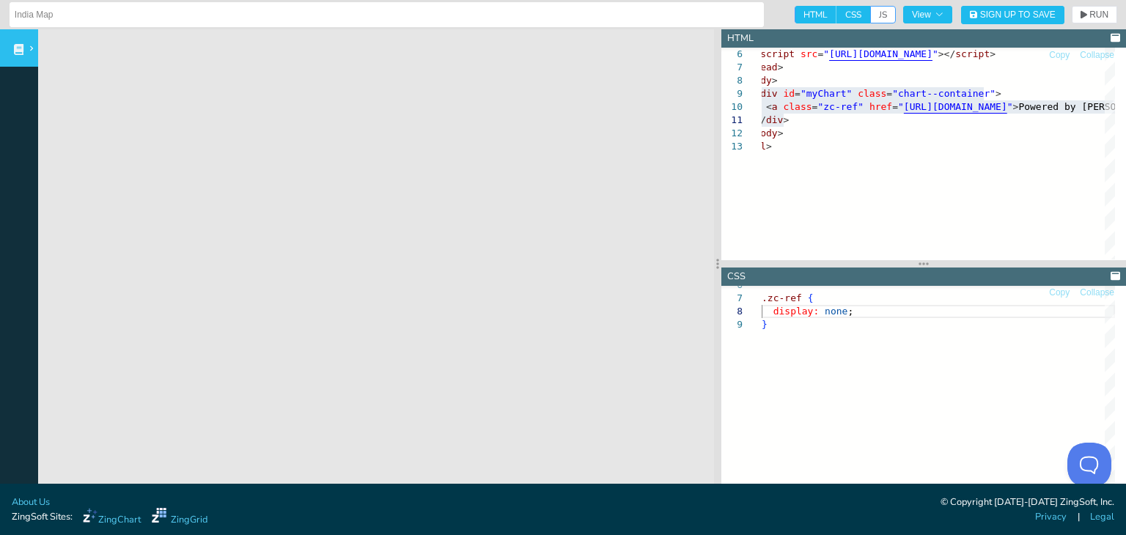
click at [802, 12] on span "HTML" at bounding box center [815, 15] width 42 height 18
click at [802, 12] on input "HTML" at bounding box center [799, 11] width 10 height 10
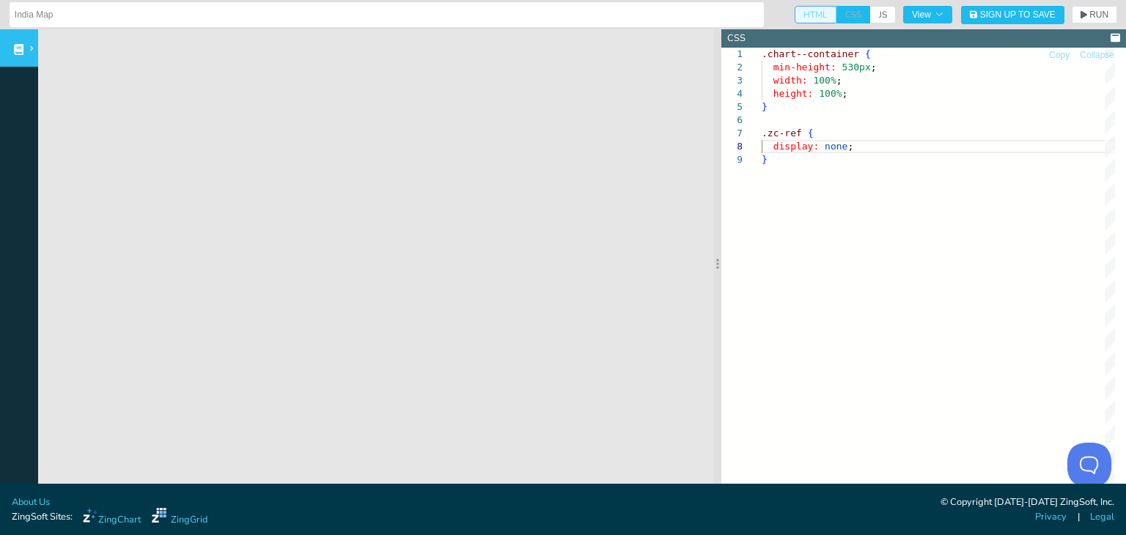
click at [807, 15] on span "HTML" at bounding box center [815, 15] width 42 height 18
click at [804, 15] on input "HTML" at bounding box center [799, 11] width 10 height 10
checkbox input "true"
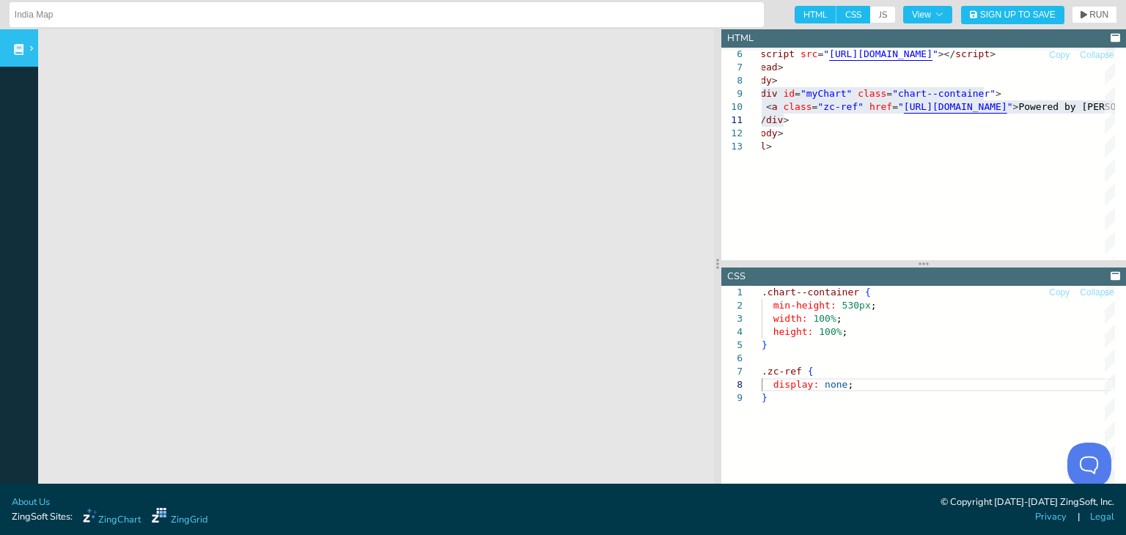
click at [836, 12] on span "CSS" at bounding box center [853, 15] width 34 height 18
click at [836, 12] on input "CSS" at bounding box center [841, 11] width 10 height 10
checkbox input "false"
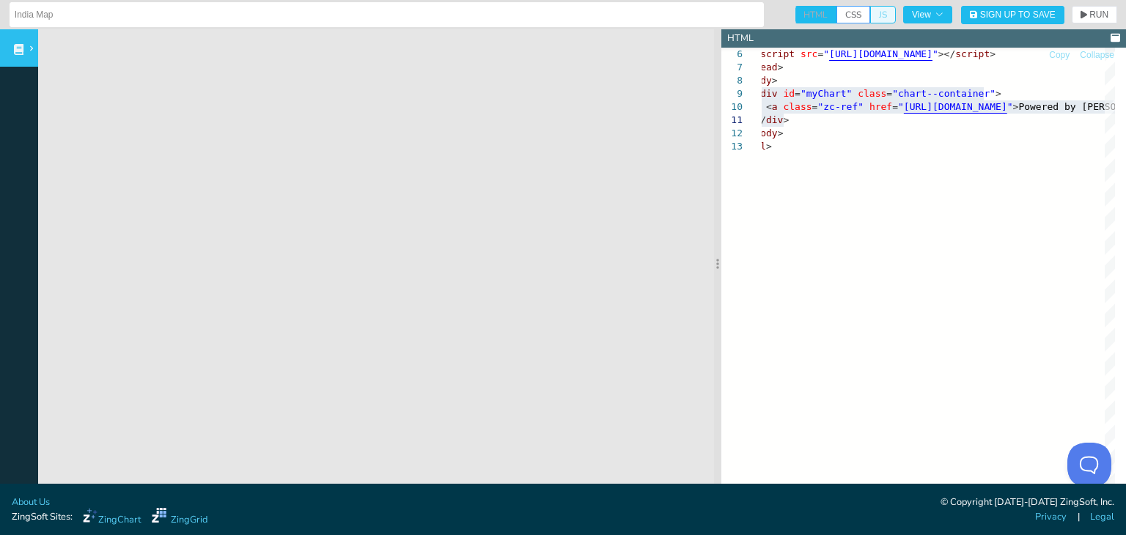
click at [871, 10] on span "JS" at bounding box center [883, 15] width 26 height 18
click at [871, 10] on input "JS" at bounding box center [875, 11] width 10 height 10
checkbox input "true"
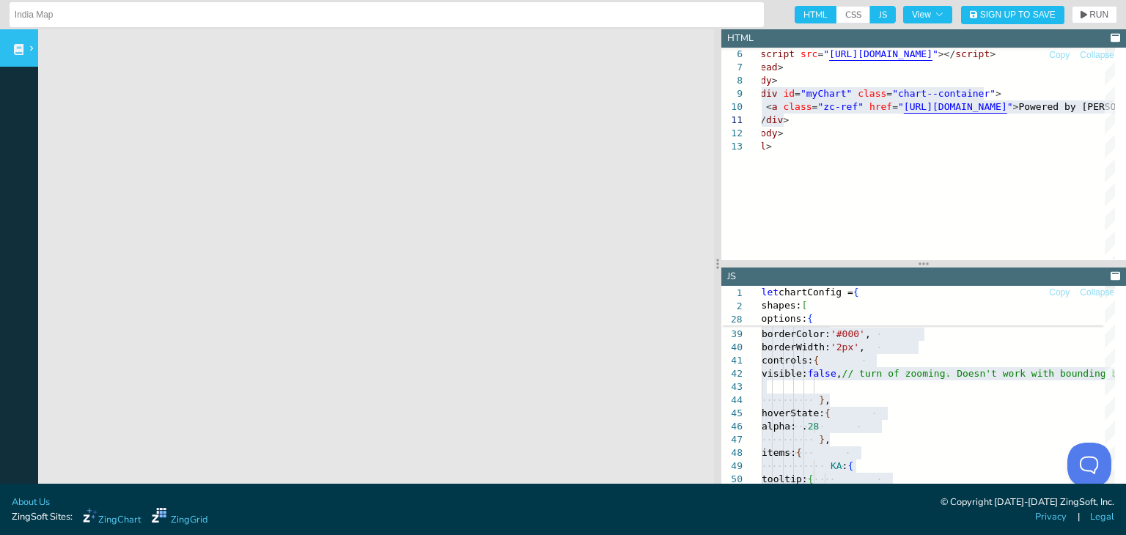
click at [798, 10] on span "HTML" at bounding box center [815, 15] width 42 height 18
click at [798, 10] on input "HTML" at bounding box center [799, 11] width 10 height 10
checkbox input "false"
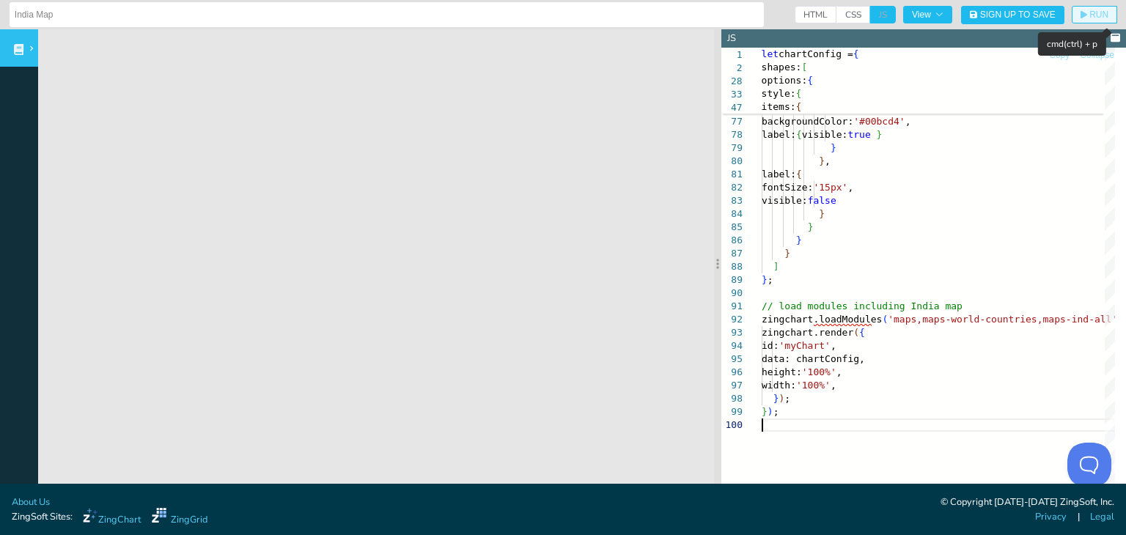
click at [1080, 12] on span "RUN" at bounding box center [1094, 14] width 28 height 9
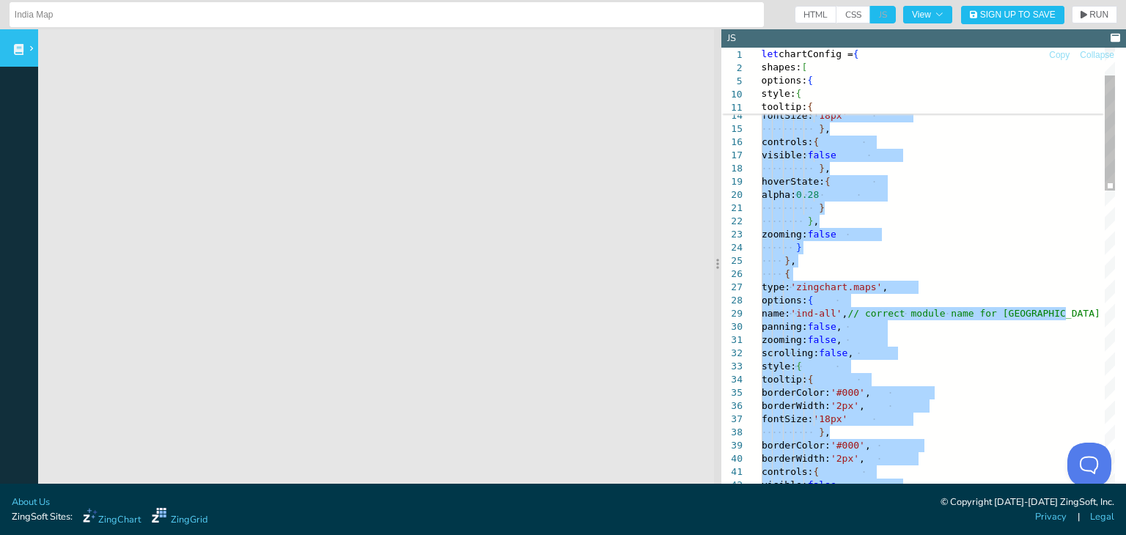
type textarea "// load modules including India map zingchart.loadModules('maps,maps-world-coun…"
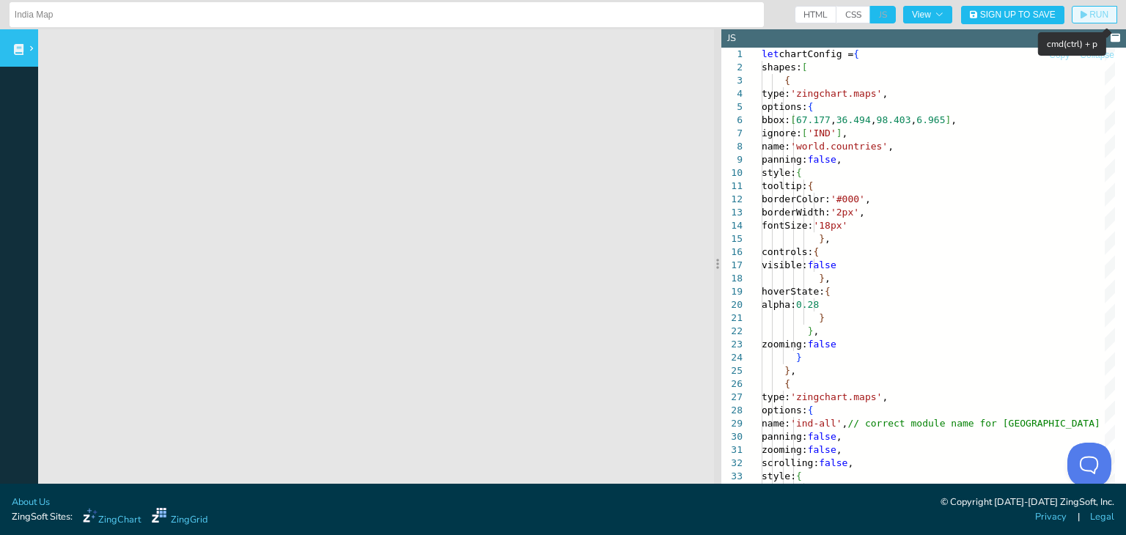
click at [1089, 15] on span "RUN" at bounding box center [1098, 14] width 19 height 9
